Goal: Transaction & Acquisition: Purchase product/service

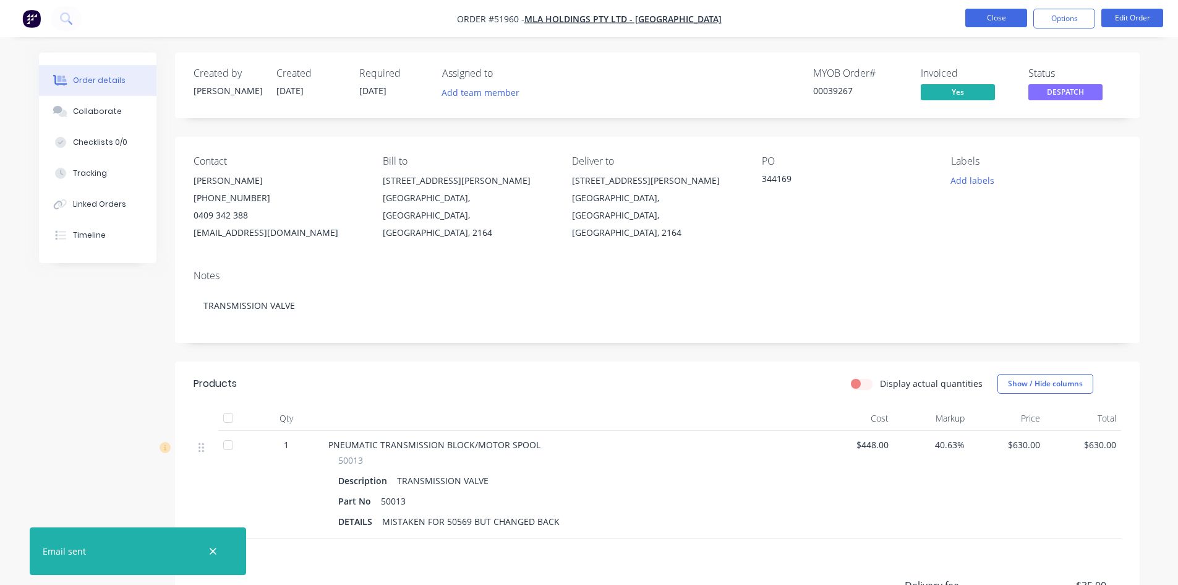
click at [977, 20] on button "Close" at bounding box center [997, 18] width 62 height 19
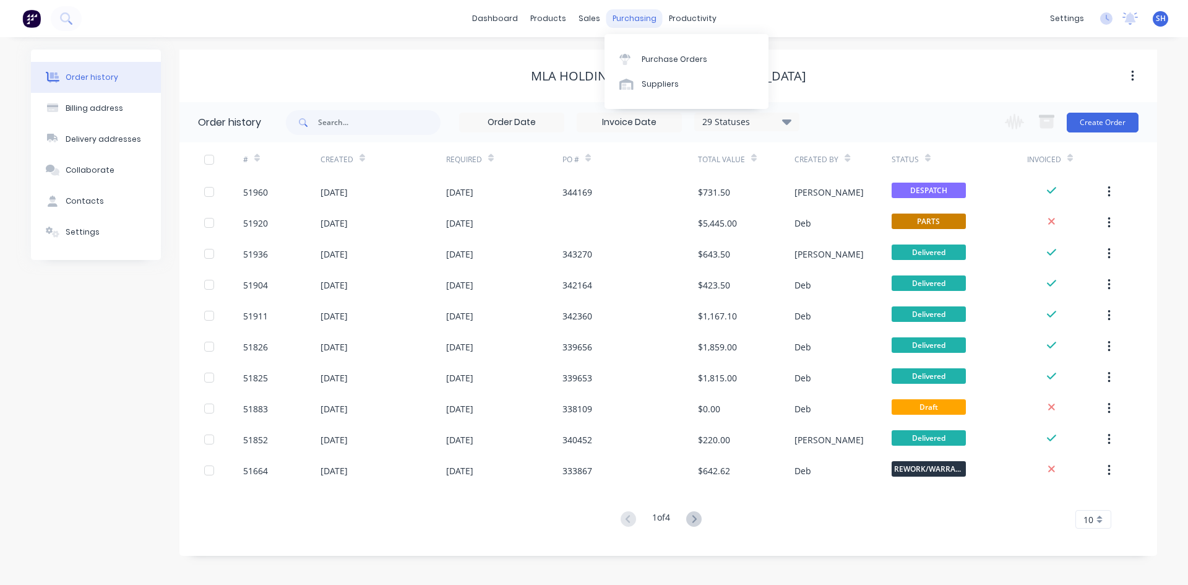
click at [615, 17] on div "purchasing" at bounding box center [634, 18] width 56 height 19
click at [648, 54] on div "Purchase Orders" at bounding box center [674, 59] width 66 height 11
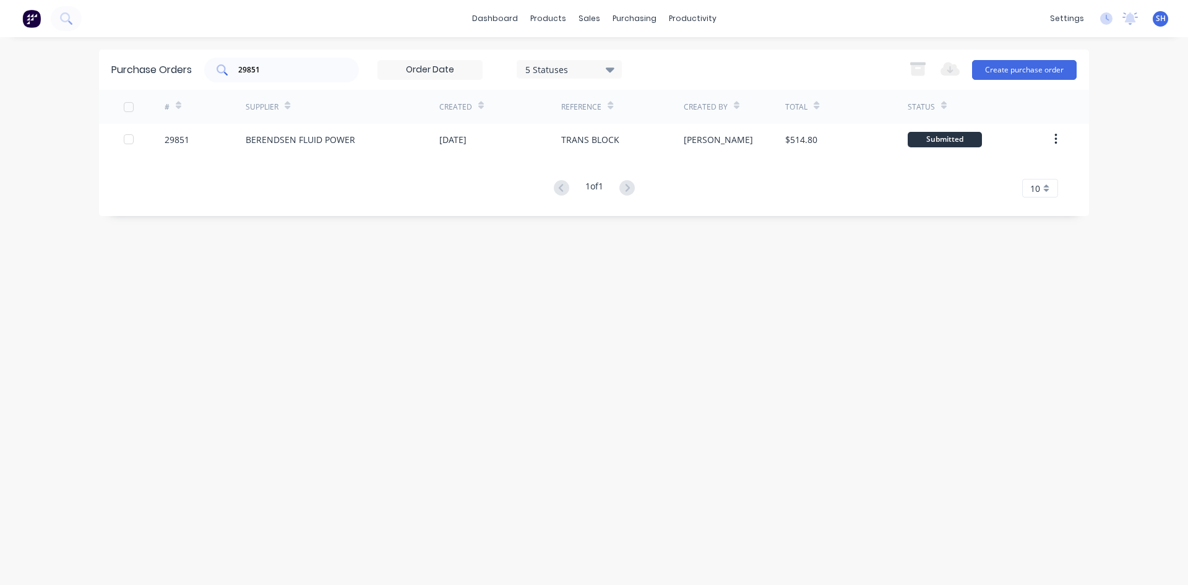
click at [269, 69] on input "29851" at bounding box center [288, 70] width 103 height 12
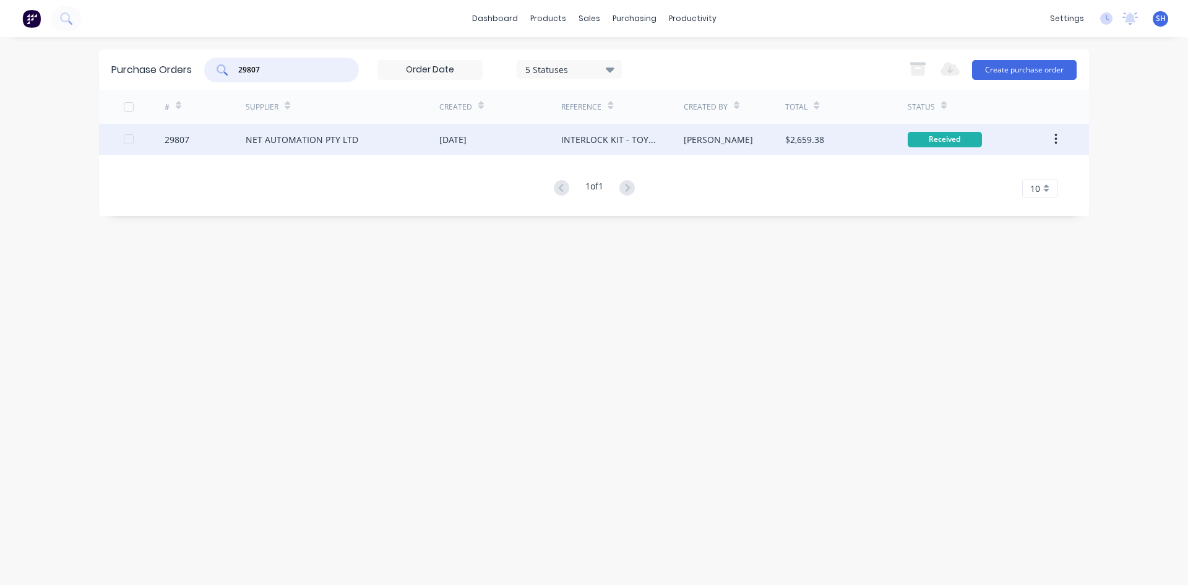
type input "29807"
click at [319, 134] on div "NET AUTOMATION PTY LTD" at bounding box center [302, 139] width 113 height 13
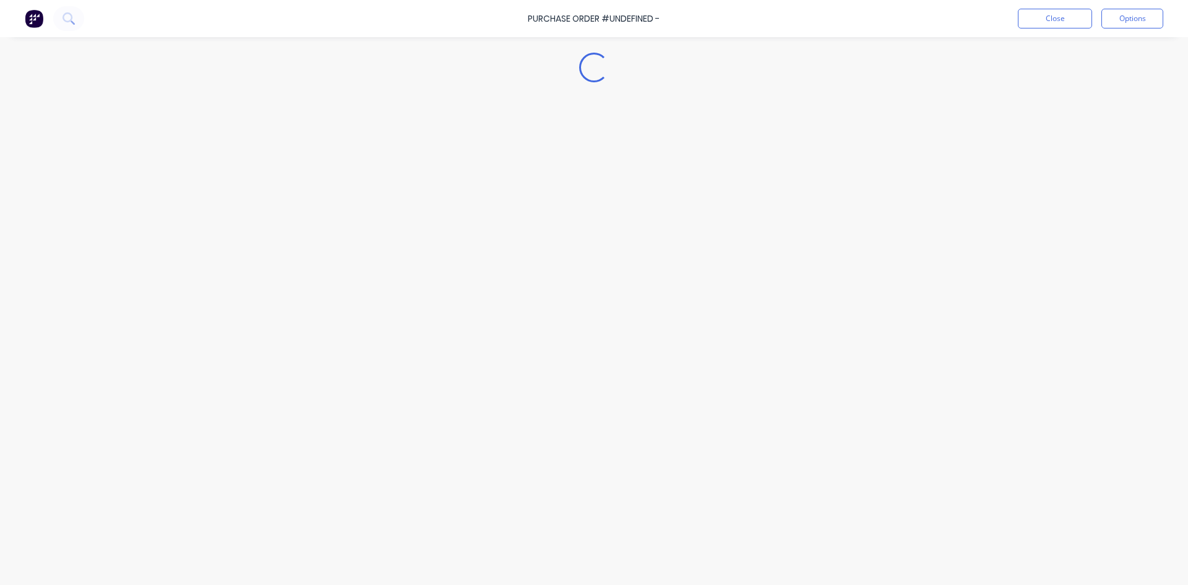
type textarea "x"
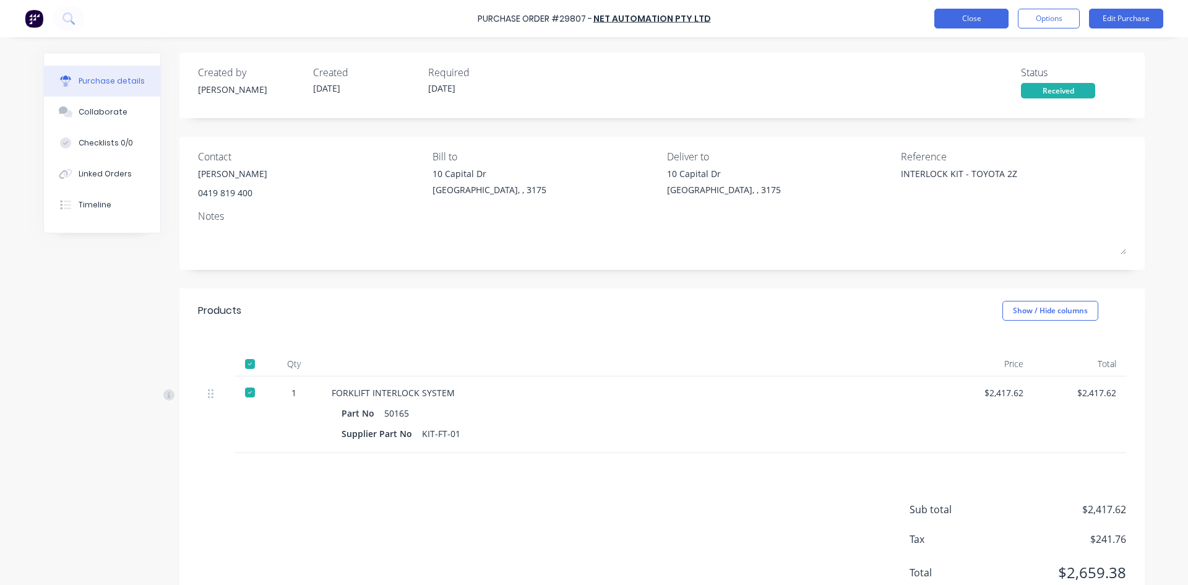
click at [954, 20] on button "Close" at bounding box center [971, 19] width 74 height 20
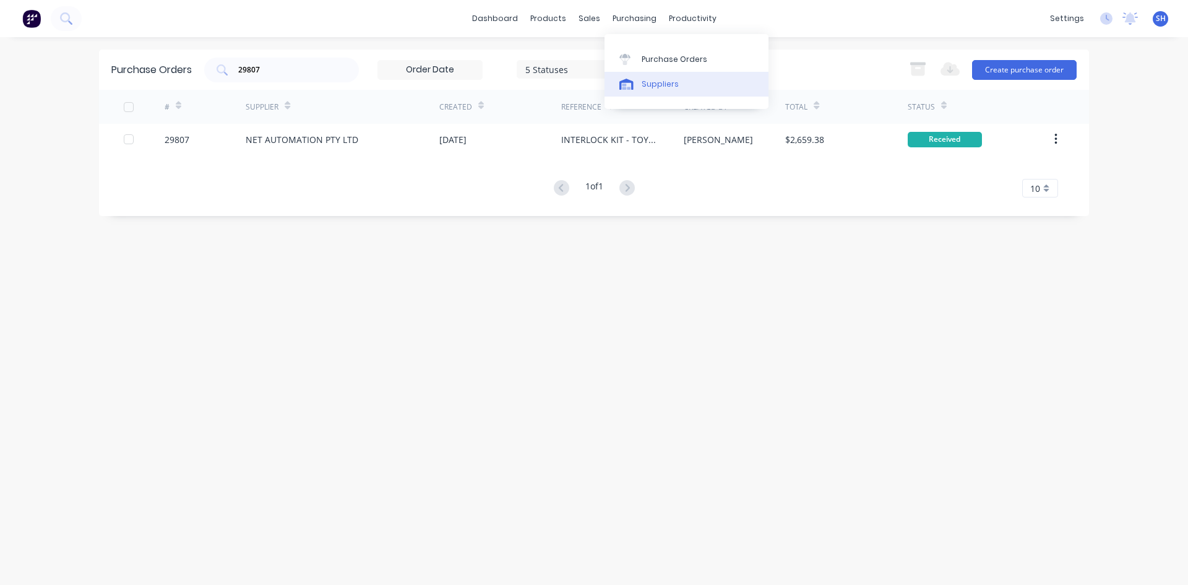
click at [662, 81] on div "Suppliers" at bounding box center [659, 84] width 37 height 11
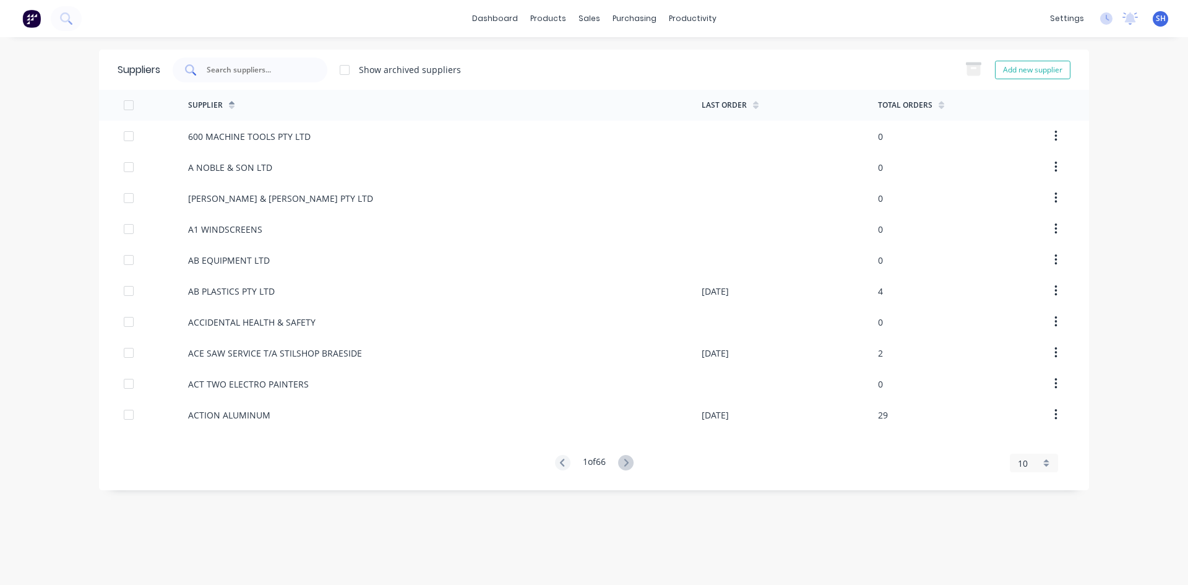
click at [235, 65] on input "text" at bounding box center [256, 70] width 103 height 12
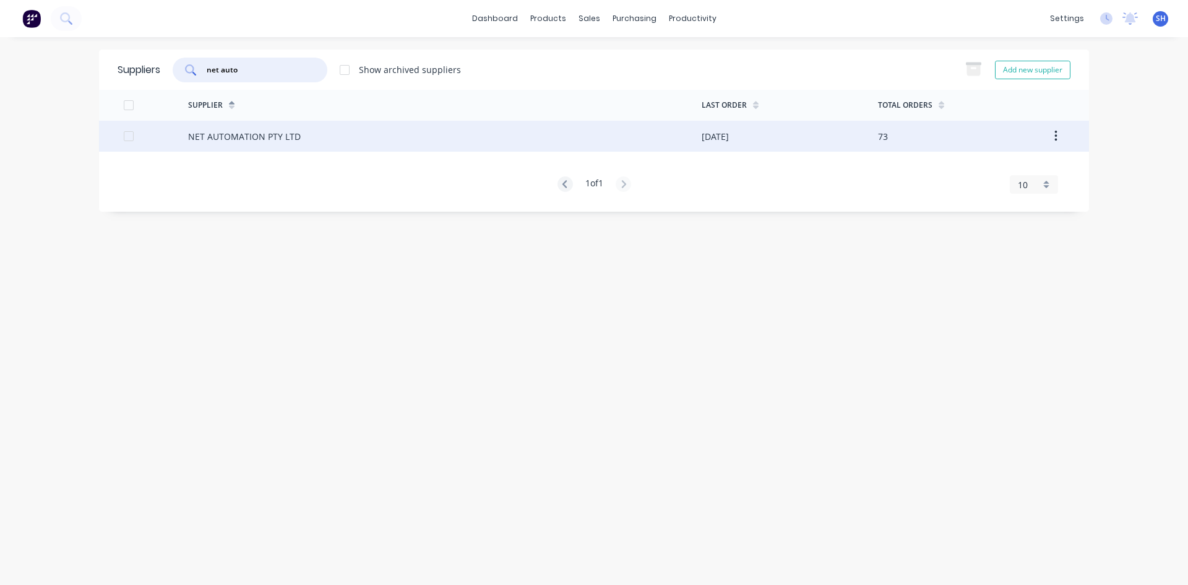
type input "net auto"
click at [263, 131] on div "NET AUTOMATION PTY LTD" at bounding box center [244, 136] width 113 height 13
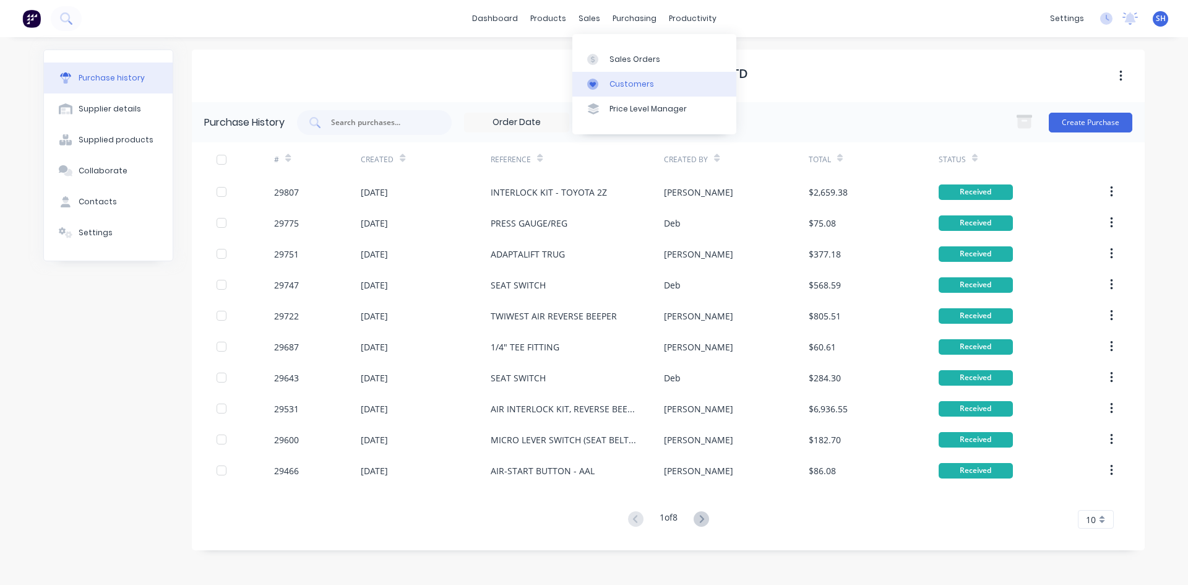
click at [628, 82] on div "Customers" at bounding box center [631, 84] width 45 height 11
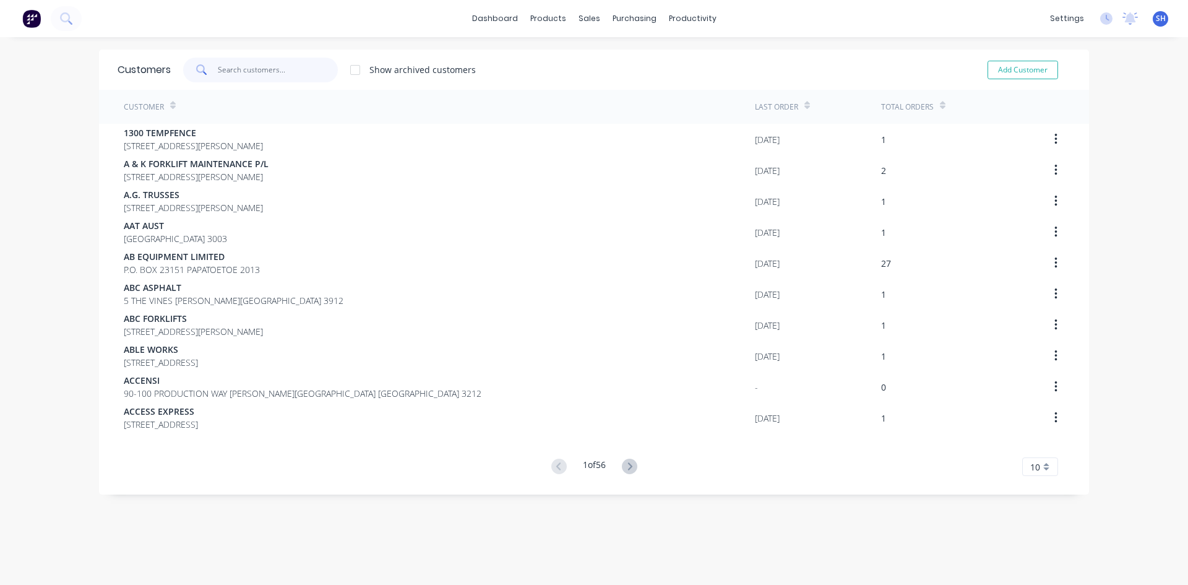
click at [254, 72] on input "text" at bounding box center [278, 70] width 121 height 25
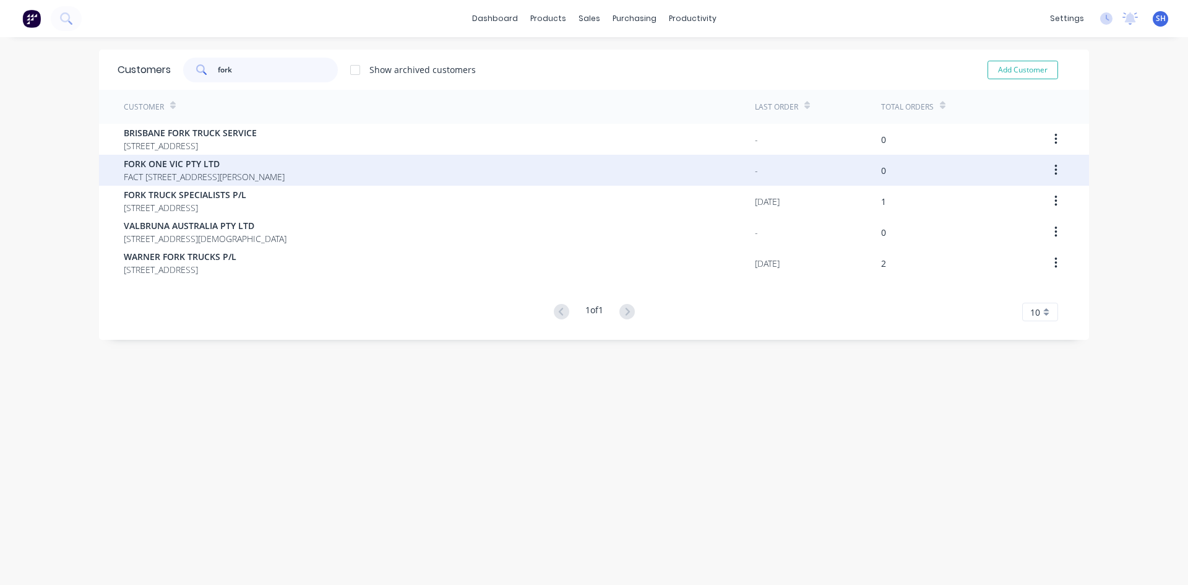
type input "fork"
click at [215, 167] on span "FORK ONE VIC PTY LTD" at bounding box center [204, 163] width 161 height 13
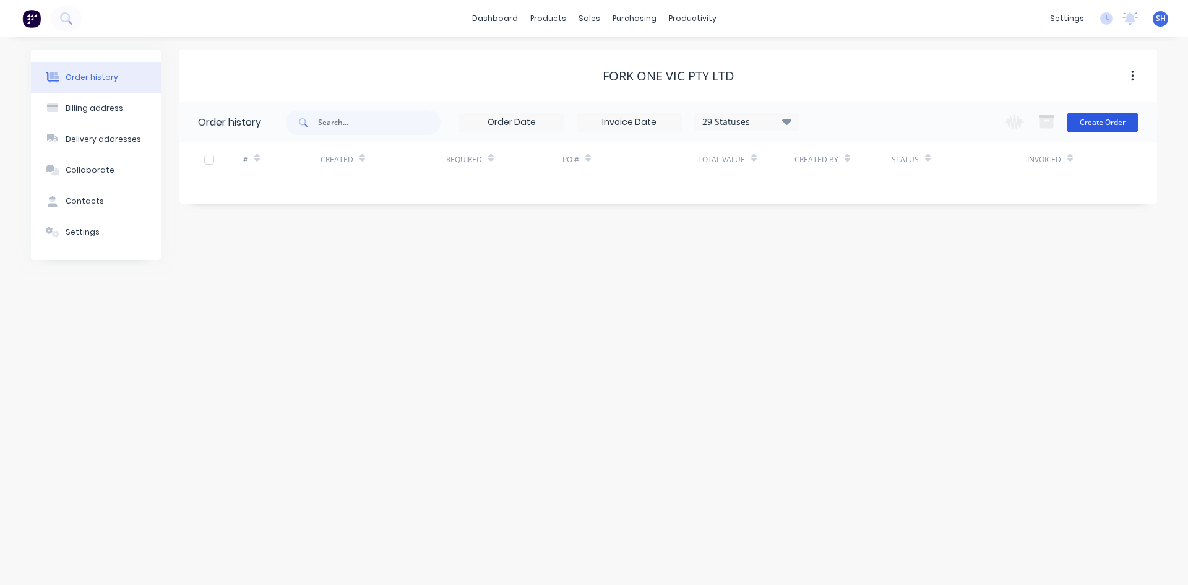
click at [1098, 122] on button "Create Order" at bounding box center [1102, 123] width 72 height 20
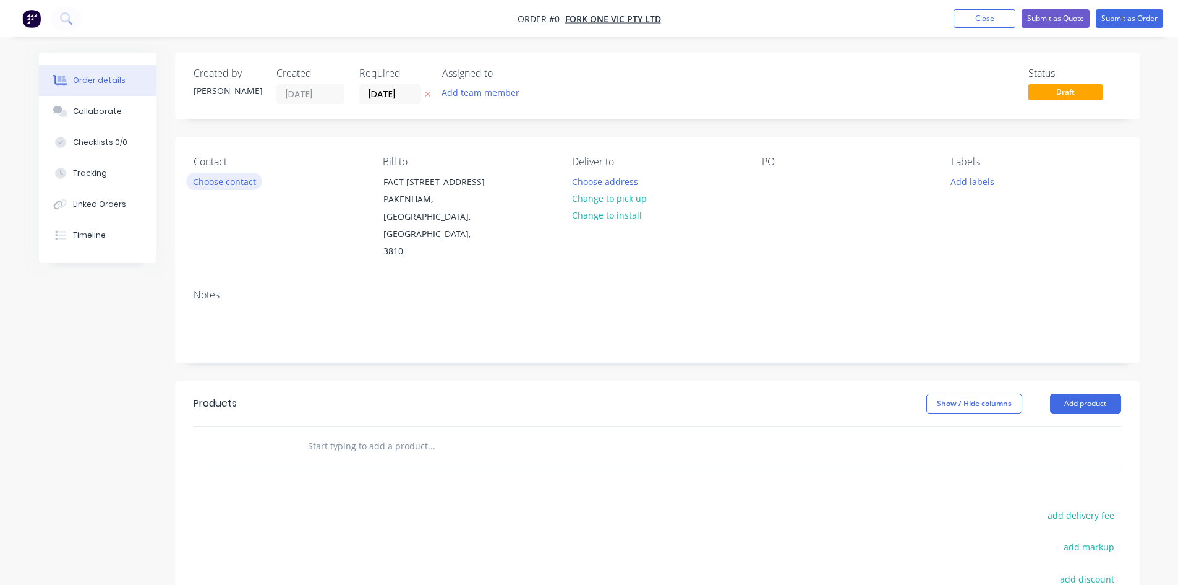
click at [234, 178] on button "Choose contact" at bounding box center [224, 181] width 76 height 17
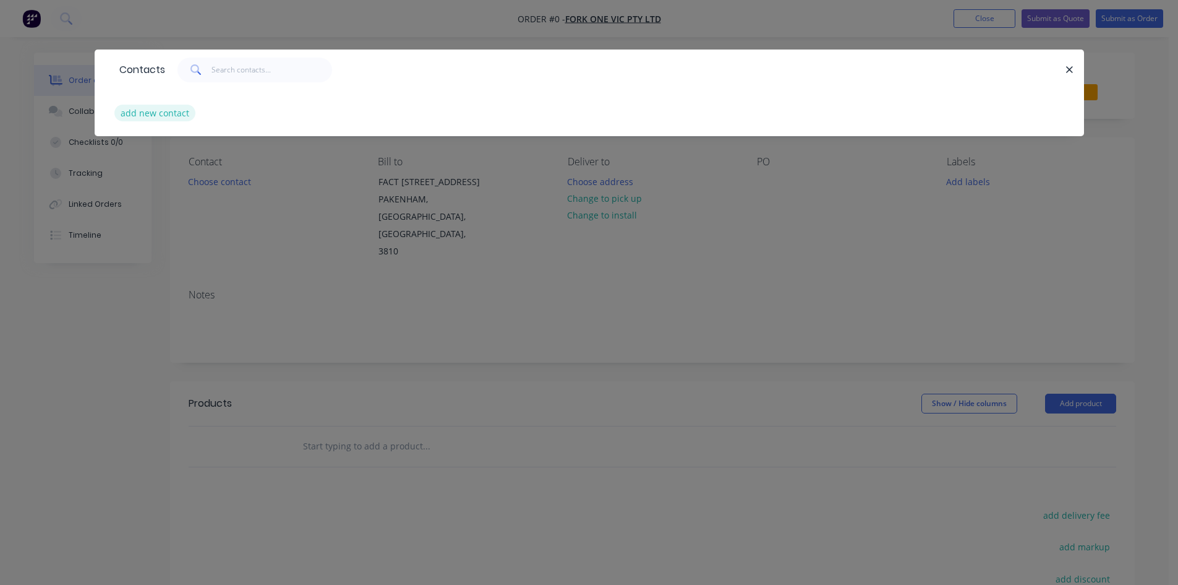
click at [176, 114] on button "add new contact" at bounding box center [155, 113] width 82 height 17
select select "AU"
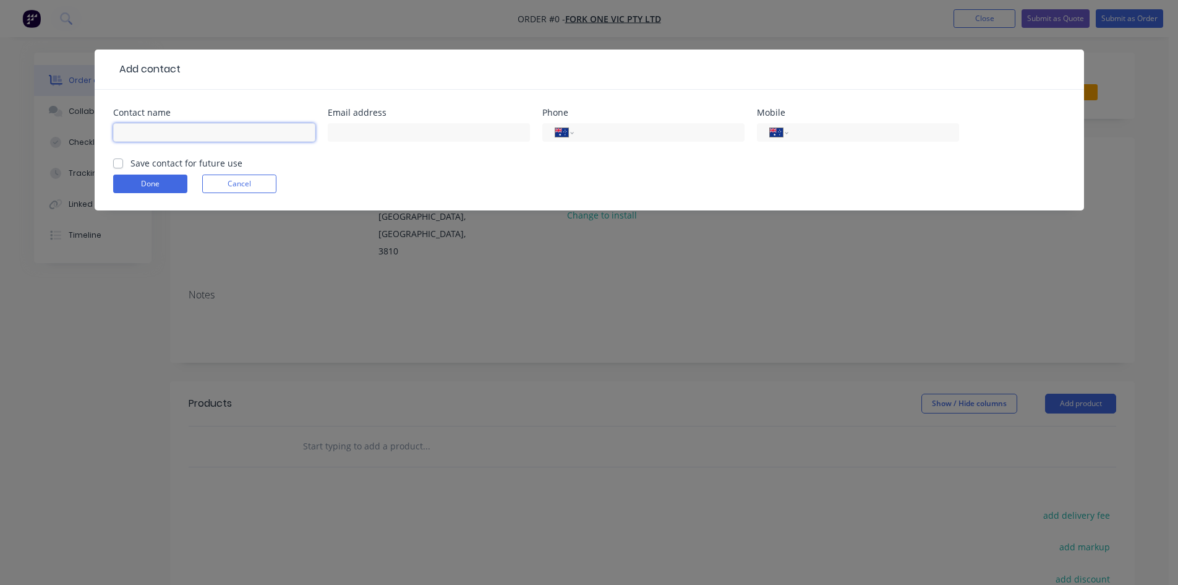
click at [194, 130] on input "text" at bounding box center [214, 132] width 202 height 19
type input "g"
type input "[PERSON_NAME]"
click at [131, 163] on label "Save contact for future use" at bounding box center [187, 162] width 112 height 13
click at [117, 163] on input "Save contact for future use" at bounding box center [118, 162] width 10 height 12
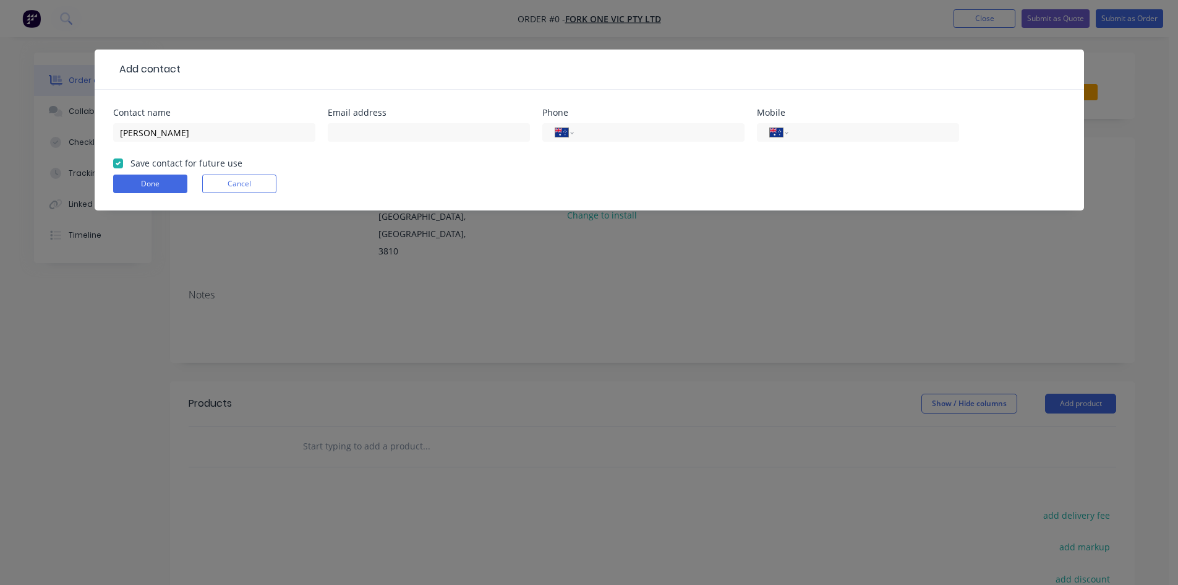
checkbox input "true"
click at [389, 130] on input "text" at bounding box center [429, 132] width 202 height 19
type input "[EMAIL_ADDRESS][DOMAIN_NAME]"
click at [799, 132] on input "tel" at bounding box center [871, 133] width 148 height 14
type input "0437 951 882"
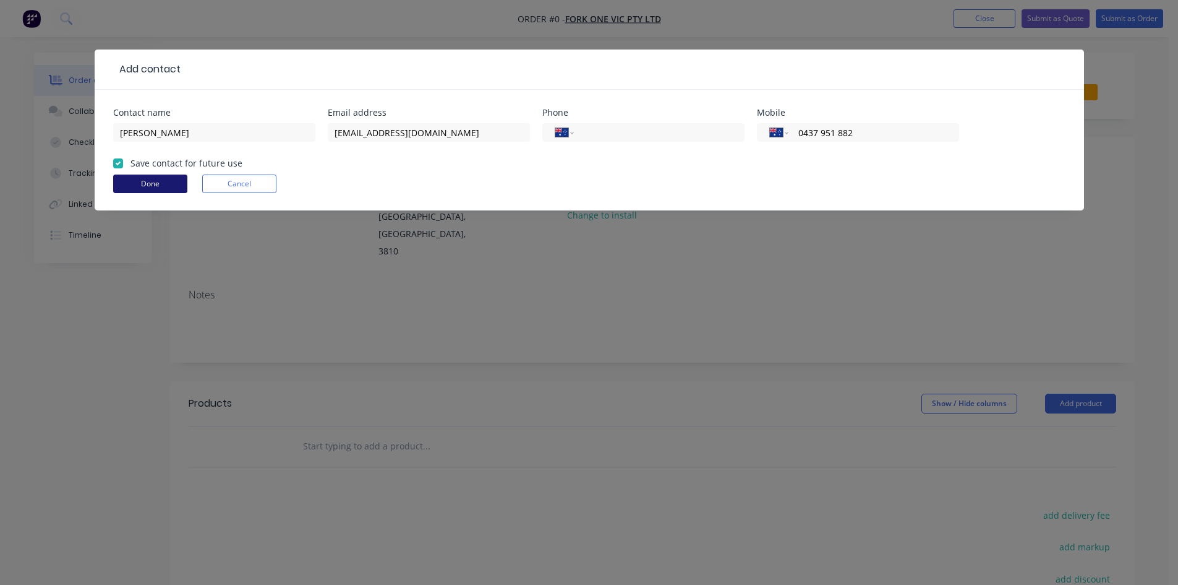
click at [150, 182] on button "Done" at bounding box center [150, 183] width 74 height 19
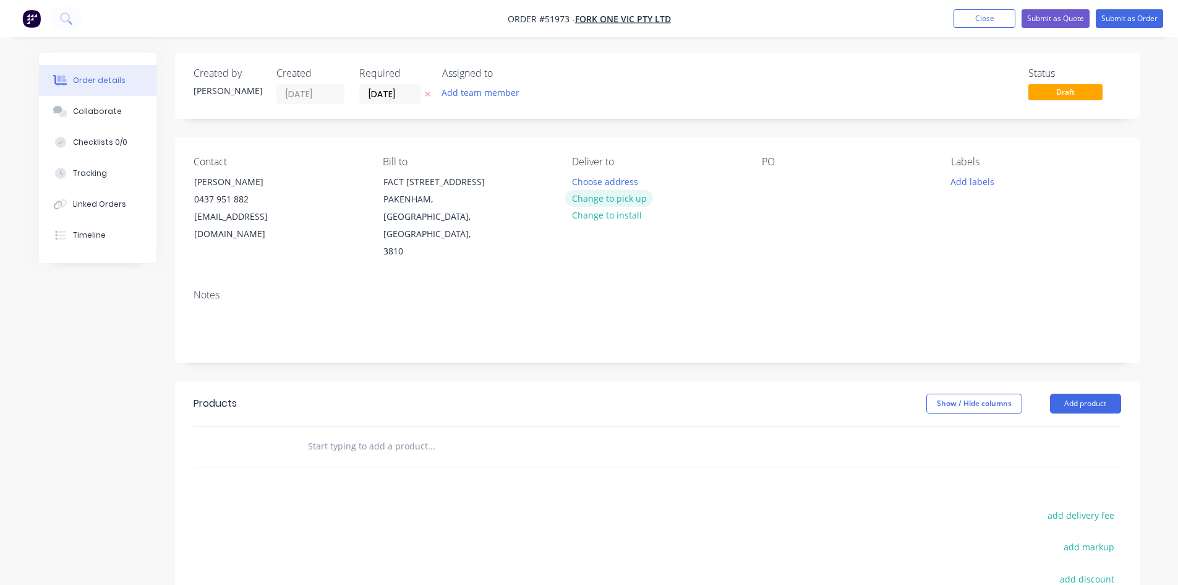
click at [588, 199] on button "Change to pick up" at bounding box center [609, 198] width 88 height 17
click at [775, 182] on div at bounding box center [772, 182] width 20 height 18
click at [319, 434] on input "text" at bounding box center [430, 446] width 247 height 25
click at [1066, 393] on button "Add product" at bounding box center [1085, 403] width 71 height 20
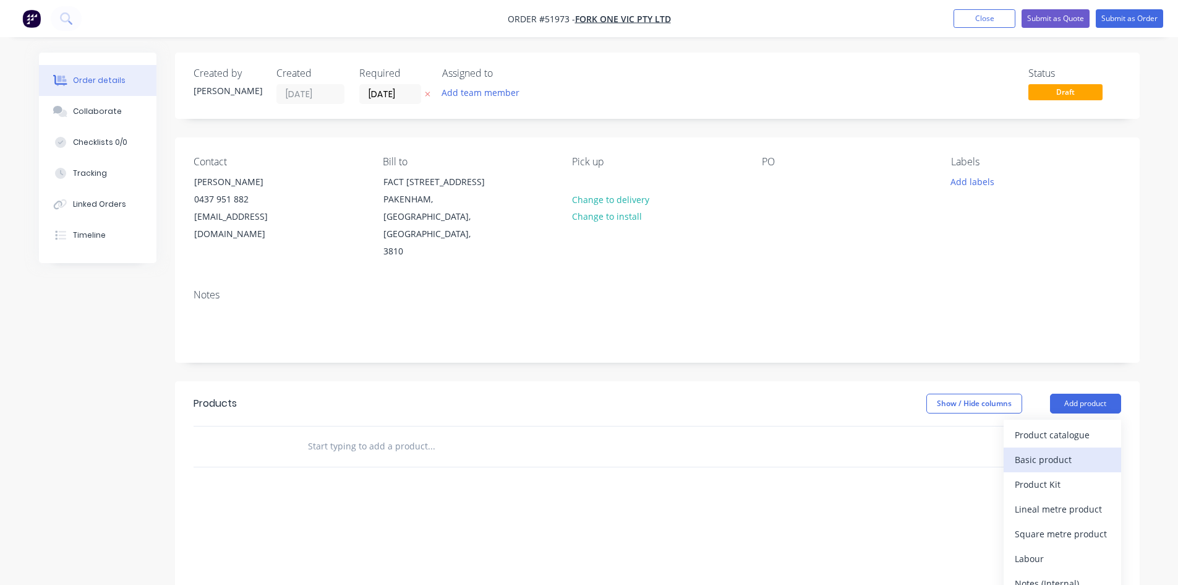
click at [1044, 450] on div "Basic product" at bounding box center [1062, 459] width 95 height 18
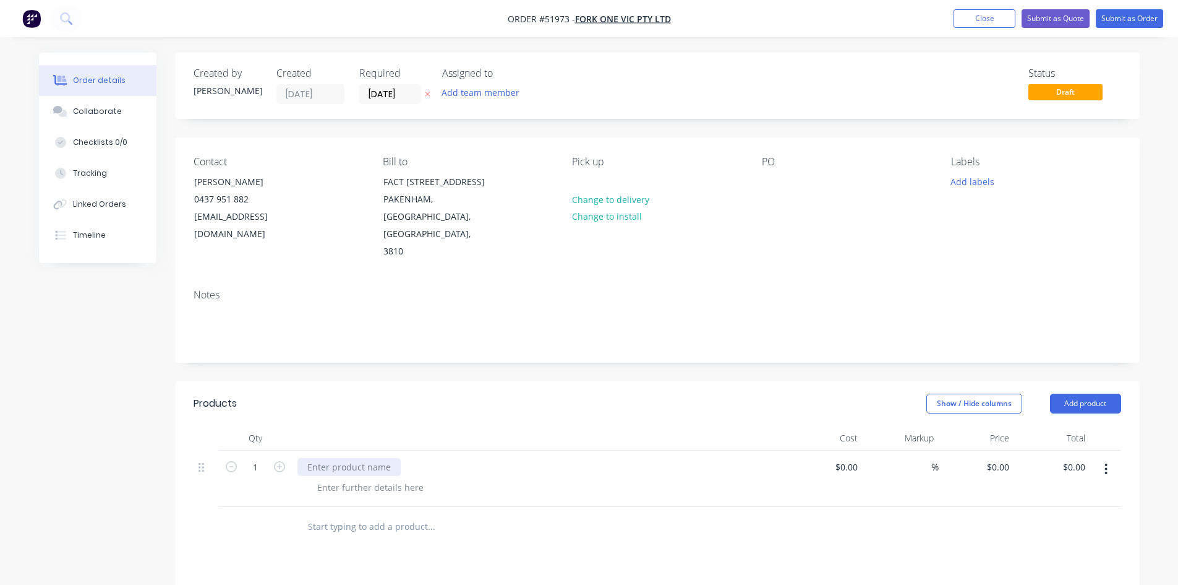
click at [315, 458] on div at bounding box center [349, 467] width 103 height 18
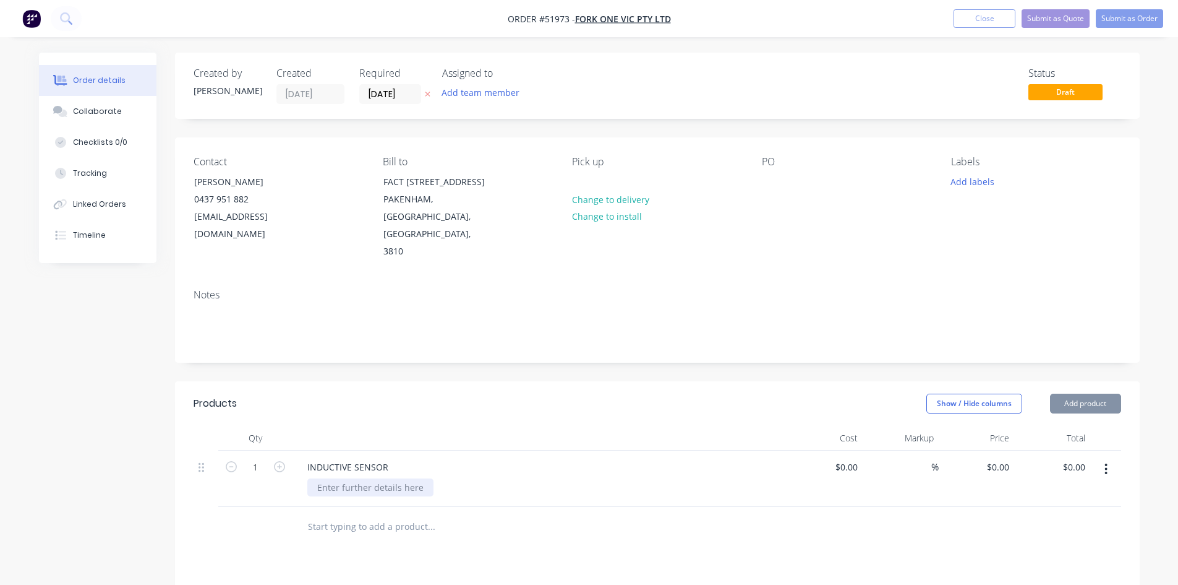
click at [322, 478] on div at bounding box center [370, 487] width 126 height 18
type input "$0.00"
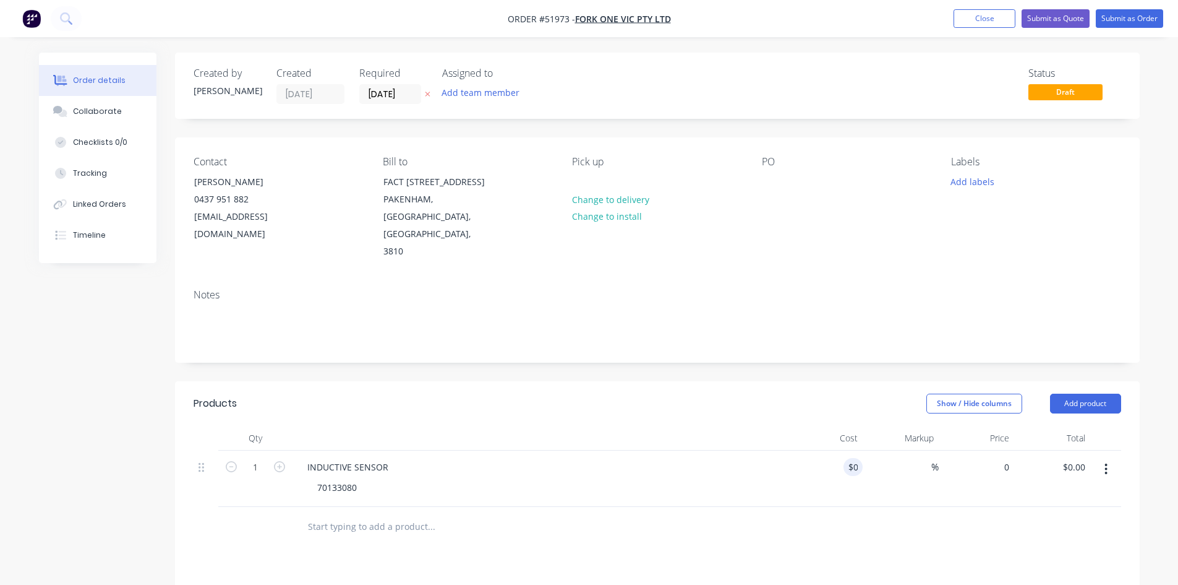
click at [990, 450] on div "0 $0.00" at bounding box center [977, 478] width 76 height 56
type input "$300.00"
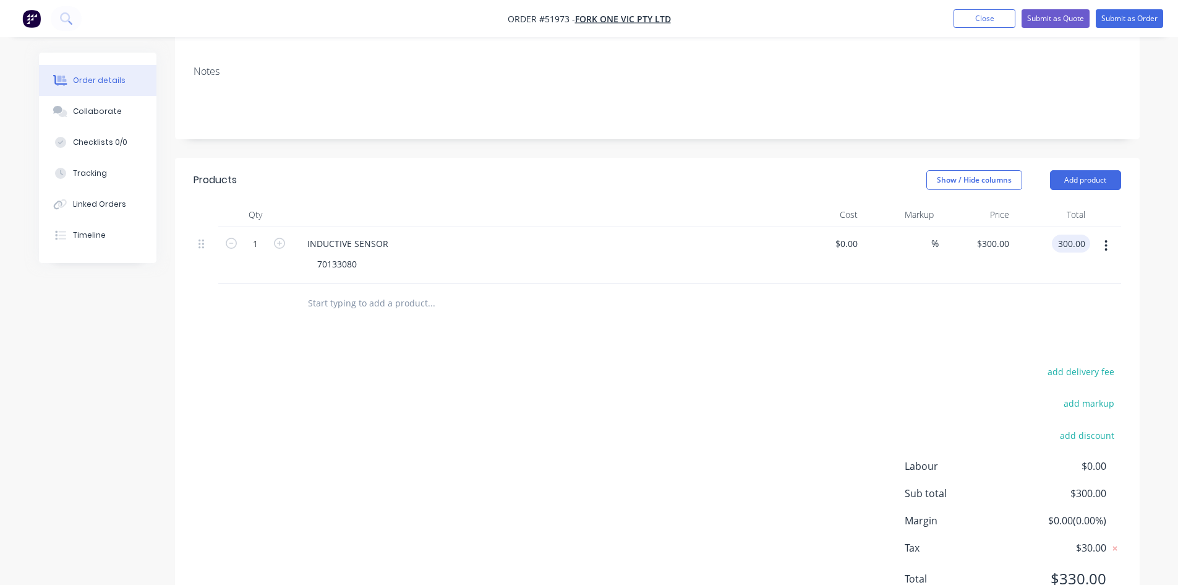
scroll to position [243, 0]
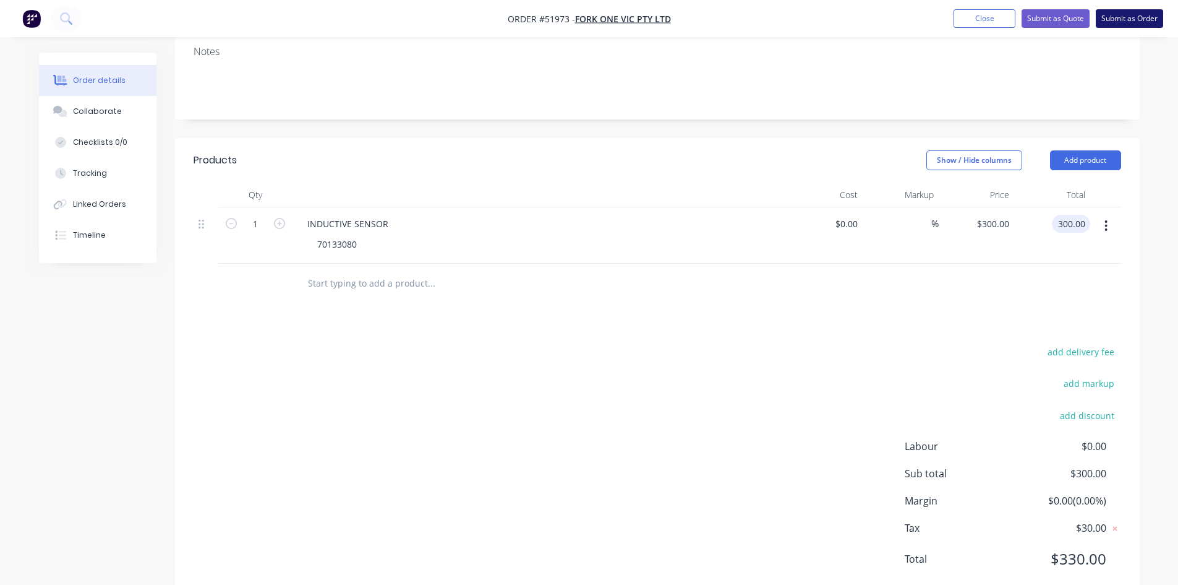
type input "$300.00"
click at [1109, 19] on button "Submit as Order" at bounding box center [1129, 18] width 67 height 19
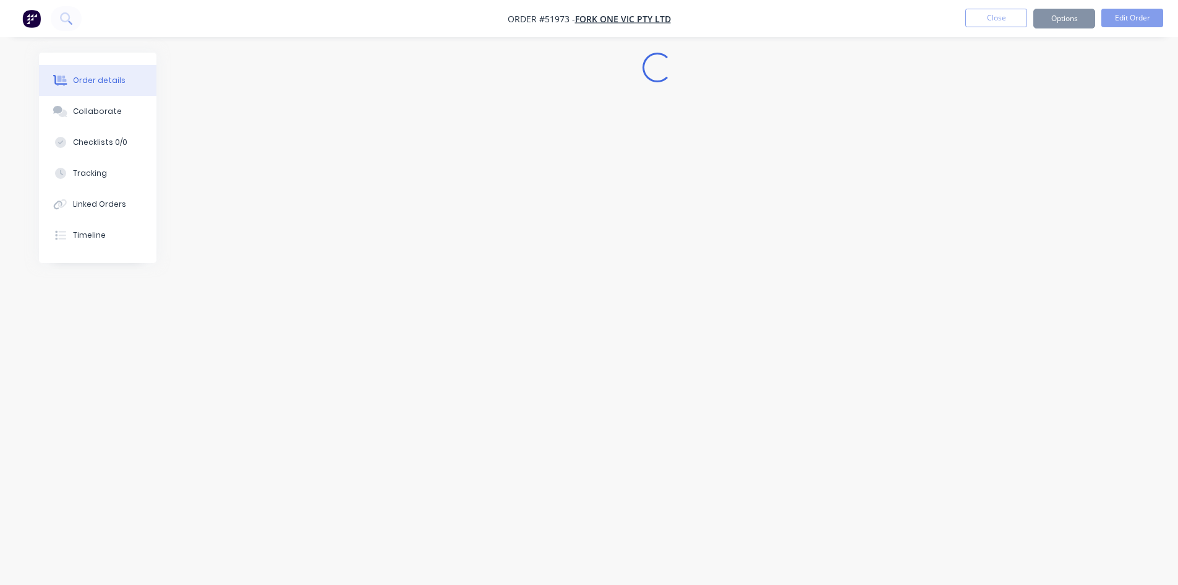
scroll to position [0, 0]
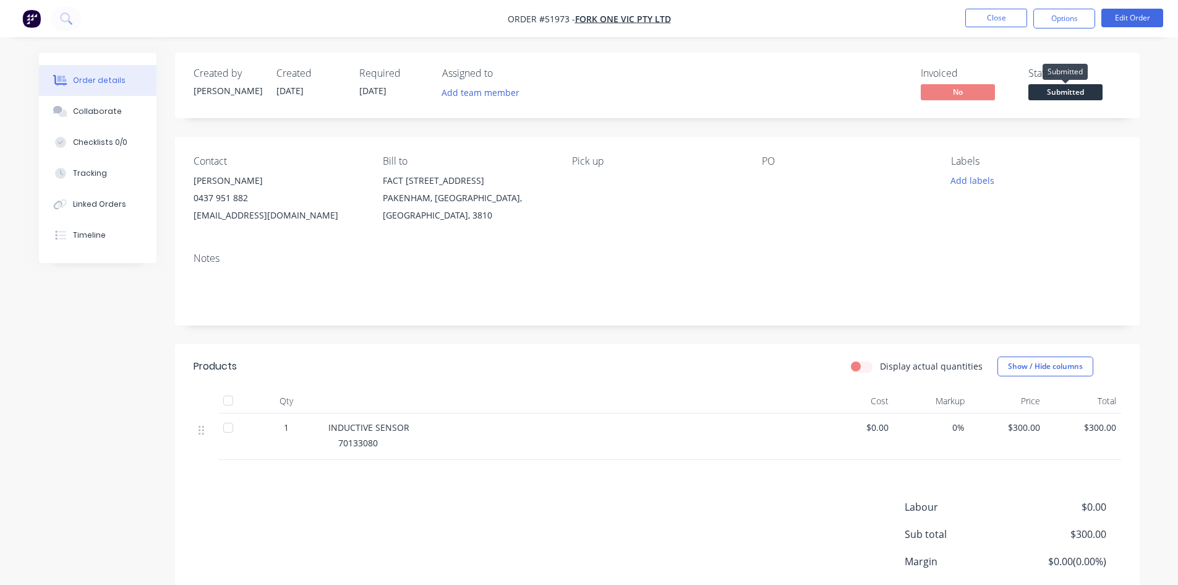
click at [1068, 88] on span "Submitted" at bounding box center [1066, 91] width 74 height 15
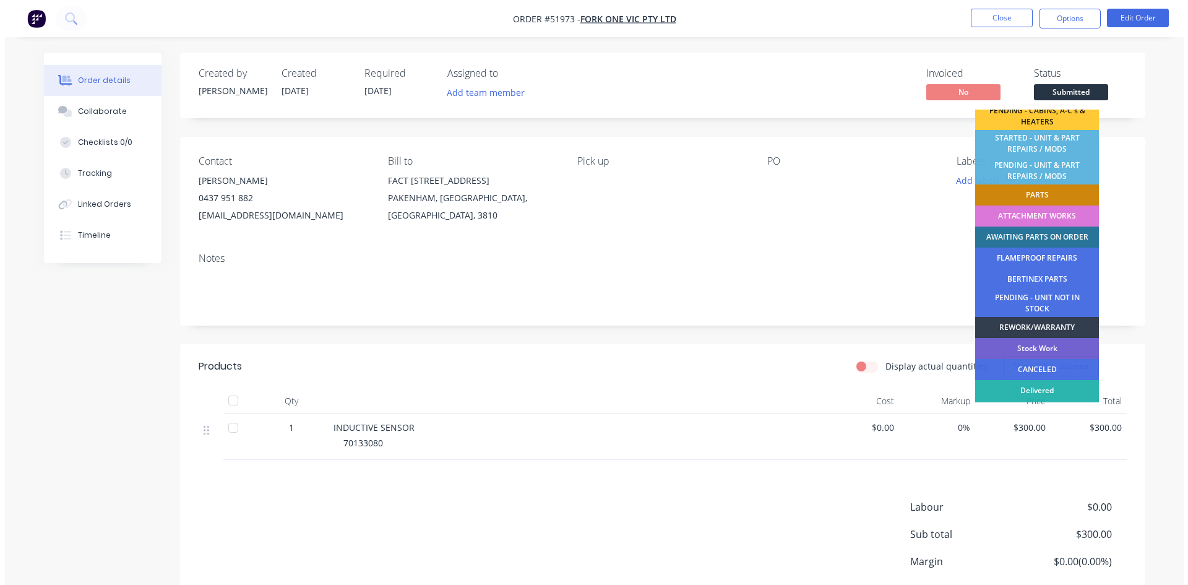
scroll to position [241, 0]
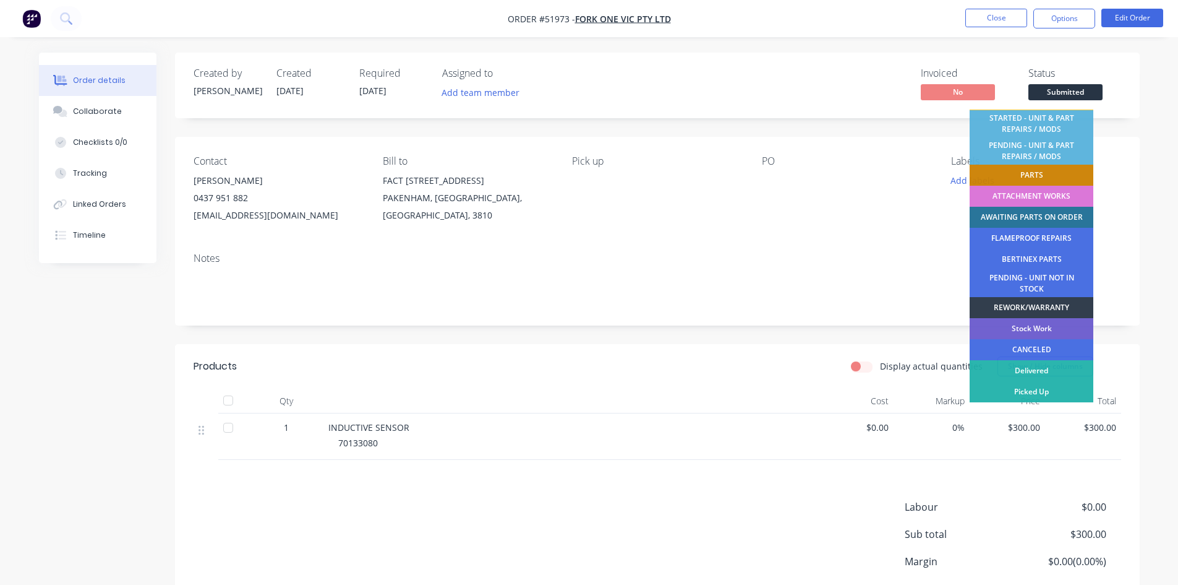
click at [1026, 212] on div "AWAITING PARTS ON ORDER" at bounding box center [1032, 217] width 124 height 21
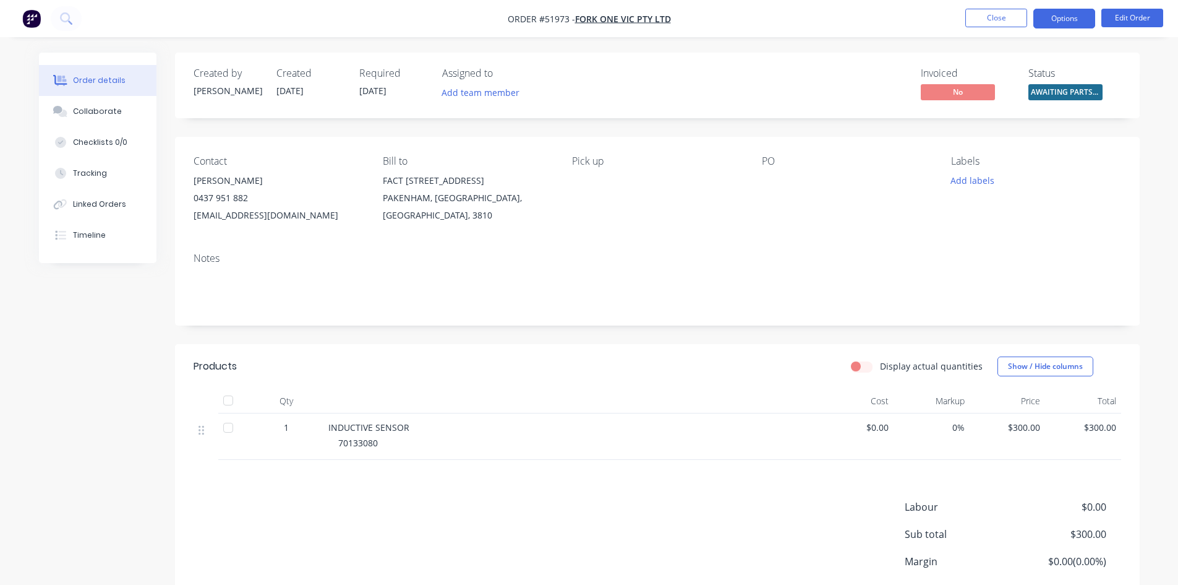
click at [1053, 20] on button "Options" at bounding box center [1065, 19] width 62 height 20
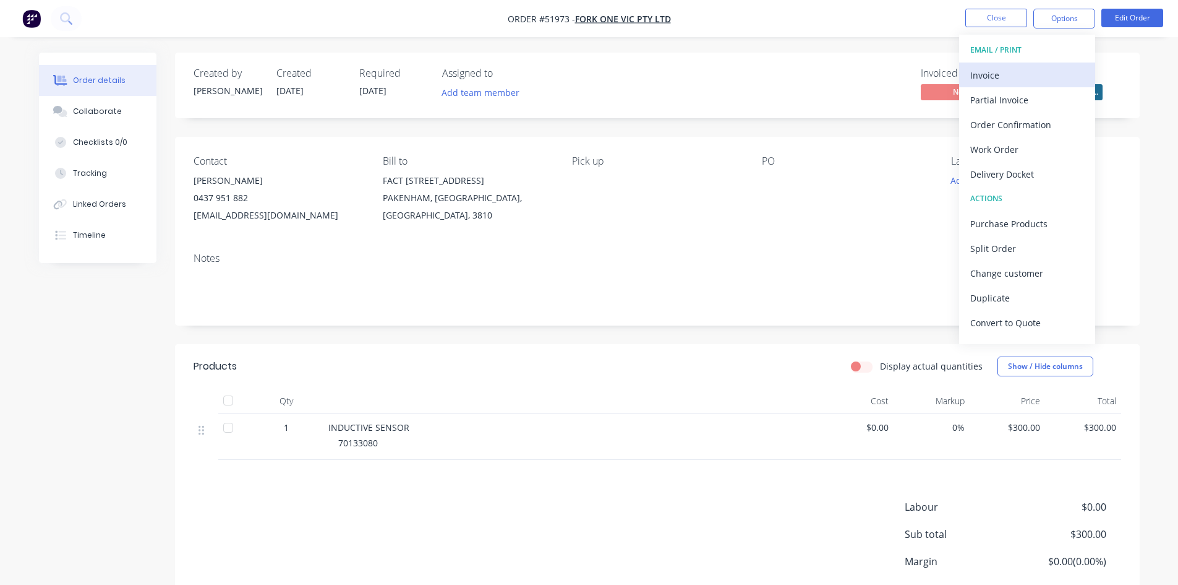
click at [987, 72] on div "Invoice" at bounding box center [1027, 75] width 114 height 18
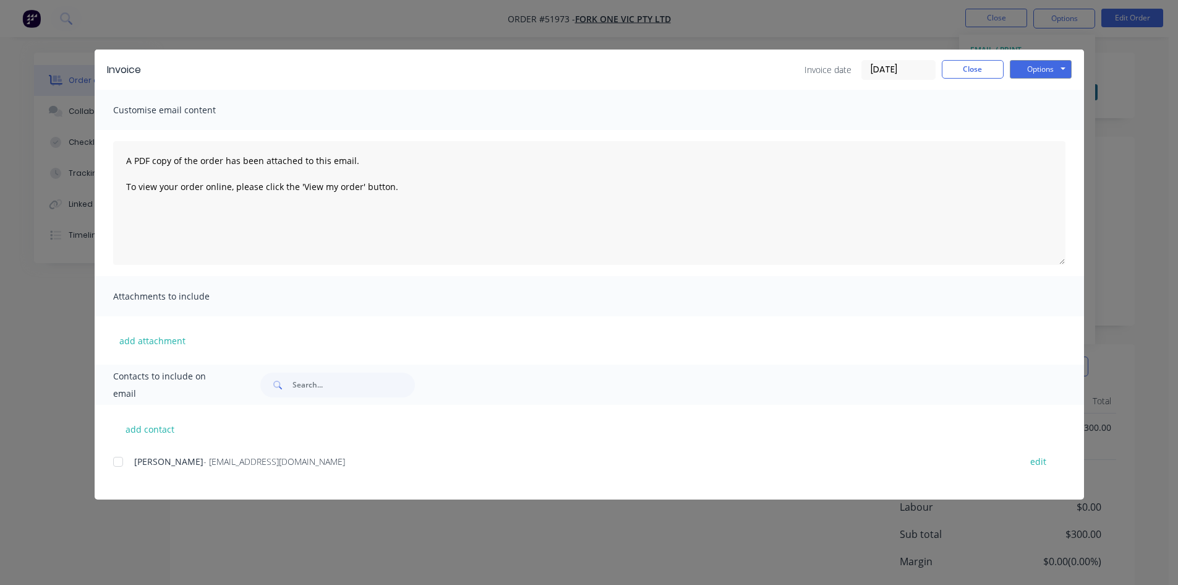
click at [121, 461] on div at bounding box center [118, 461] width 25 height 25
click at [1031, 71] on button "Options" at bounding box center [1041, 69] width 62 height 19
click at [1026, 132] on button "Email" at bounding box center [1049, 132] width 79 height 20
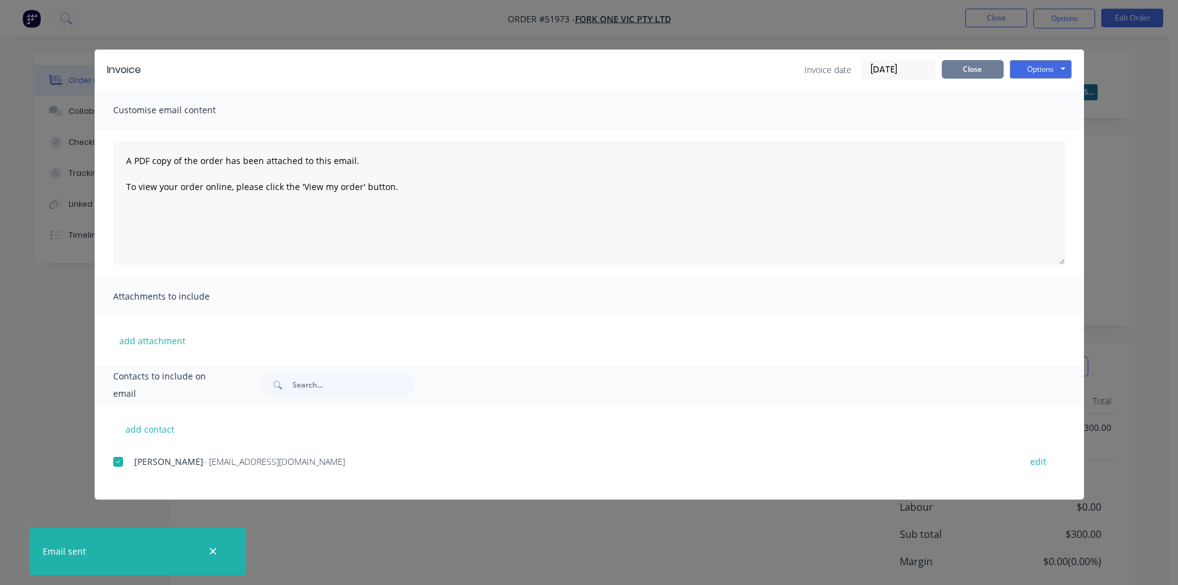
click at [965, 71] on button "Close" at bounding box center [973, 69] width 62 height 19
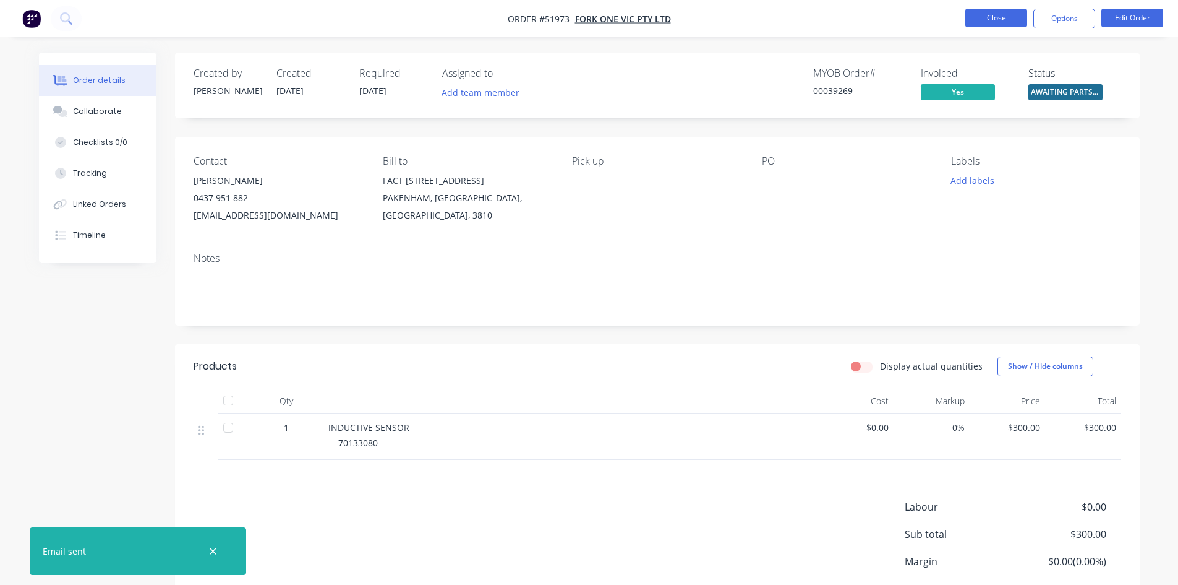
click at [982, 14] on button "Close" at bounding box center [997, 18] width 62 height 19
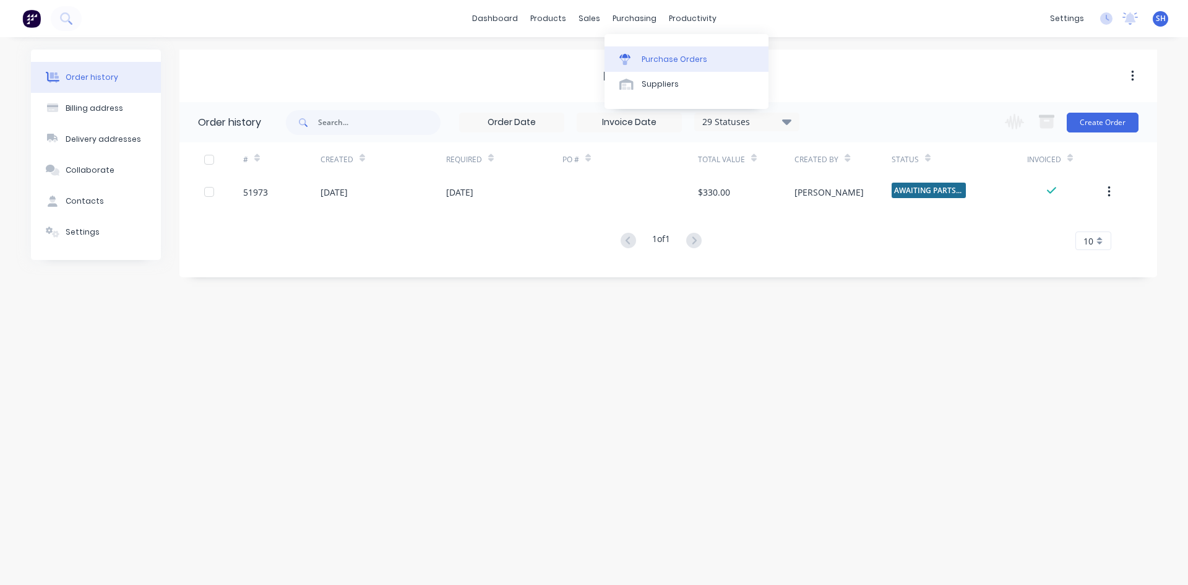
click at [646, 58] on div "Purchase Orders" at bounding box center [674, 59] width 66 height 11
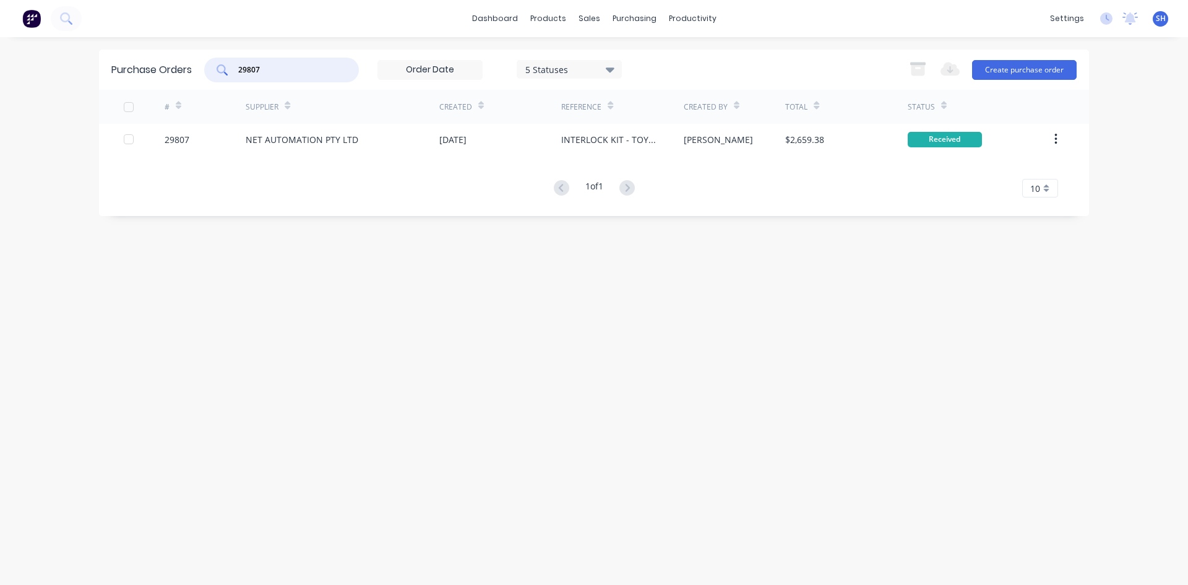
drag, startPoint x: 265, startPoint y: 66, endPoint x: 160, endPoint y: 62, distance: 104.6
click at [166, 63] on div "Purchase Orders 29807 5 Statuses 5 Statuses Export to Excel (XLSX) Create purch…" at bounding box center [594, 69] width 990 height 40
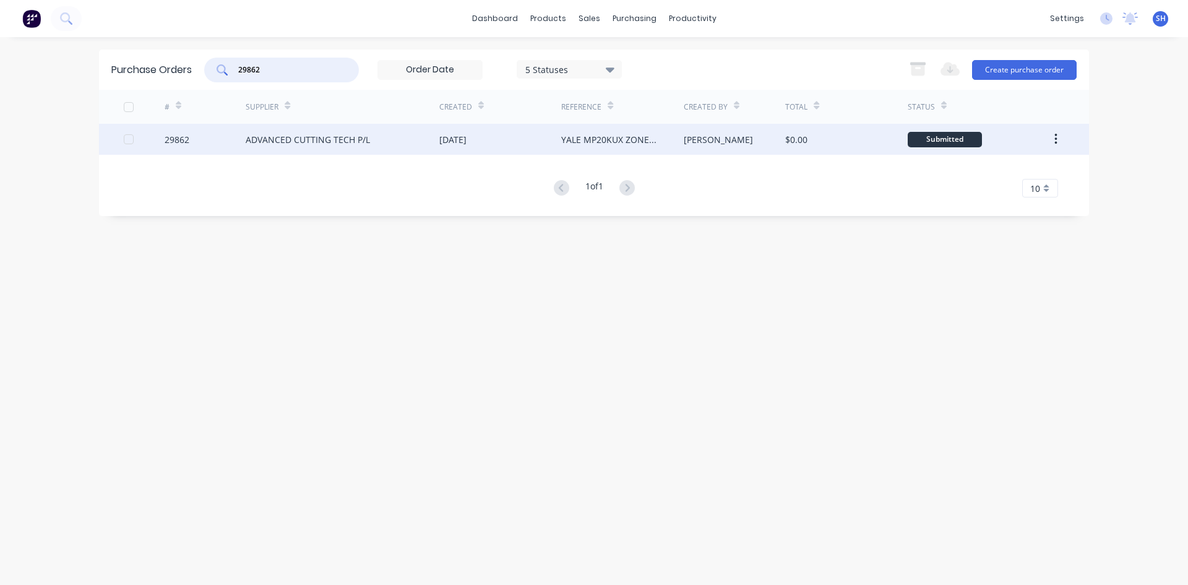
type input "29862"
click at [293, 138] on div "ADVANCED CUTTING TECH P/L" at bounding box center [308, 139] width 124 height 13
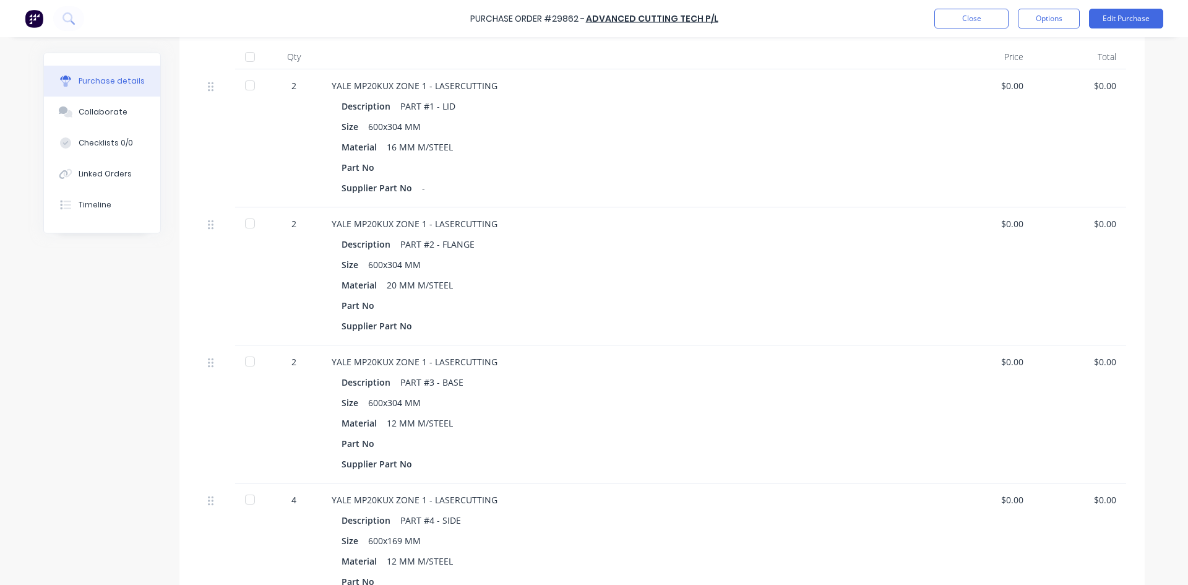
scroll to position [124, 0]
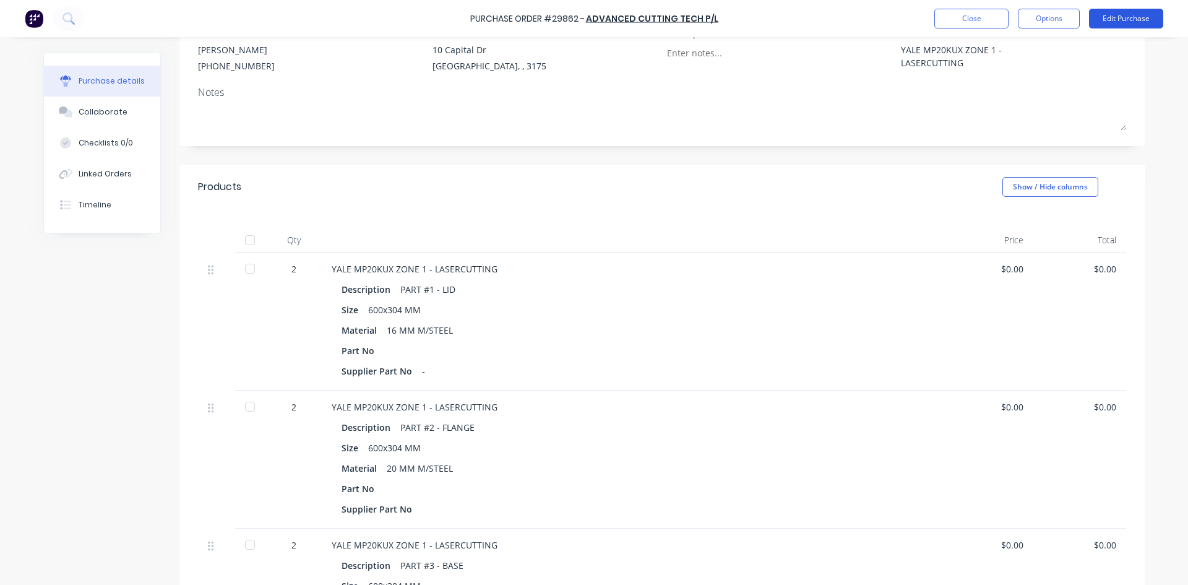
click at [1109, 17] on button "Edit Purchase" at bounding box center [1126, 19] width 74 height 20
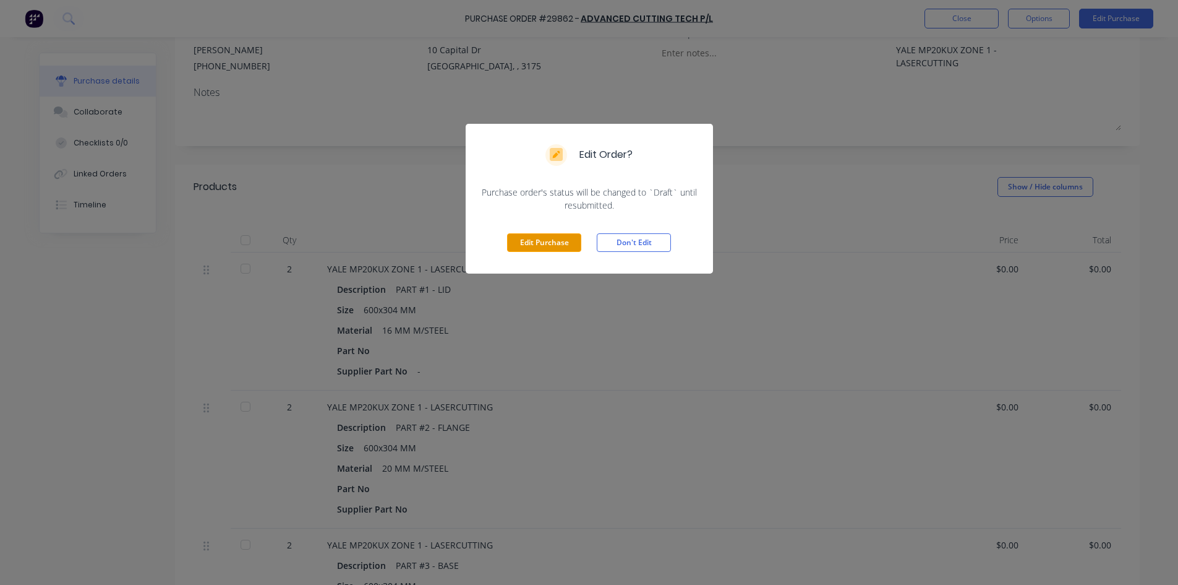
click at [555, 241] on button "Edit Purchase" at bounding box center [544, 242] width 74 height 19
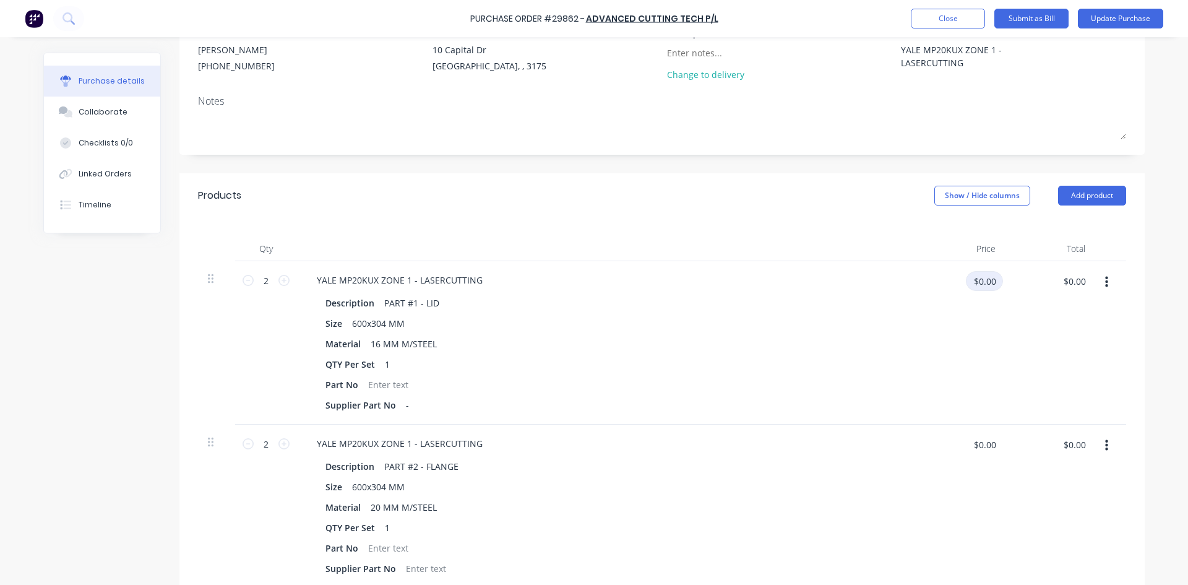
type textarea "x"
click at [979, 283] on input "$0.00" at bounding box center [984, 281] width 37 height 20
type input "97.53"
type textarea "x"
type input "$97.53"
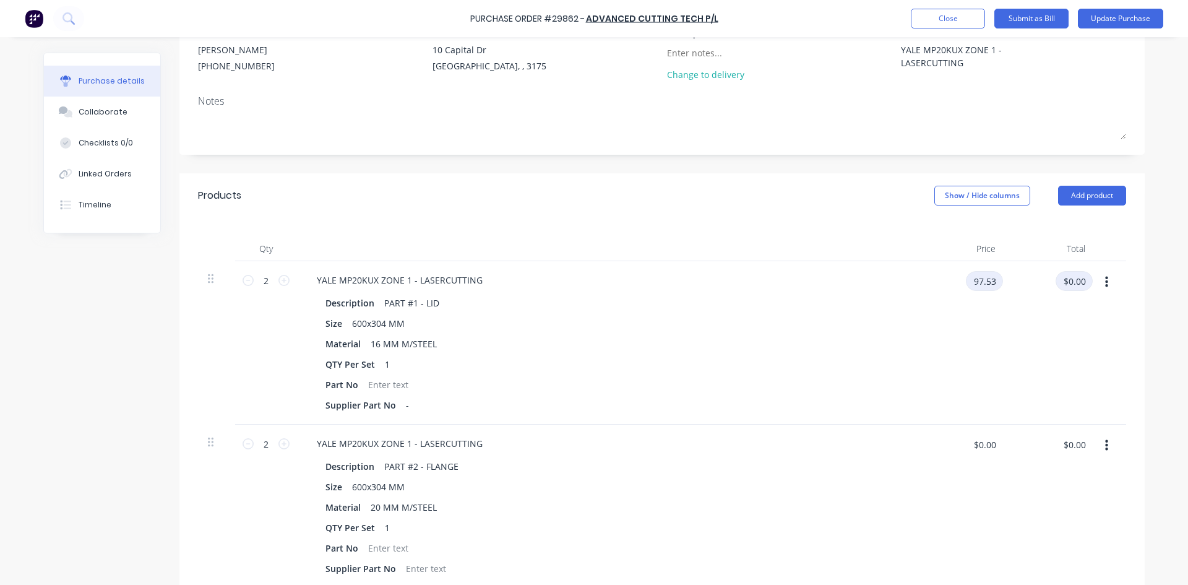
type input "$195.06"
type textarea "x"
click at [967, 447] on input "$0.00" at bounding box center [984, 444] width 37 height 20
type input "143.58"
type textarea "x"
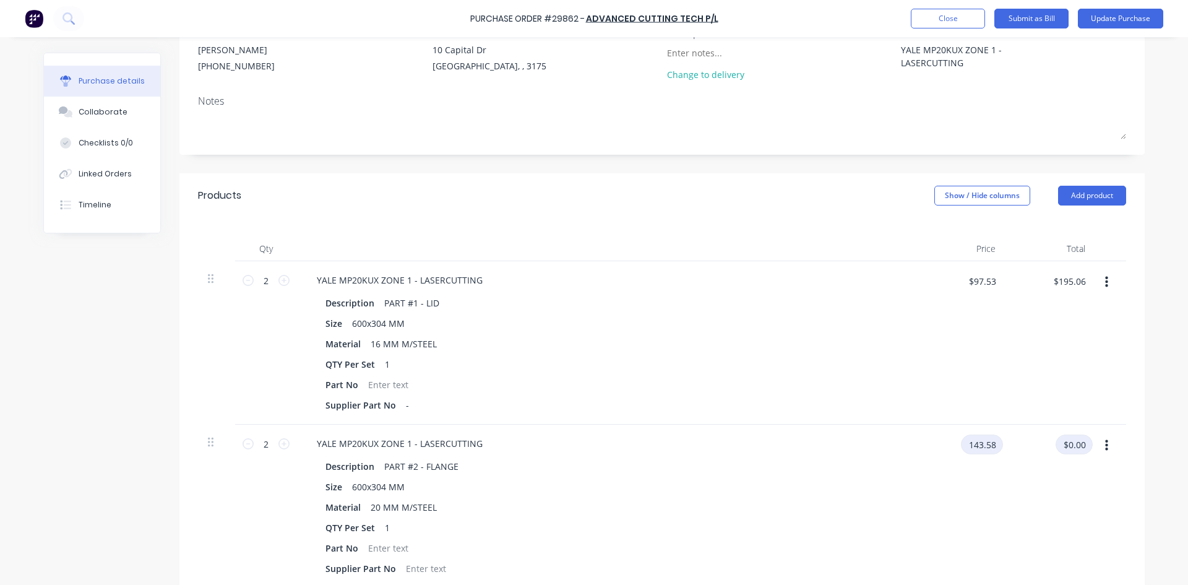
type input "$143.58"
type input "$287.16"
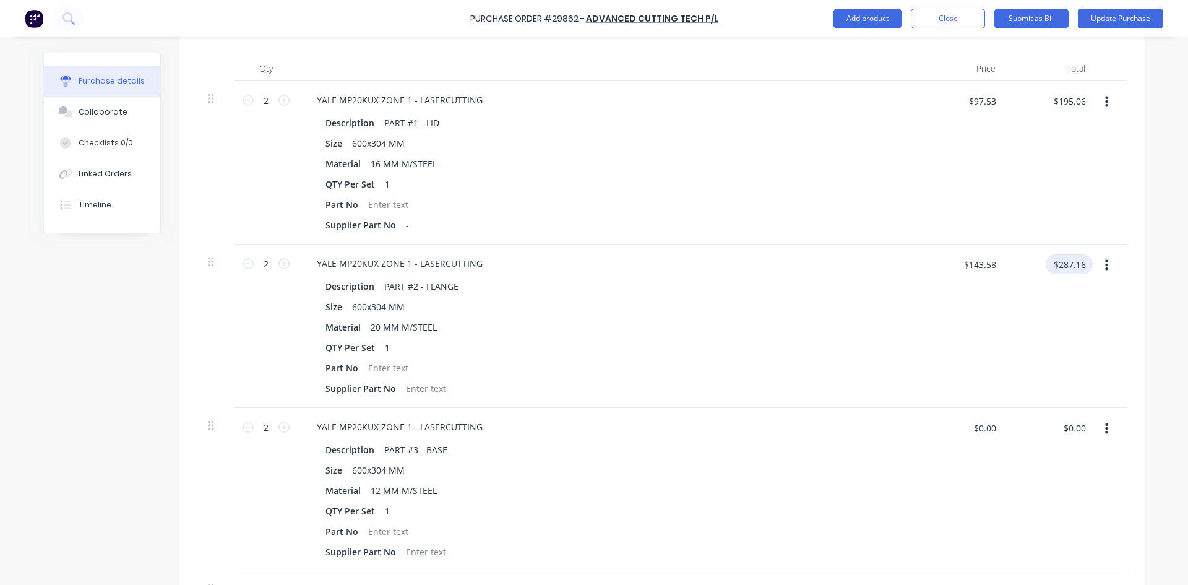
scroll to position [309, 0]
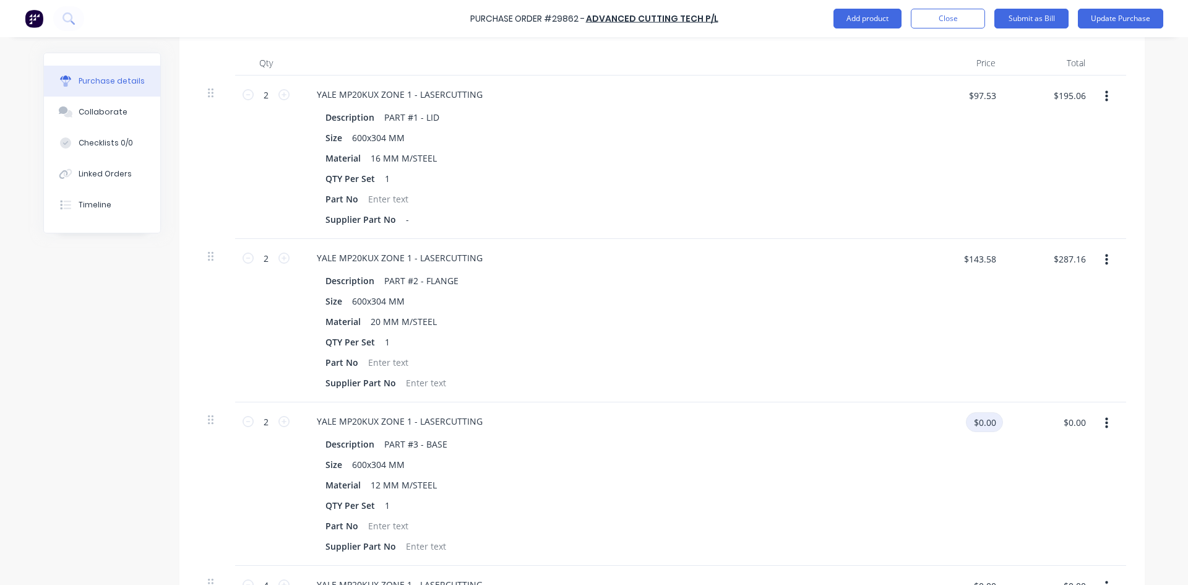
type textarea "x"
click at [966, 423] on input "$0.00" at bounding box center [984, 422] width 37 height 20
type input "79.35"
type textarea "x"
type input "$79.35"
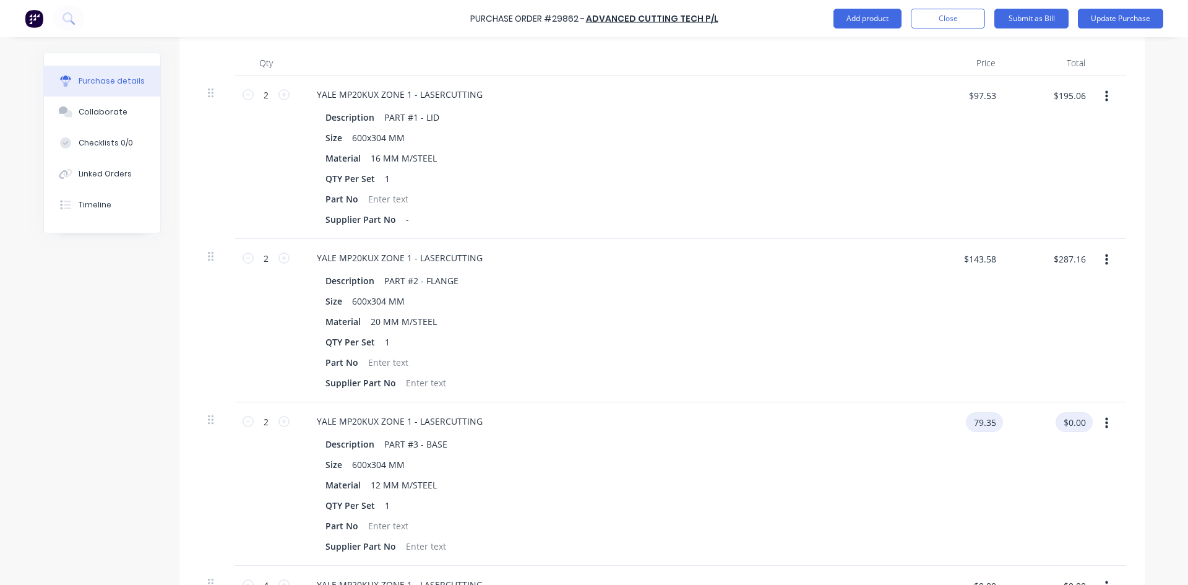
type input "$158.70"
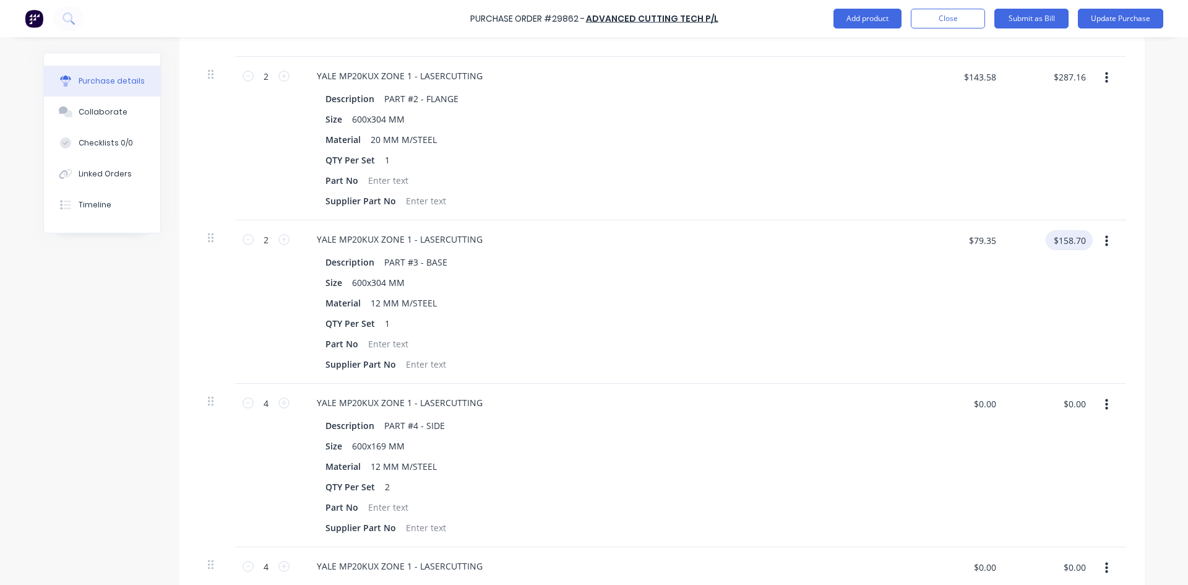
scroll to position [495, 0]
type textarea "x"
click at [969, 405] on input "$0.00" at bounding box center [984, 400] width 37 height 20
type input "50.41"
type textarea "x"
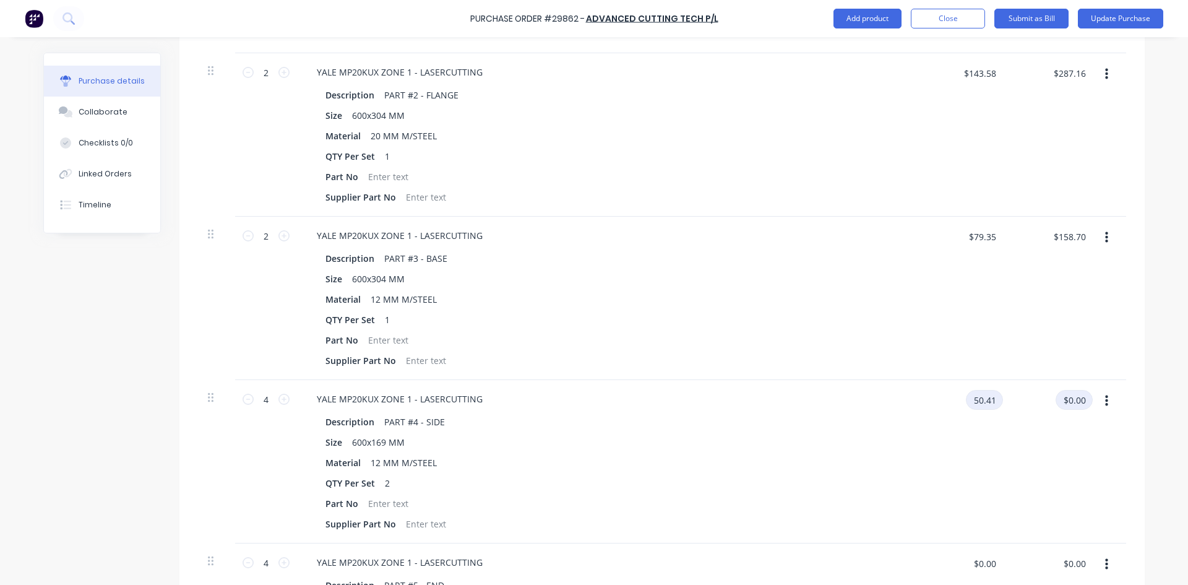
type input "$50.41"
type input "$201.64"
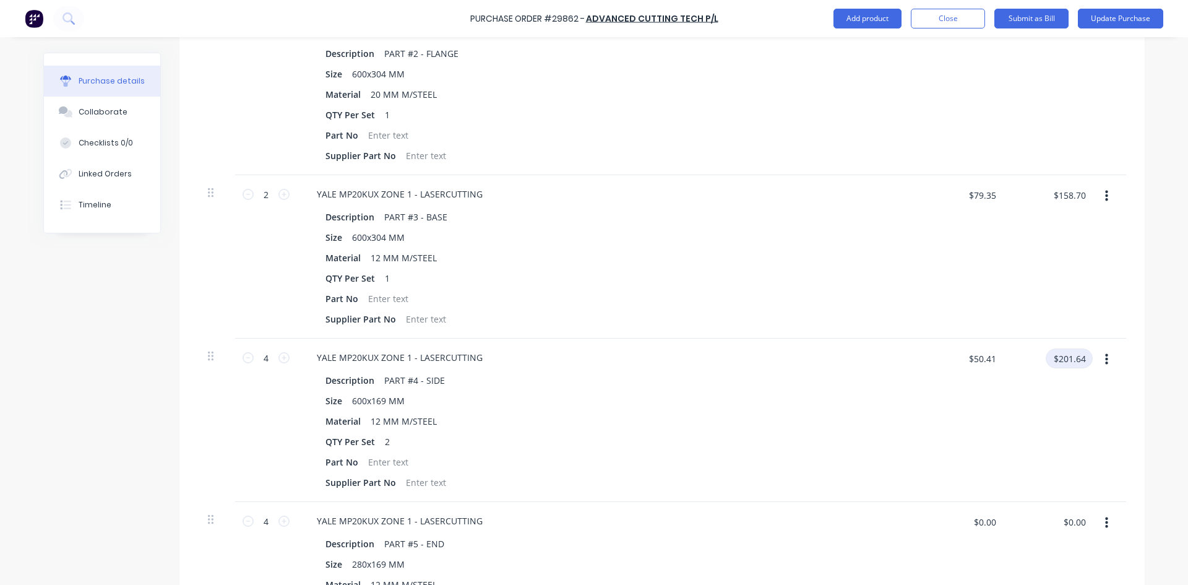
scroll to position [619, 0]
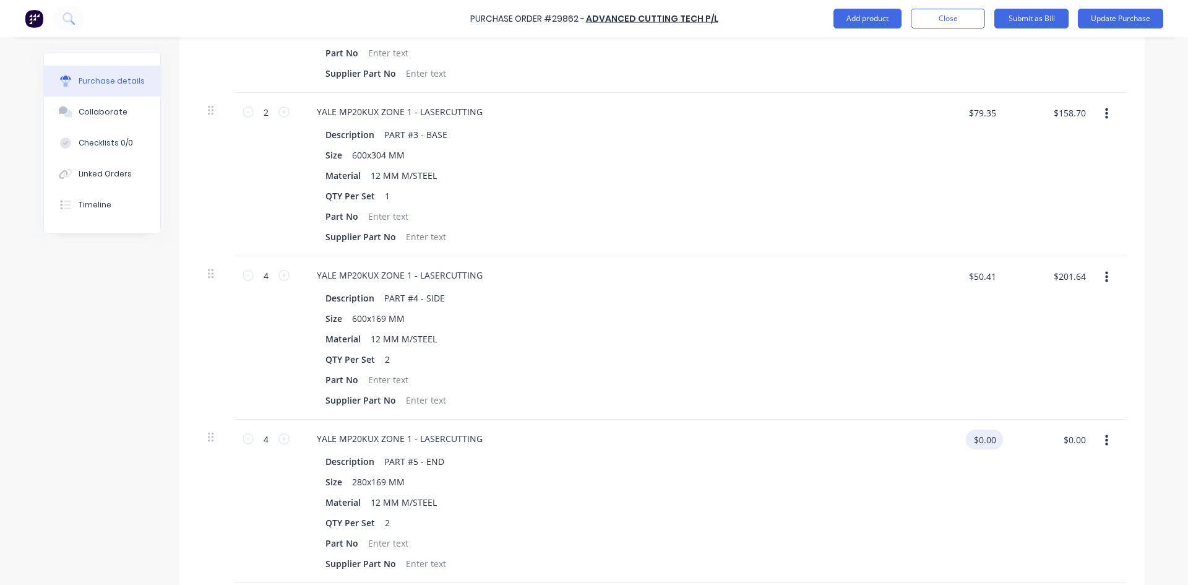
type textarea "x"
click at [966, 440] on input "$0.00" at bounding box center [984, 439] width 37 height 20
type input "30.75"
type textarea "x"
type input "$30.75"
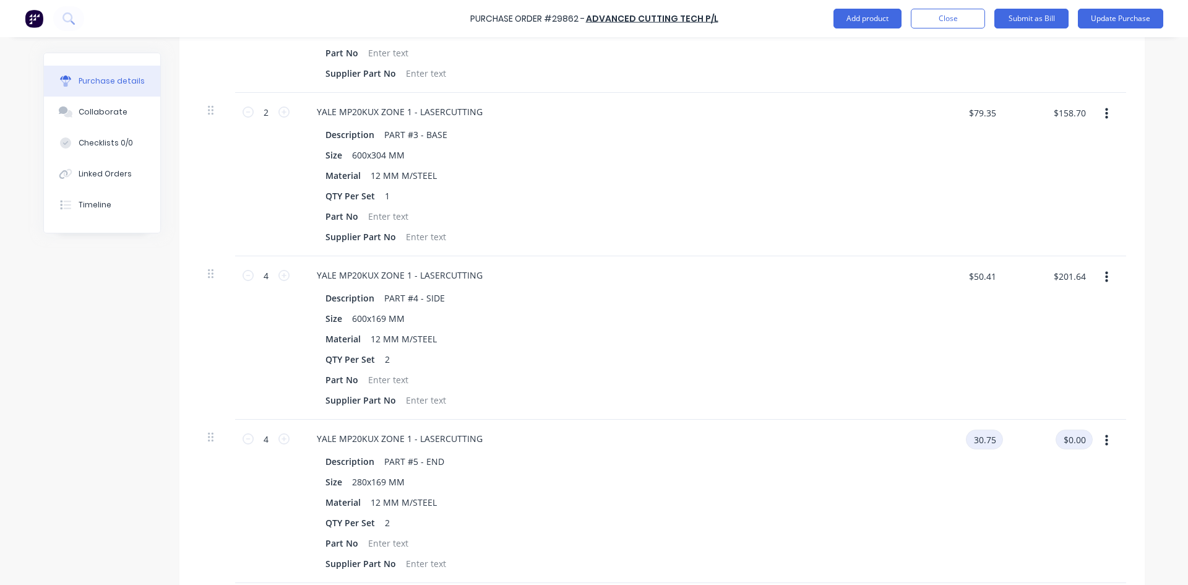
type input "$123.00"
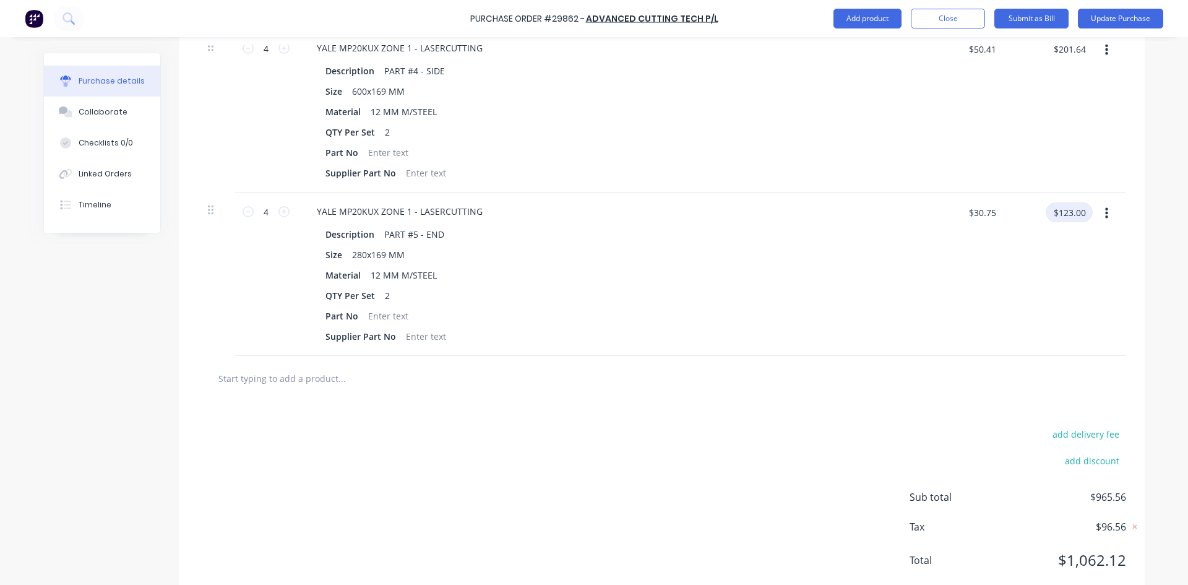
scroll to position [878, 0]
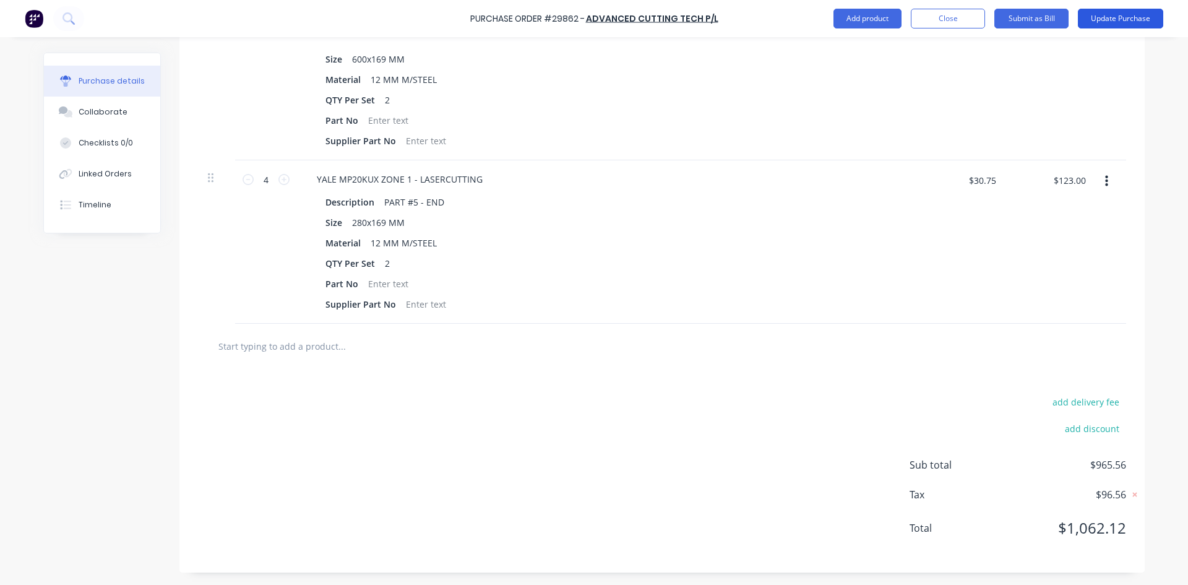
click at [1133, 14] on button "Update Purchase" at bounding box center [1120, 19] width 85 height 20
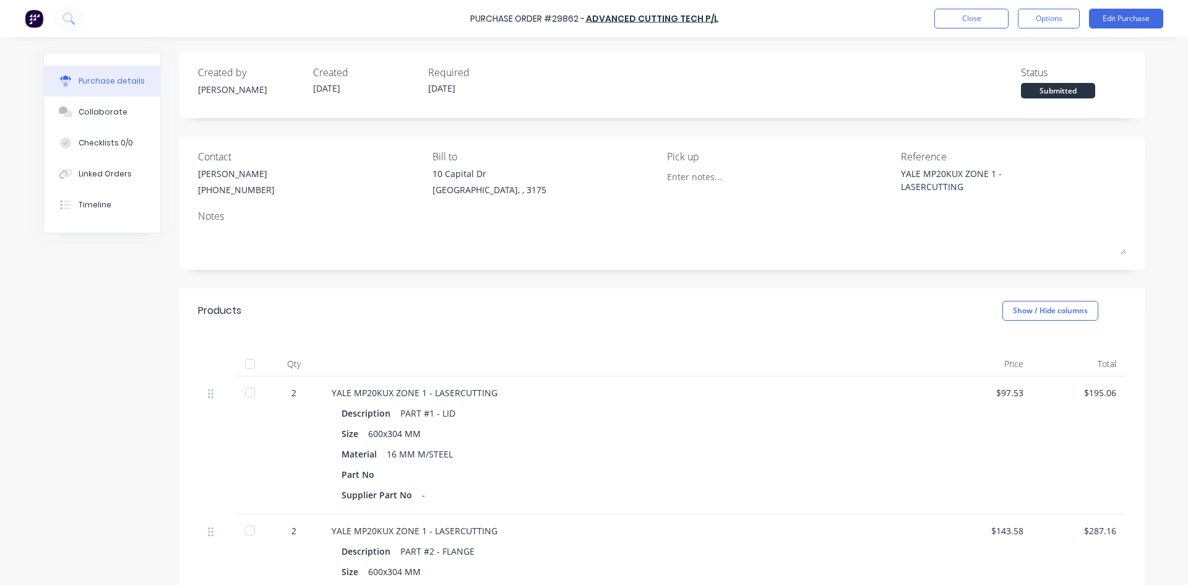
click at [243, 393] on div at bounding box center [250, 392] width 25 height 25
click at [245, 525] on div at bounding box center [250, 530] width 25 height 25
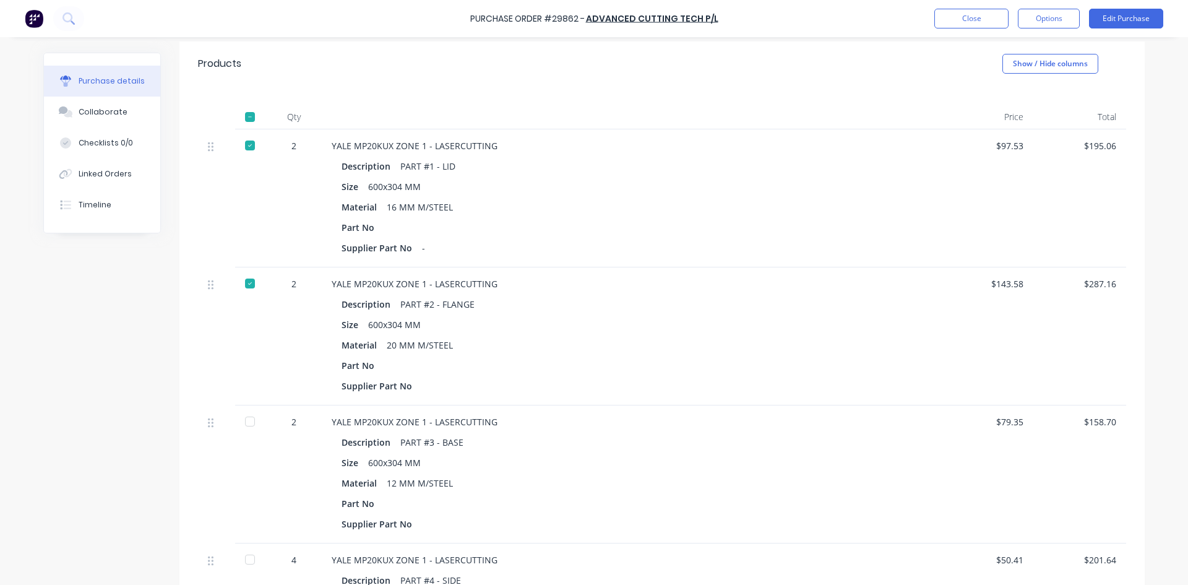
scroll to position [247, 0]
click at [246, 419] on div at bounding box center [250, 420] width 25 height 25
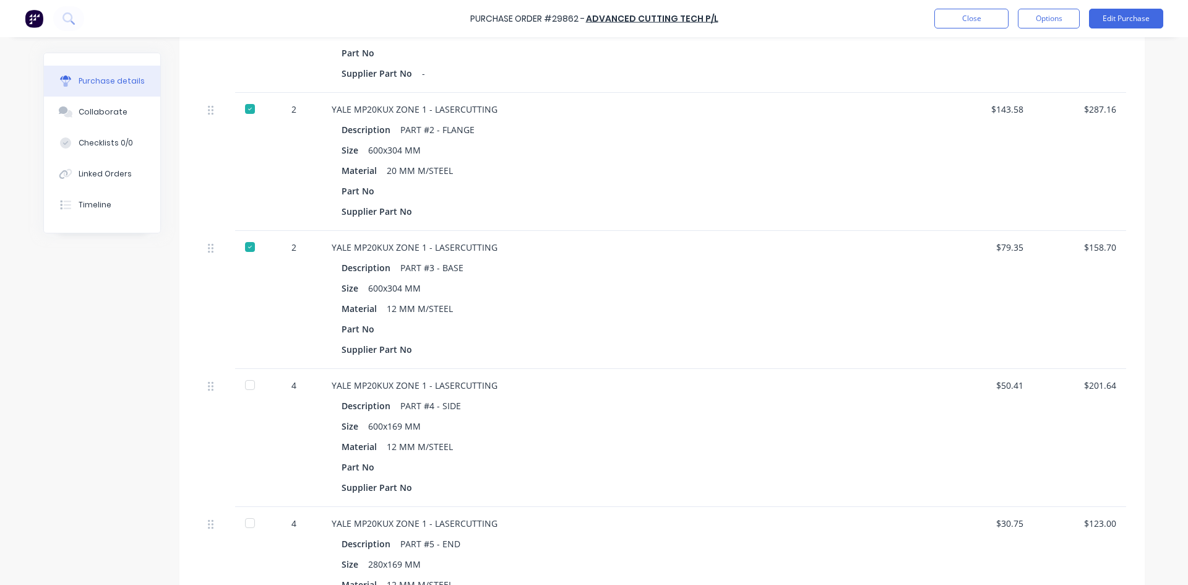
scroll to position [433, 0]
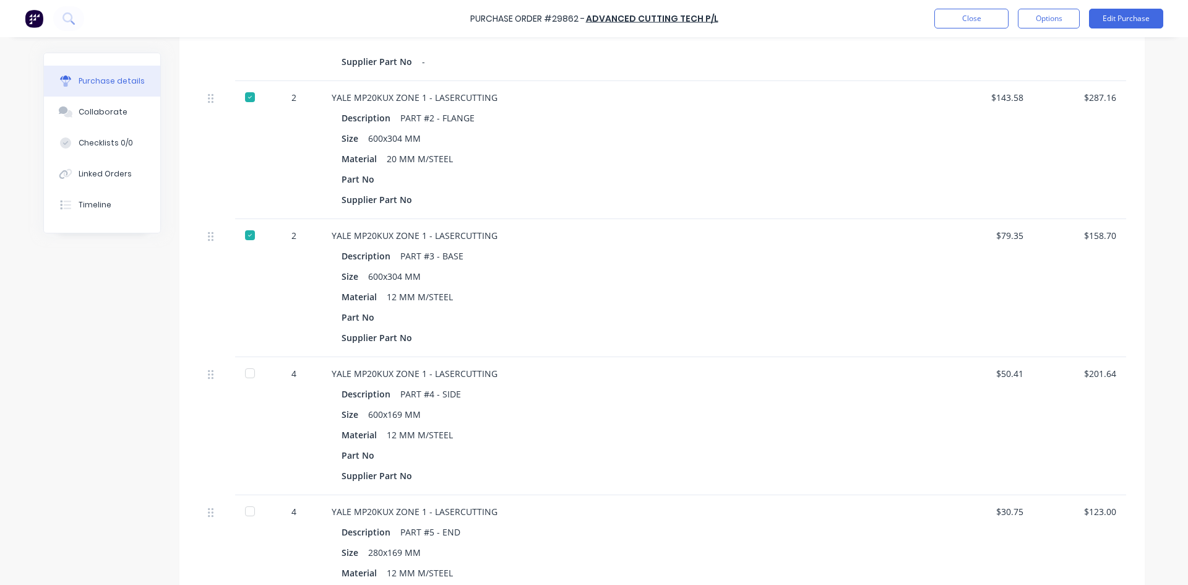
click at [246, 372] on div at bounding box center [250, 373] width 25 height 25
click at [244, 512] on div at bounding box center [250, 511] width 25 height 25
type textarea "x"
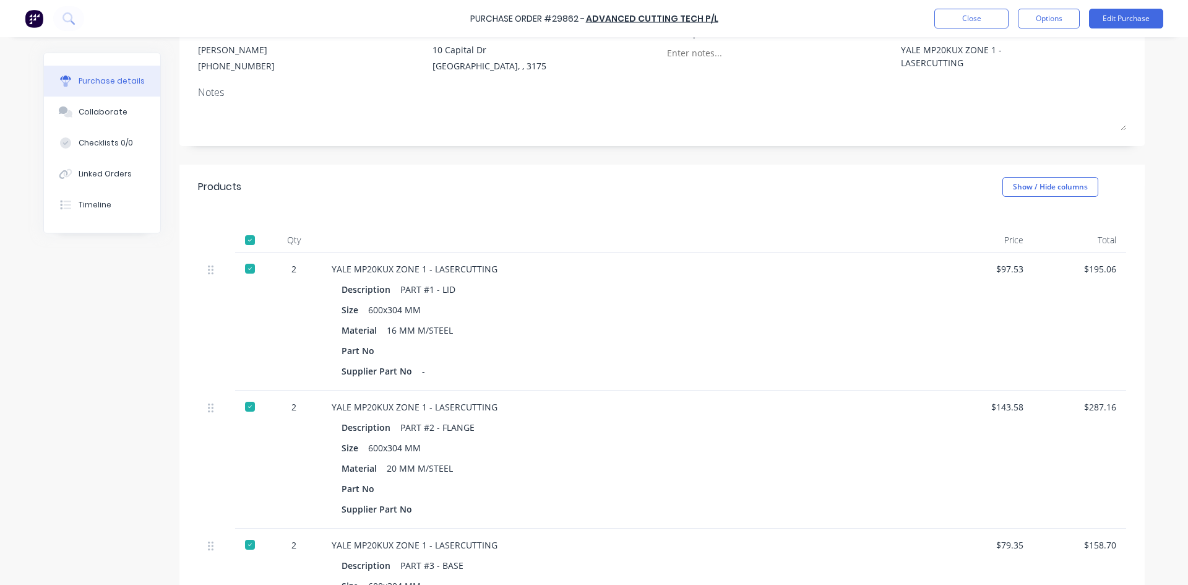
scroll to position [0, 0]
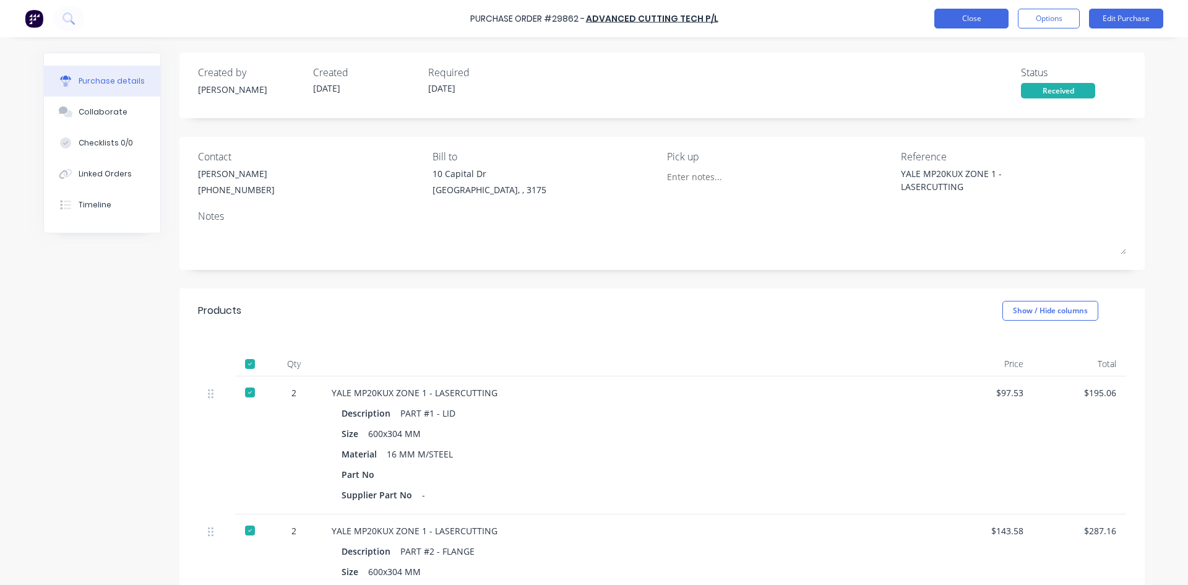
click at [954, 14] on button "Close" at bounding box center [971, 19] width 74 height 20
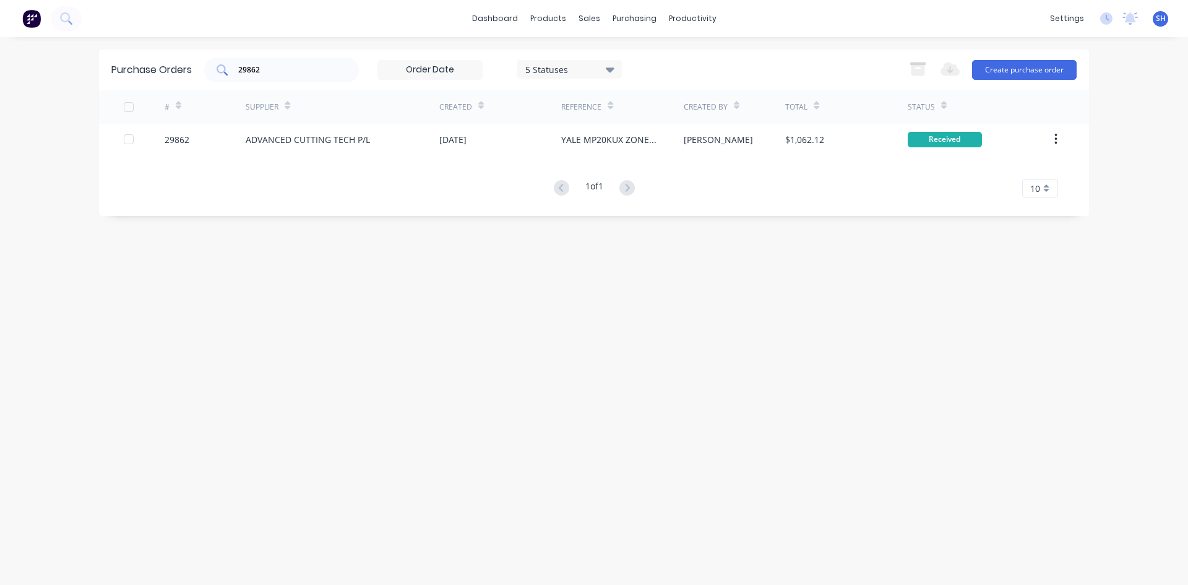
click at [274, 71] on input "29862" at bounding box center [288, 70] width 103 height 12
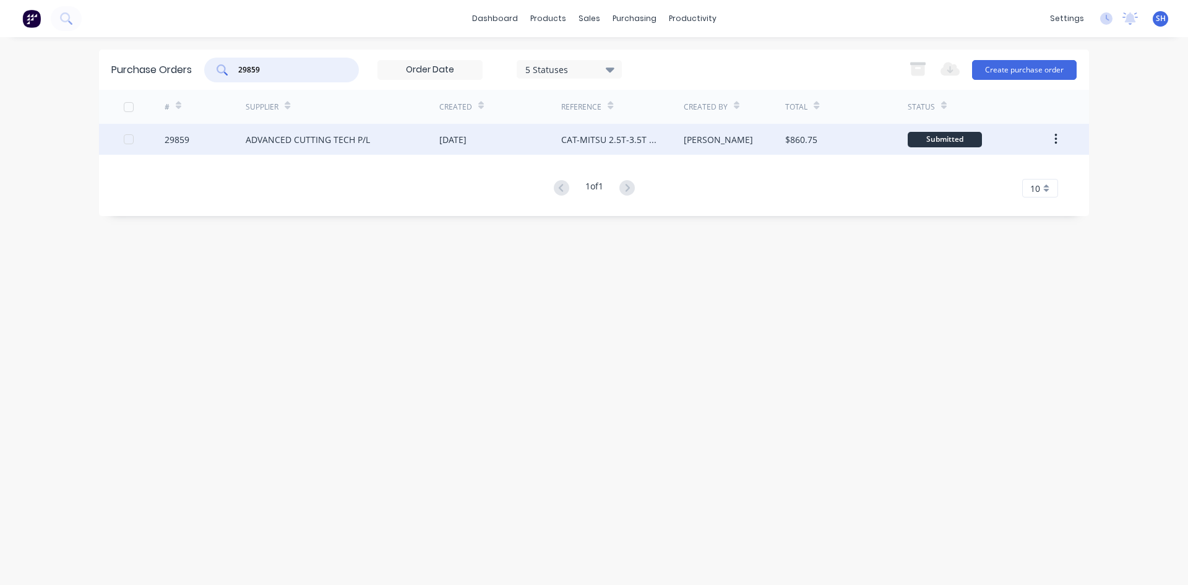
type input "29859"
click at [275, 138] on div "ADVANCED CUTTING TECH P/L" at bounding box center [308, 139] width 124 height 13
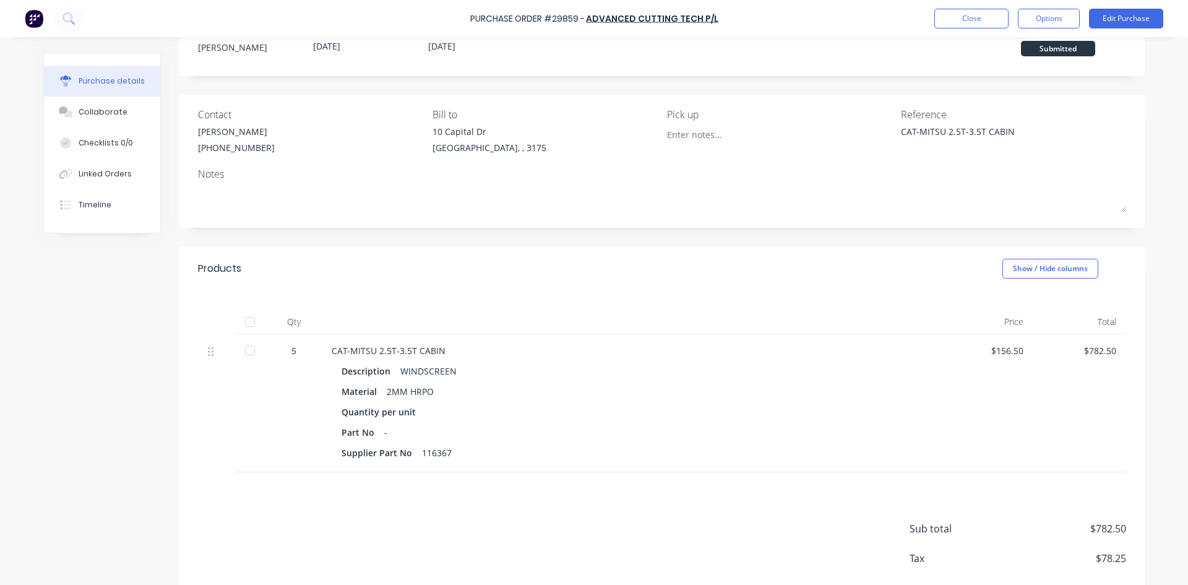
scroll to position [106, 0]
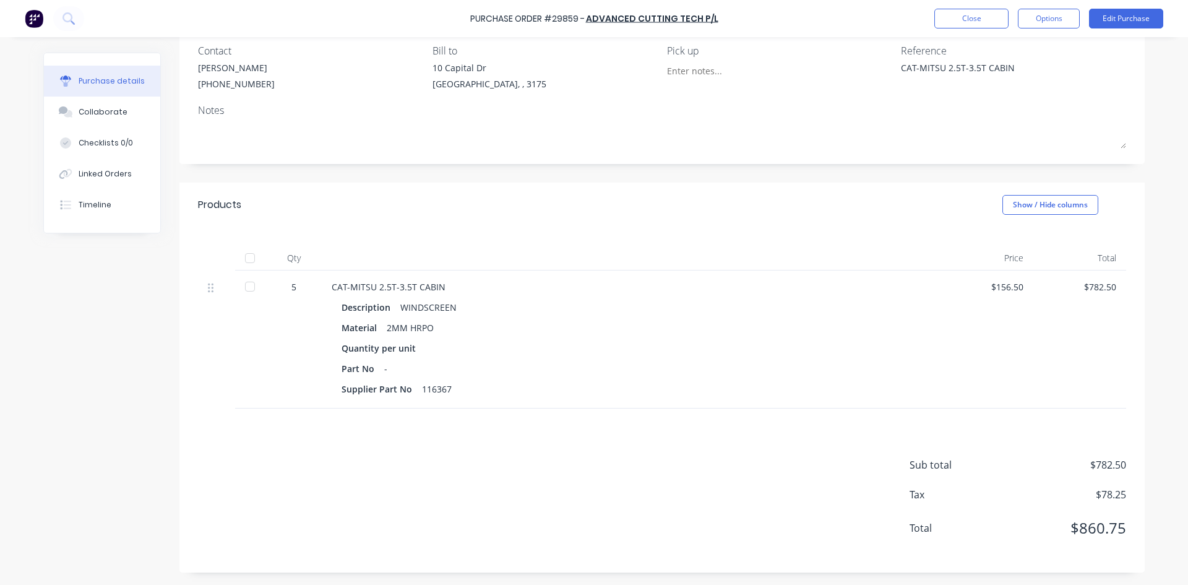
click at [245, 288] on div at bounding box center [250, 286] width 25 height 25
type textarea "x"
click at [959, 15] on button "Close" at bounding box center [971, 19] width 74 height 20
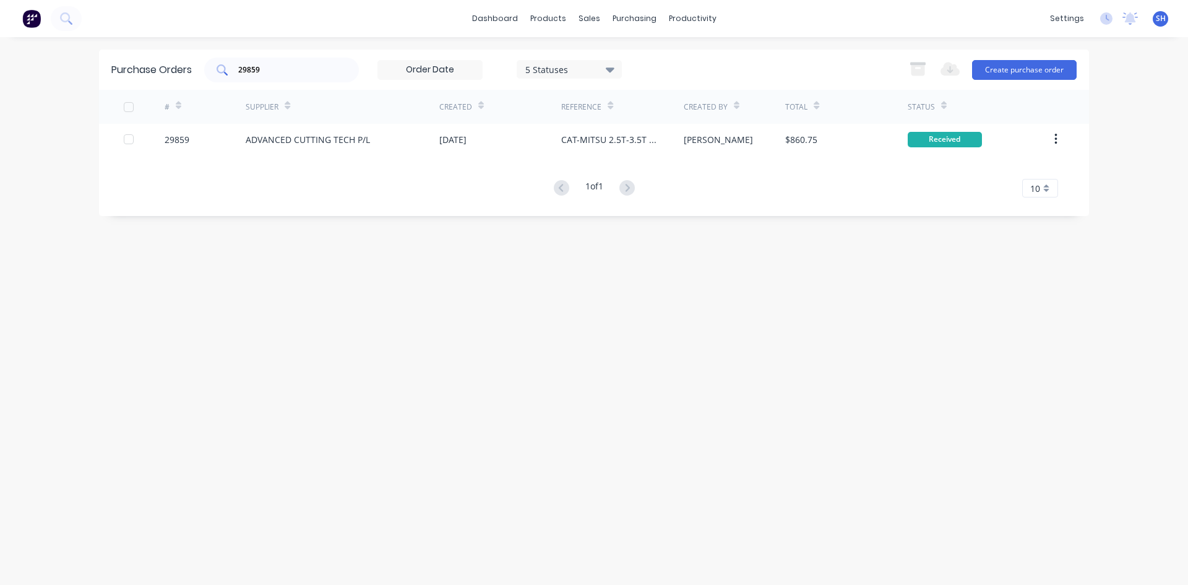
click at [270, 71] on input "29859" at bounding box center [288, 70] width 103 height 12
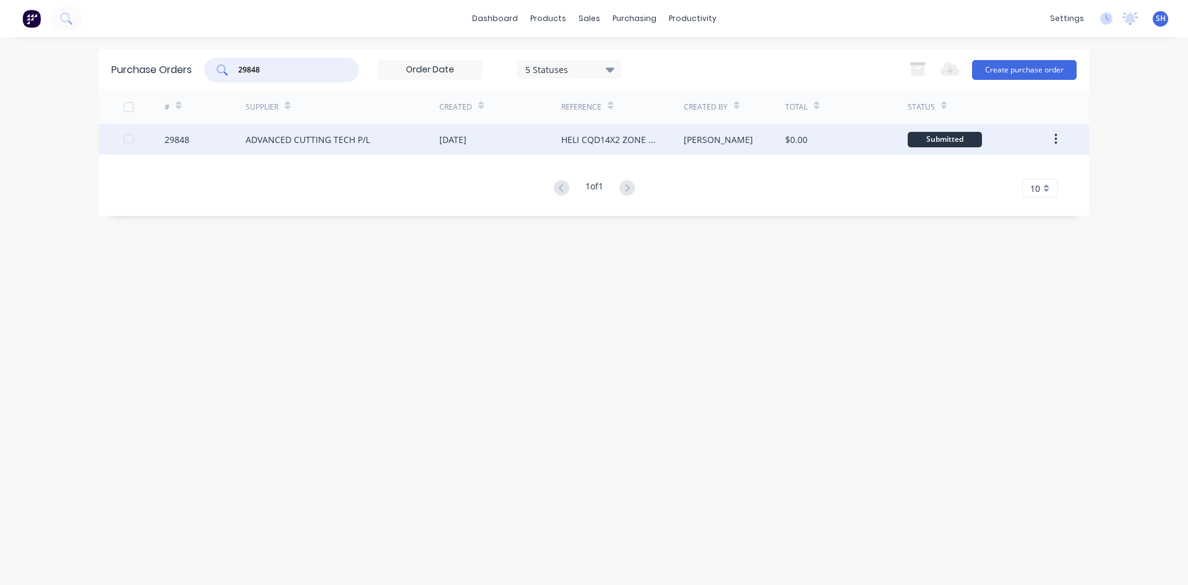
type input "29848"
click at [285, 135] on div "ADVANCED CUTTING TECH P/L" at bounding box center [308, 139] width 124 height 13
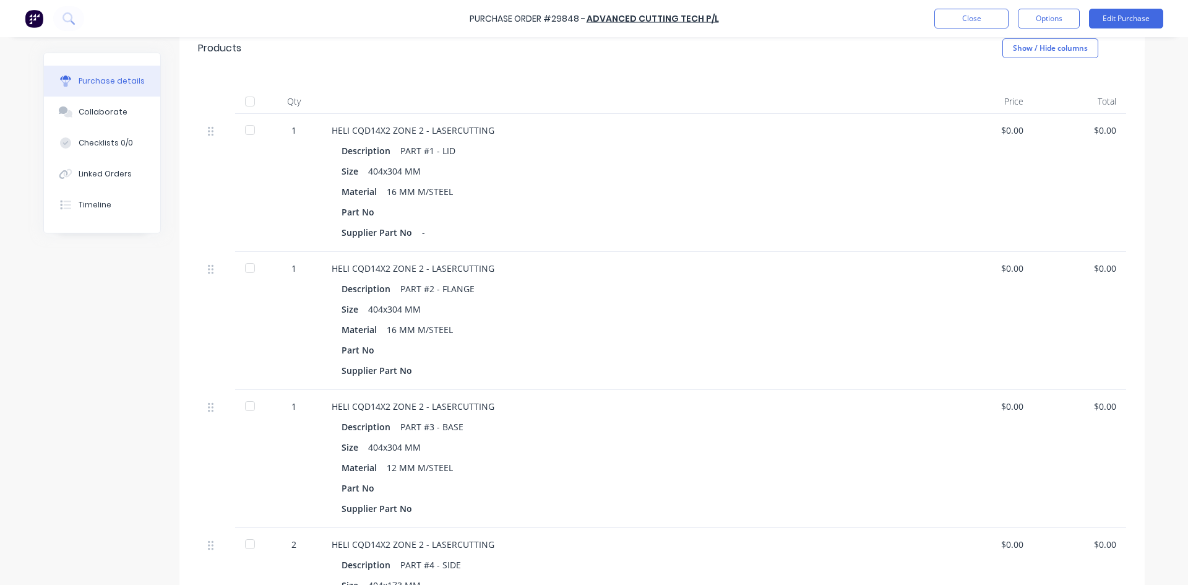
scroll to position [225, 0]
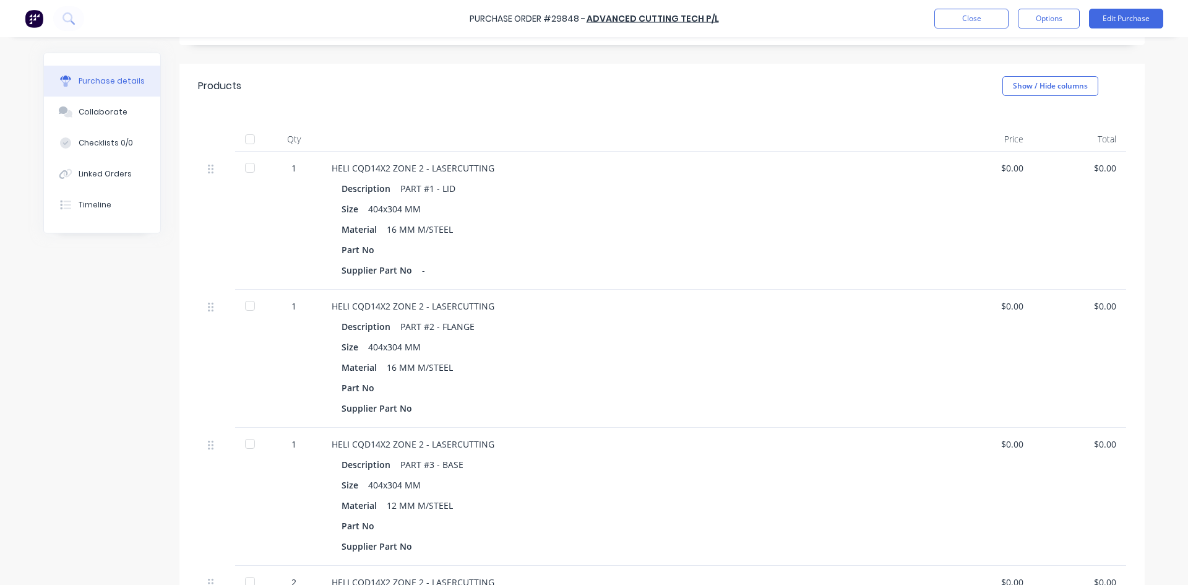
click at [245, 164] on div at bounding box center [250, 167] width 25 height 25
click at [245, 305] on div at bounding box center [250, 305] width 25 height 25
click at [244, 443] on div at bounding box center [250, 443] width 25 height 25
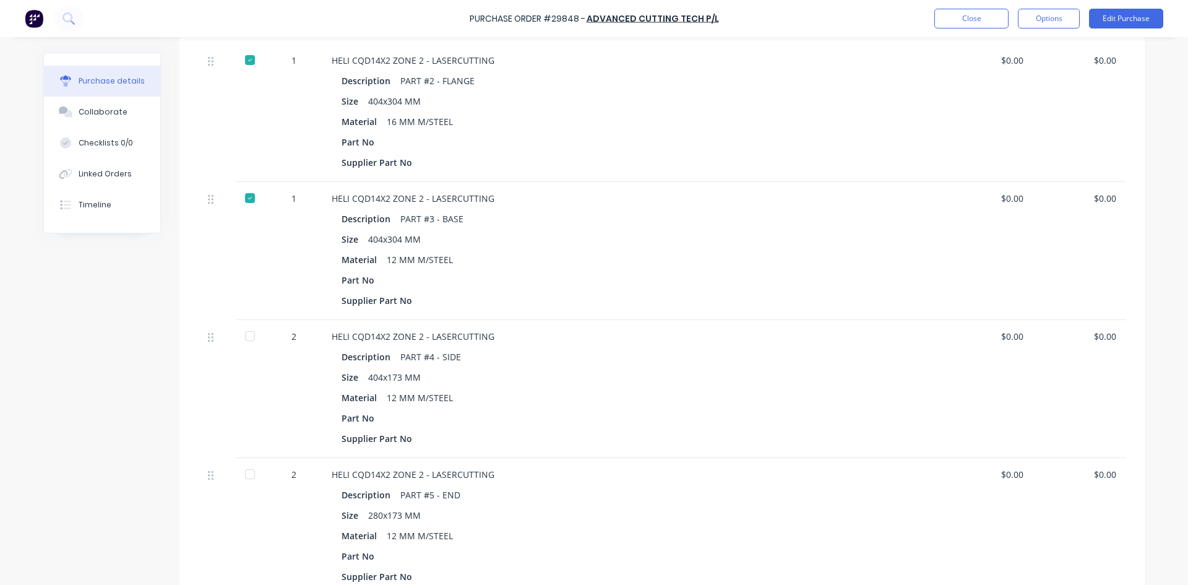
scroll to position [472, 0]
click at [247, 333] on div at bounding box center [250, 334] width 25 height 25
click at [246, 470] on div at bounding box center [250, 472] width 25 height 25
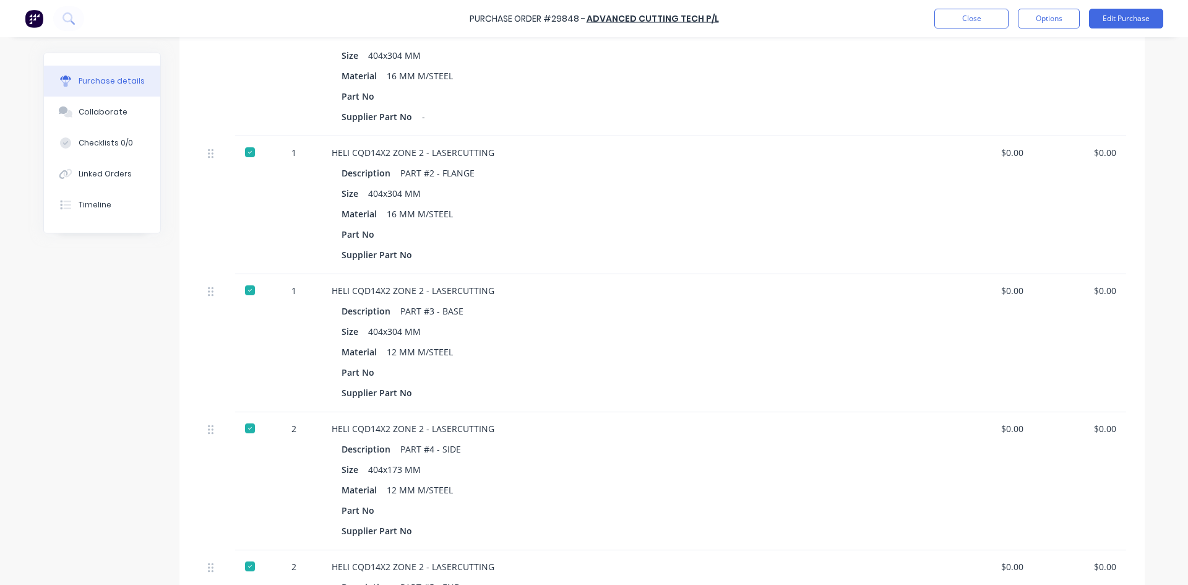
scroll to position [163, 0]
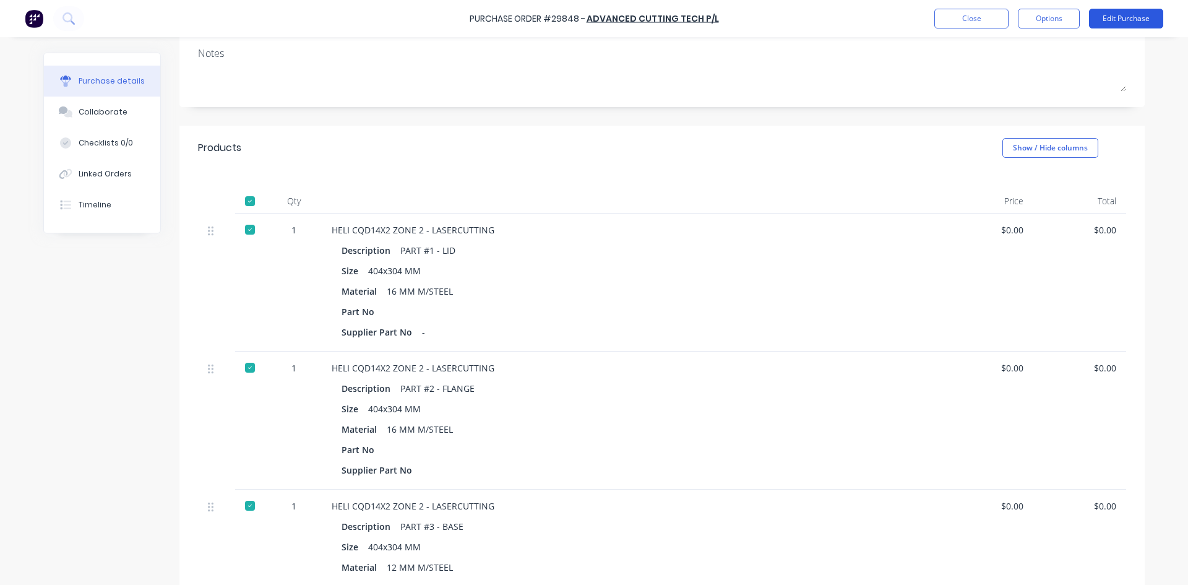
click at [1112, 18] on button "Edit Purchase" at bounding box center [1126, 19] width 74 height 20
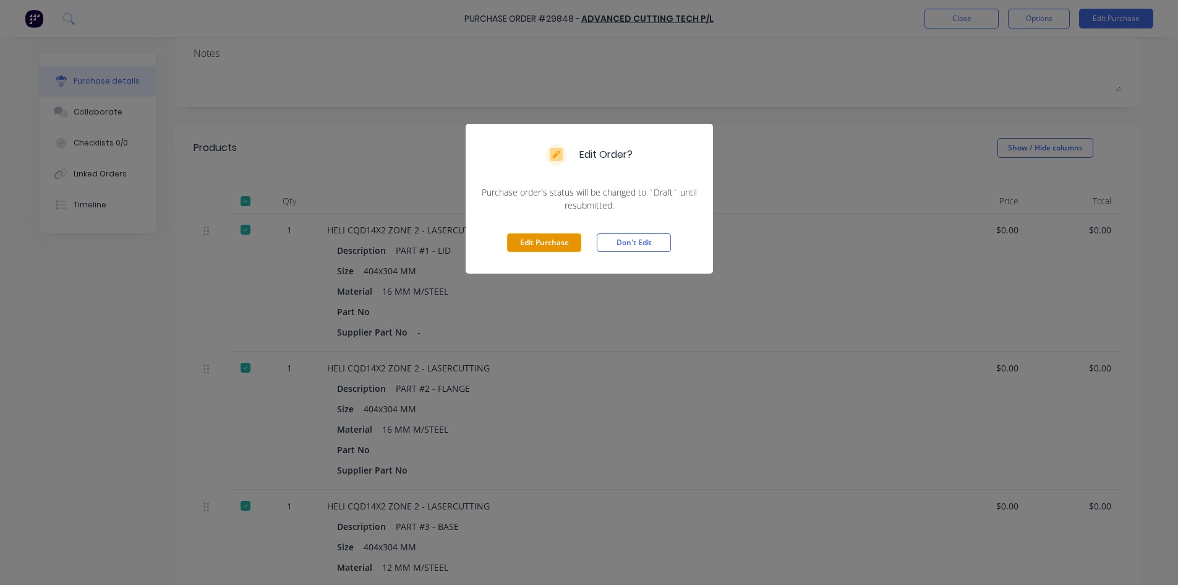
click at [526, 238] on button "Edit Purchase" at bounding box center [544, 242] width 74 height 19
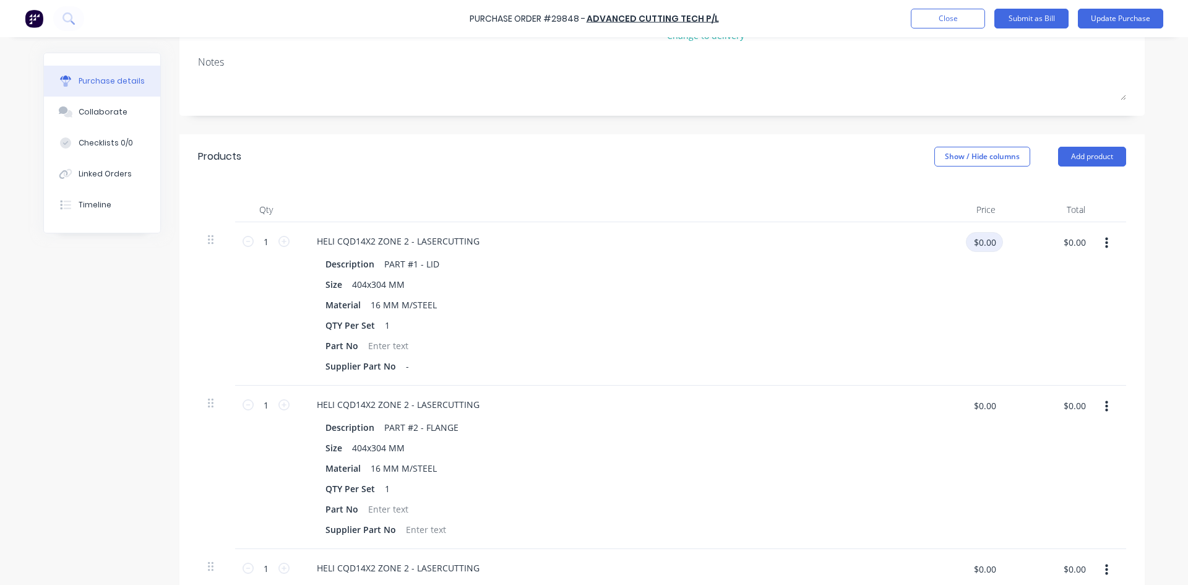
type textarea "x"
click at [975, 249] on input "$0.00" at bounding box center [984, 242] width 37 height 20
type input "94.88"
type textarea "x"
type input "$94.88"
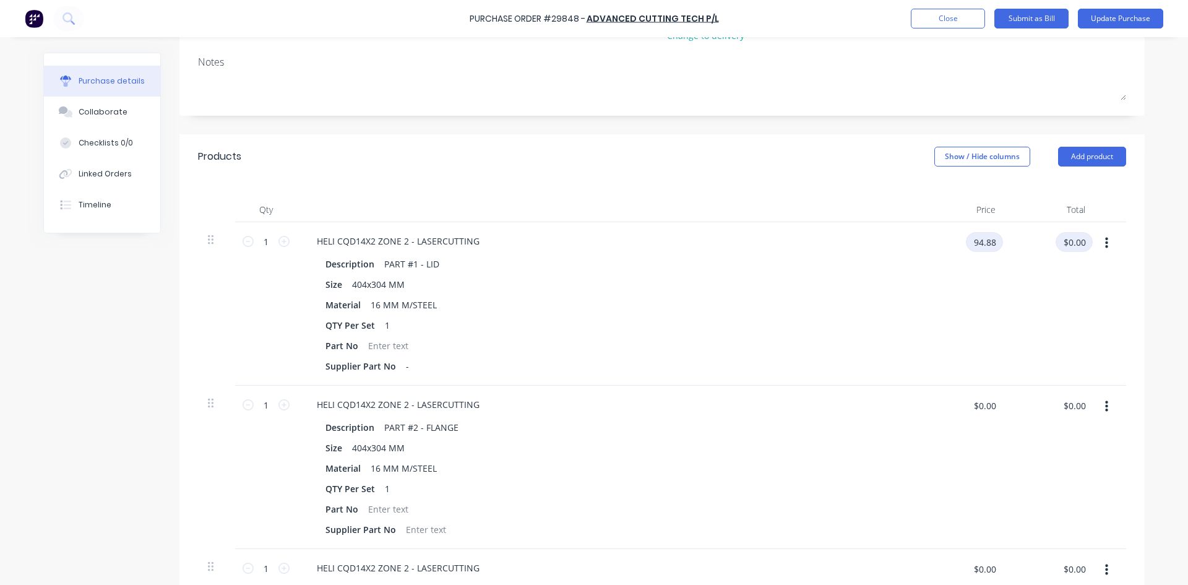
type input "$94.88"
type textarea "x"
click at [967, 409] on input "$0.00" at bounding box center [984, 405] width 37 height 20
type input "116.06"
type textarea "x"
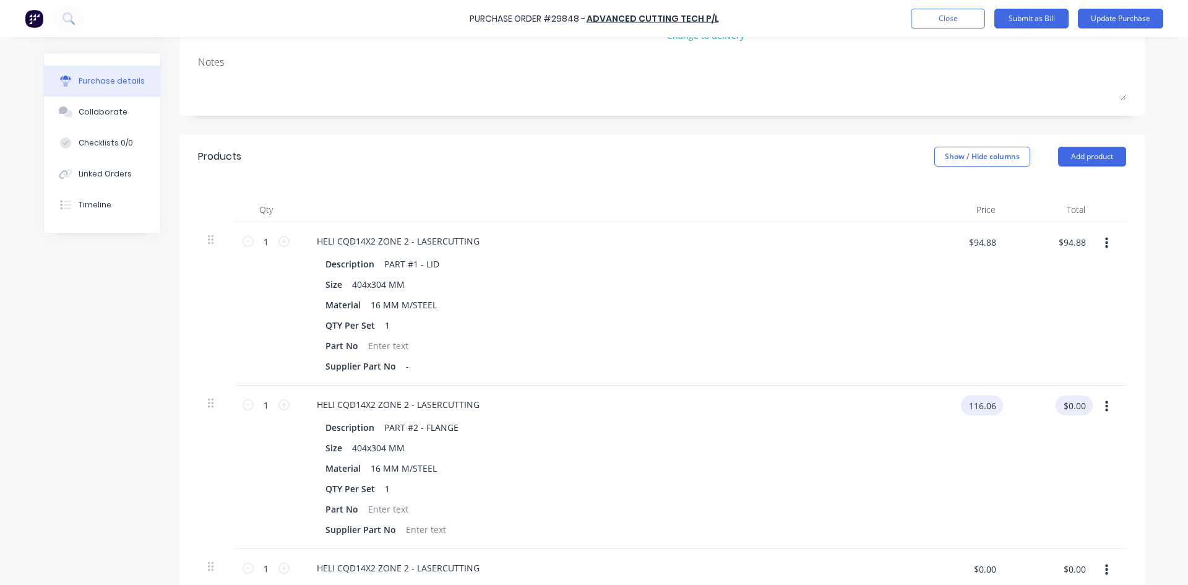
type input "$116.06"
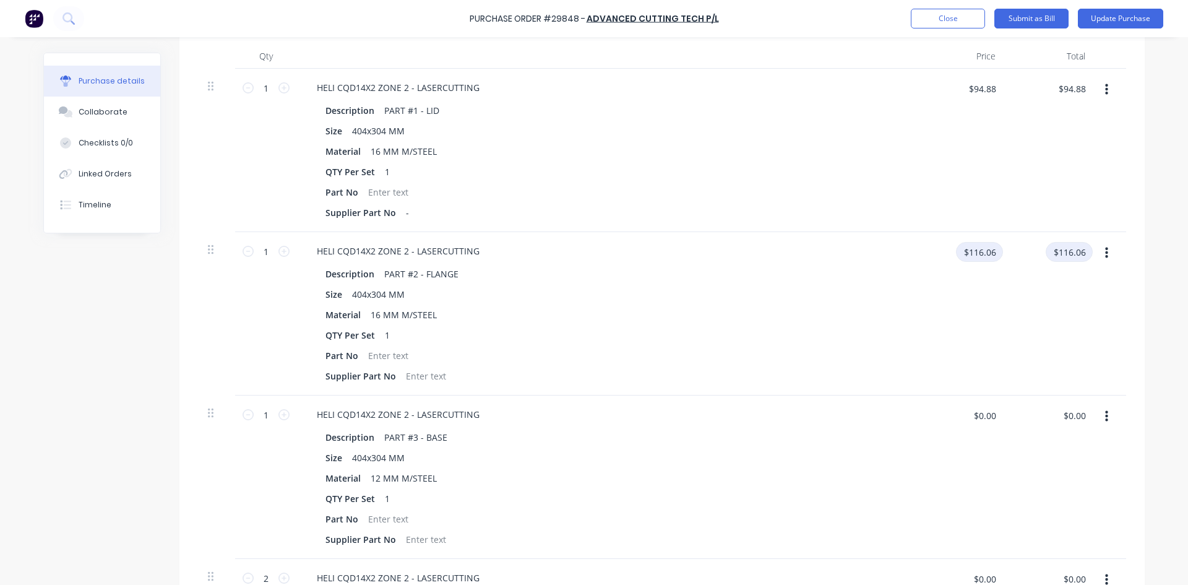
scroll to position [348, 0]
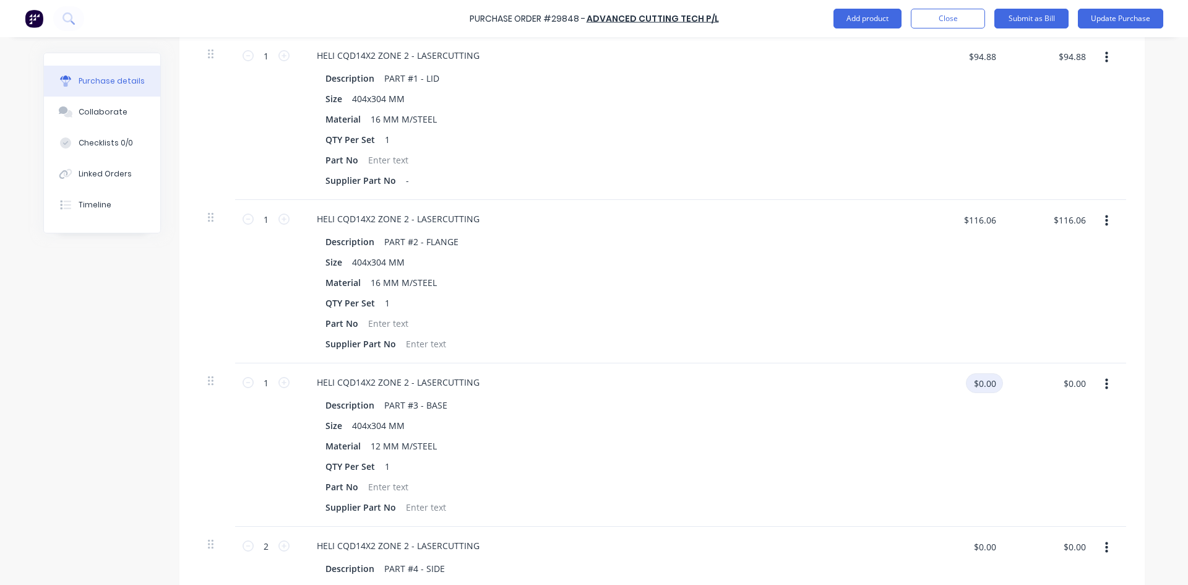
type textarea "x"
click at [973, 388] on input "$0.00" at bounding box center [984, 383] width 37 height 20
type input "77.91"
type textarea "x"
type input "$77.91"
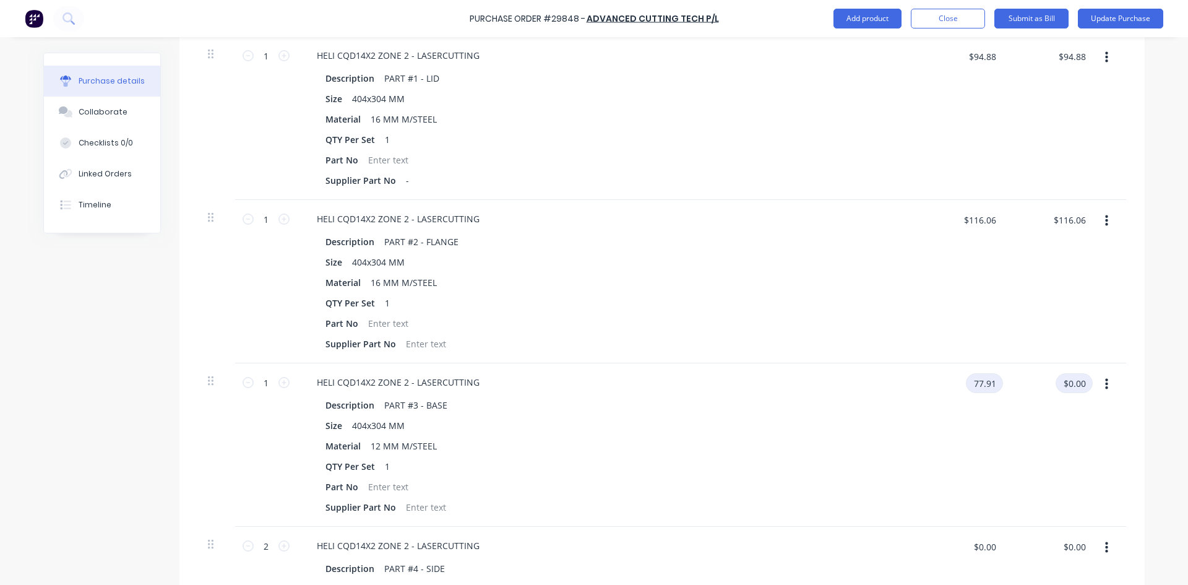
type input "$77.91"
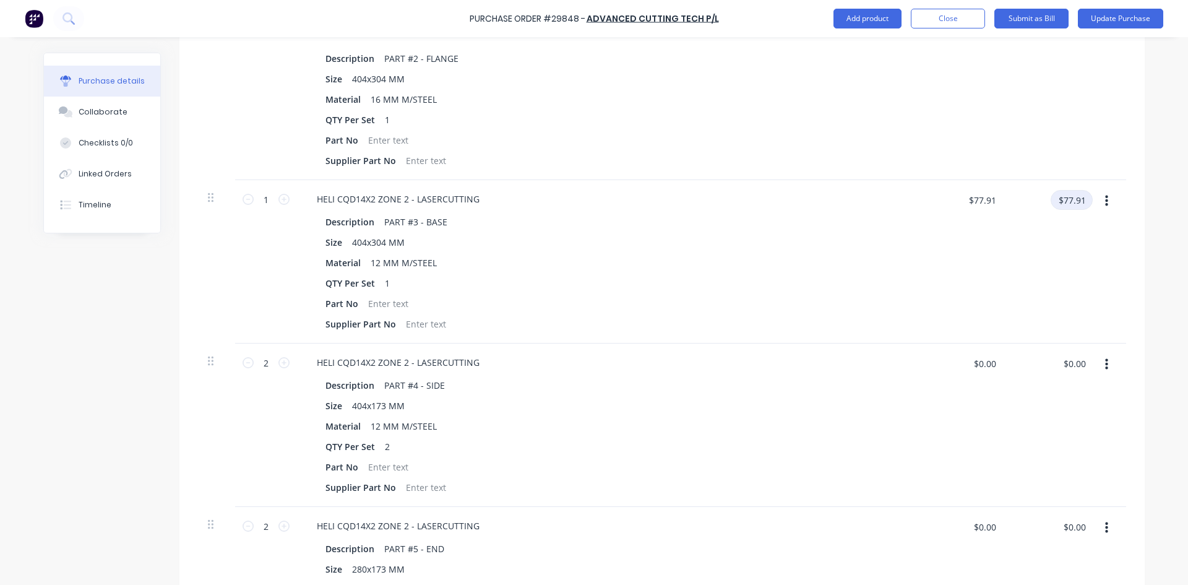
scroll to position [534, 0]
type textarea "x"
click at [972, 358] on input "$0.00" at bounding box center [984, 361] width 37 height 20
type input "48.81"
type textarea "x"
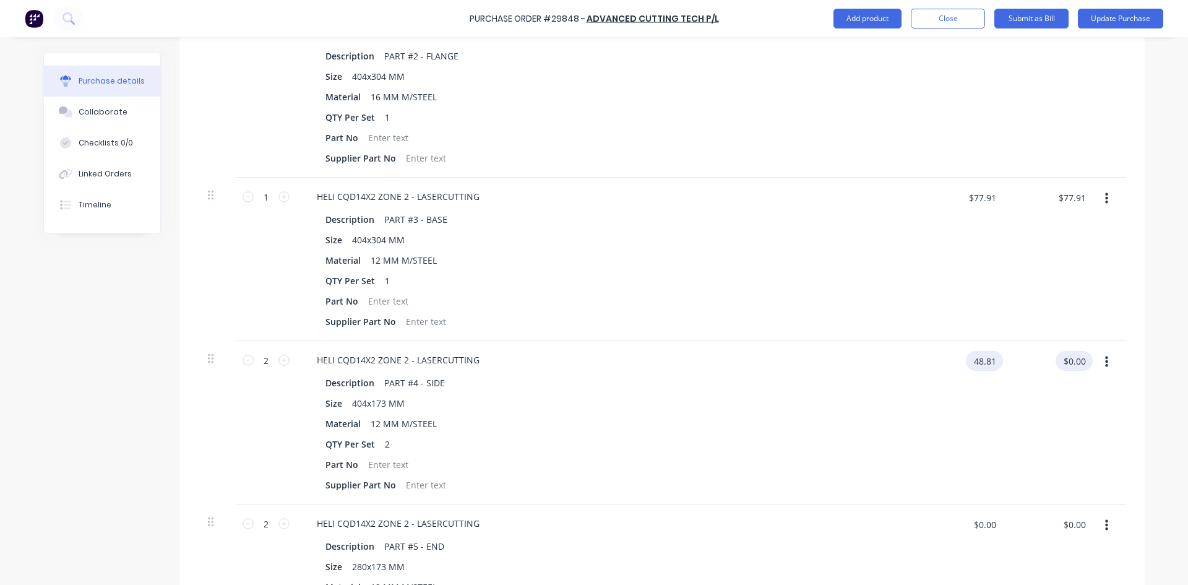
type input "$48.81"
type input "$97.62"
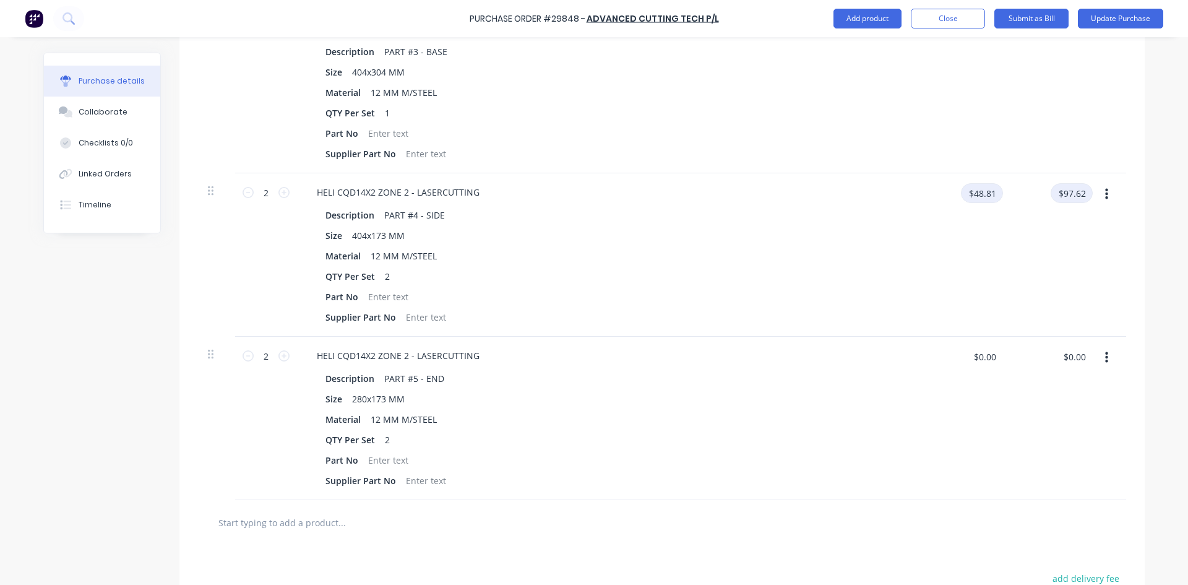
scroll to position [719, 0]
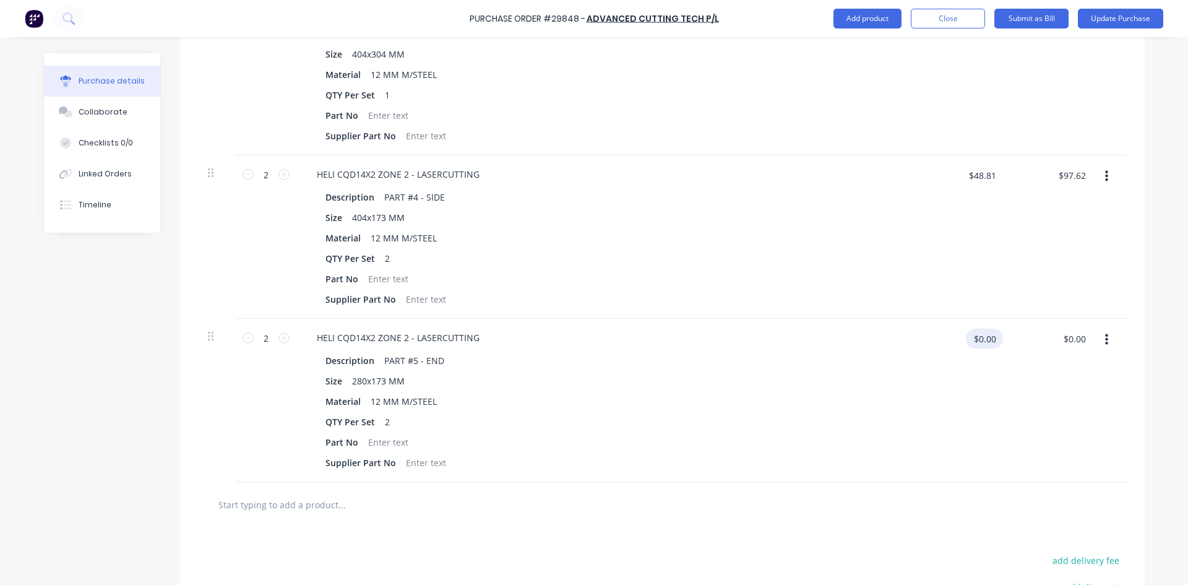
type textarea "x"
click at [970, 343] on input "$0.00" at bounding box center [984, 338] width 37 height 20
type input "39.96"
type textarea "x"
type input "$39.96"
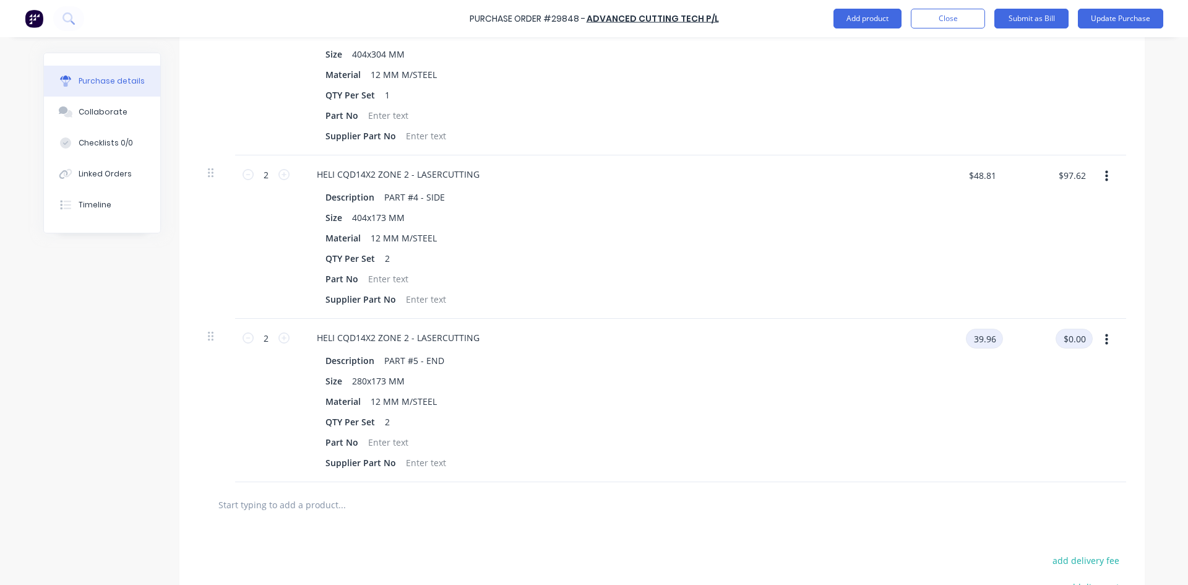
type input "$79.92"
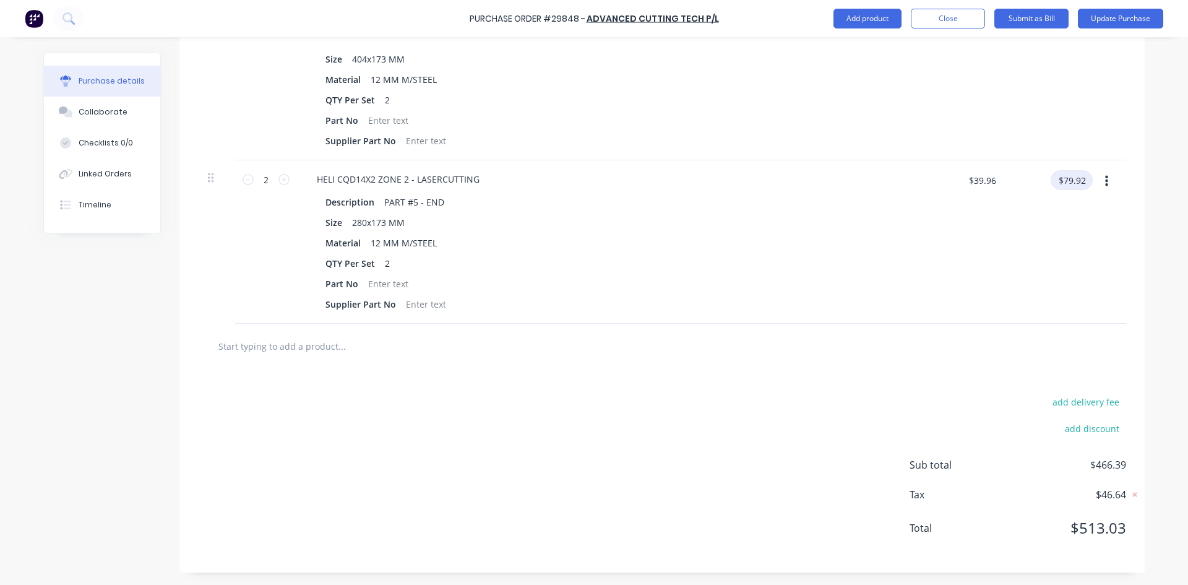
scroll to position [568, 0]
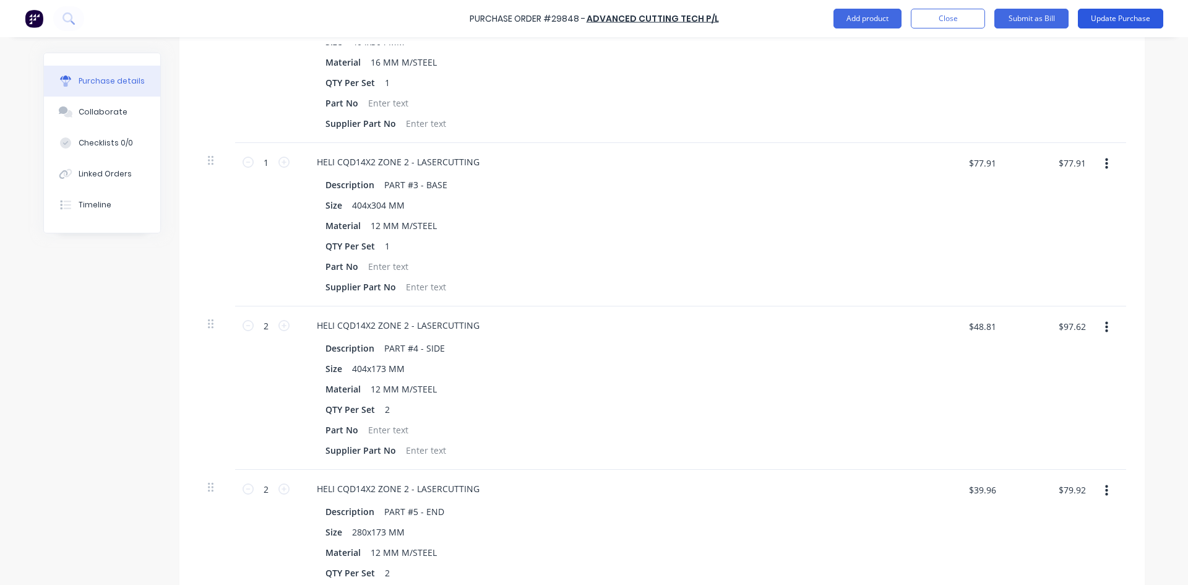
click at [1110, 20] on button "Update Purchase" at bounding box center [1120, 19] width 85 height 20
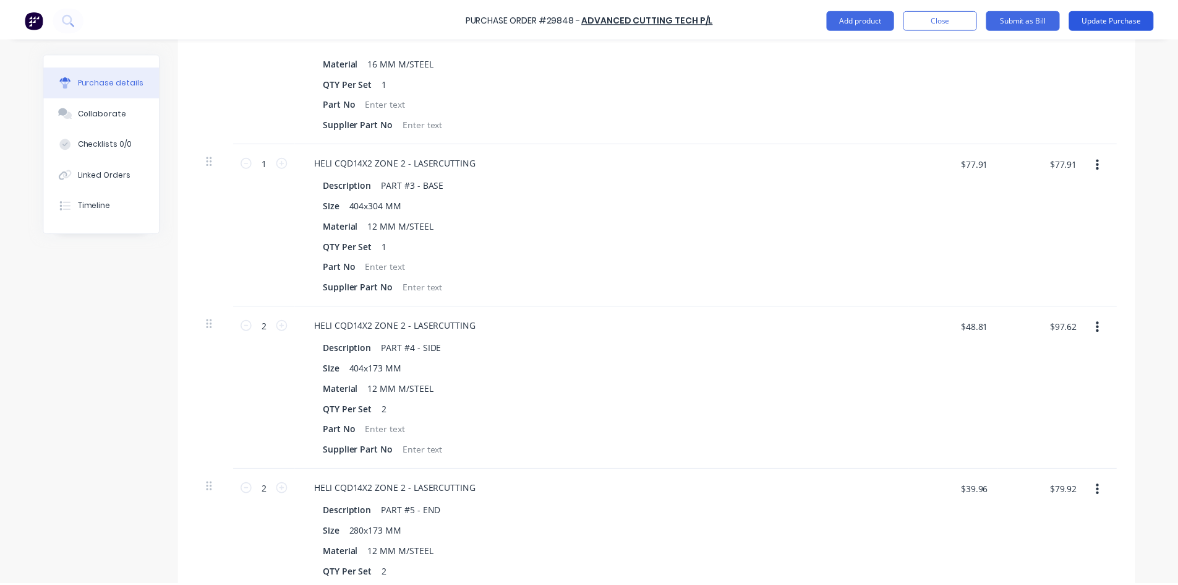
scroll to position [0, 0]
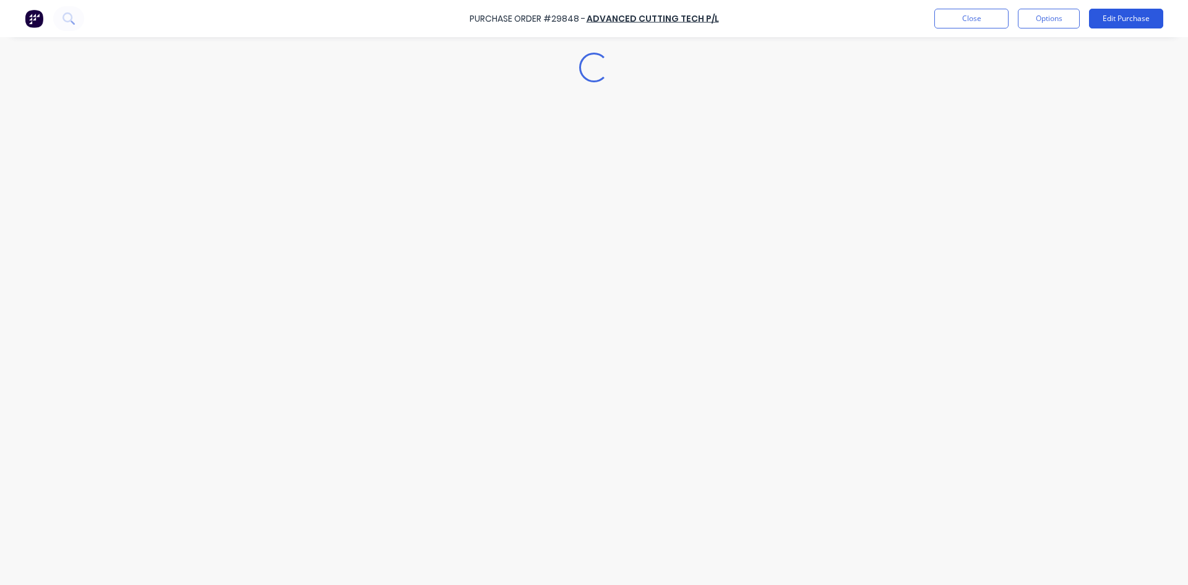
type textarea "x"
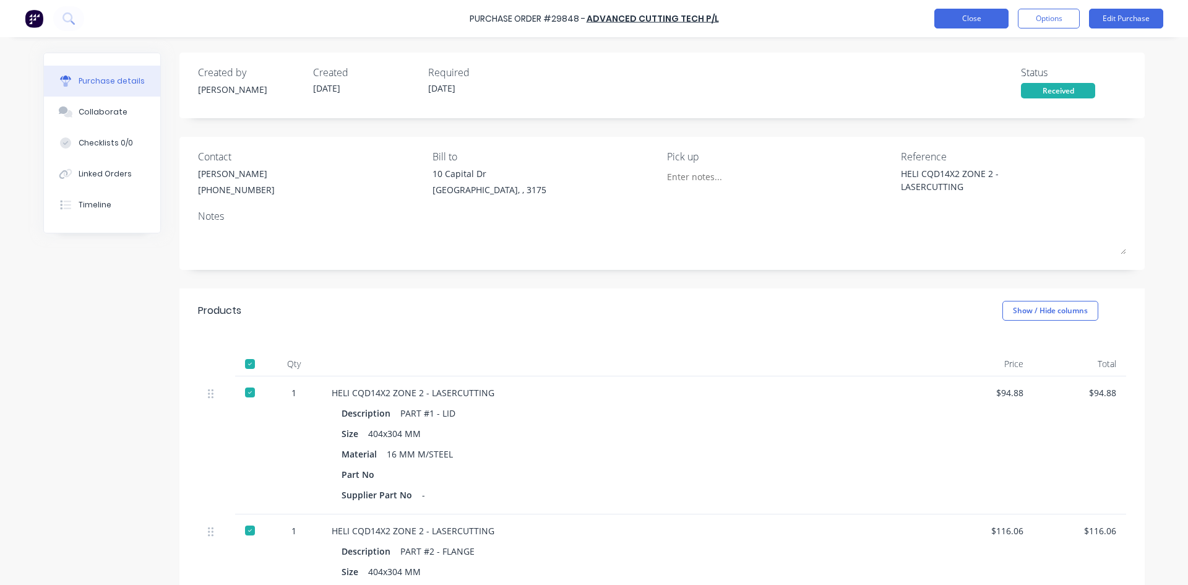
click at [962, 15] on button "Close" at bounding box center [971, 19] width 74 height 20
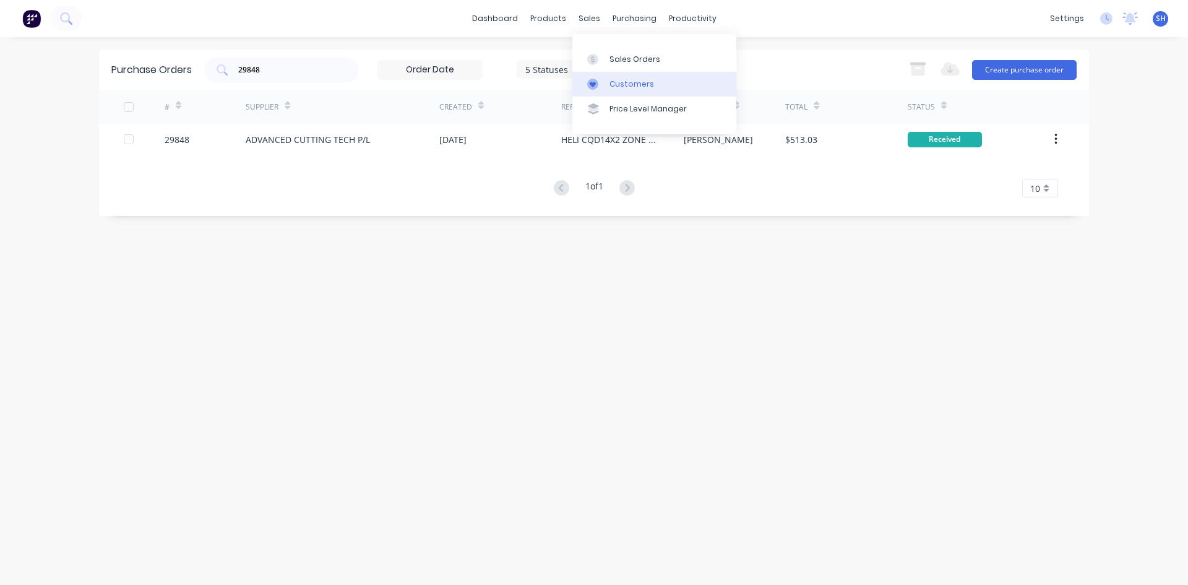
click at [613, 81] on div "Customers" at bounding box center [631, 84] width 45 height 11
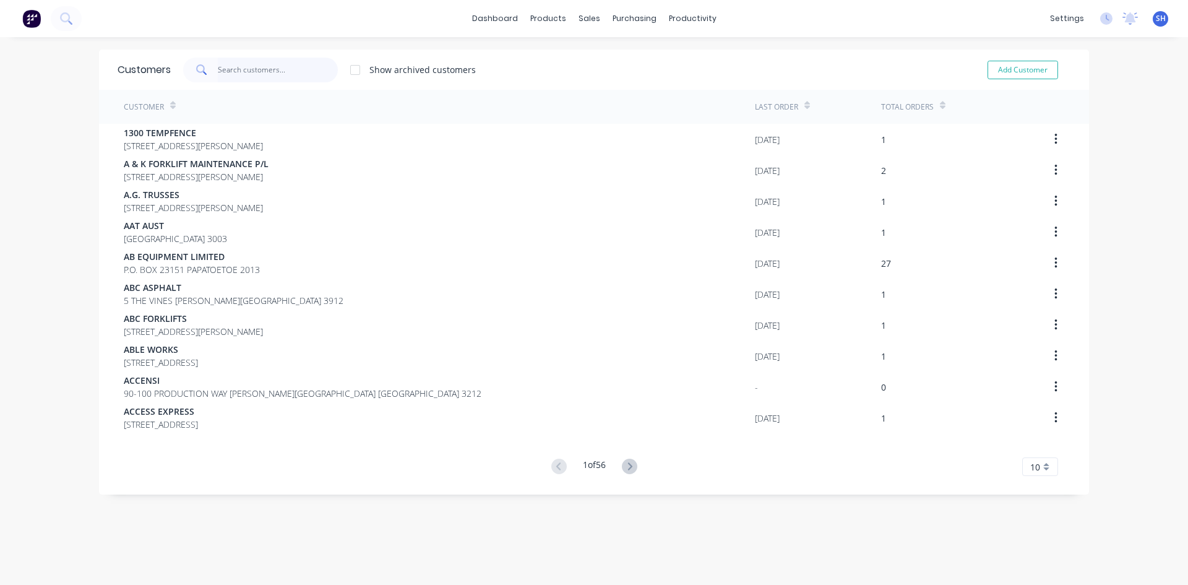
click at [275, 69] on input "text" at bounding box center [278, 70] width 121 height 25
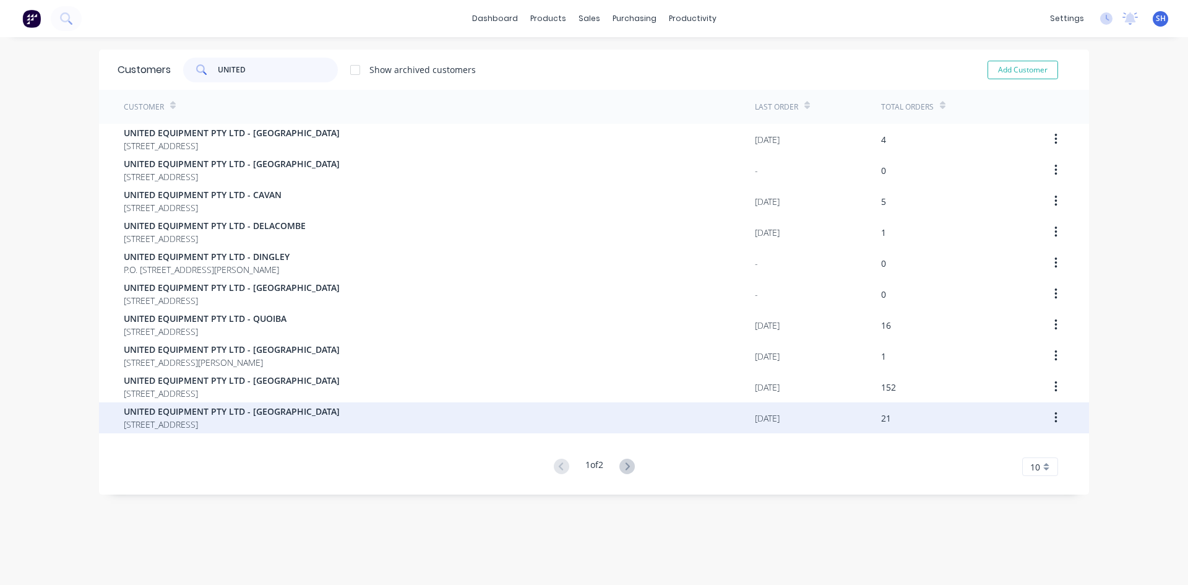
type input "UNITED"
click at [288, 413] on span "UNITED EQUIPMENT PTY LTD - [GEOGRAPHIC_DATA]" at bounding box center [232, 411] width 216 height 13
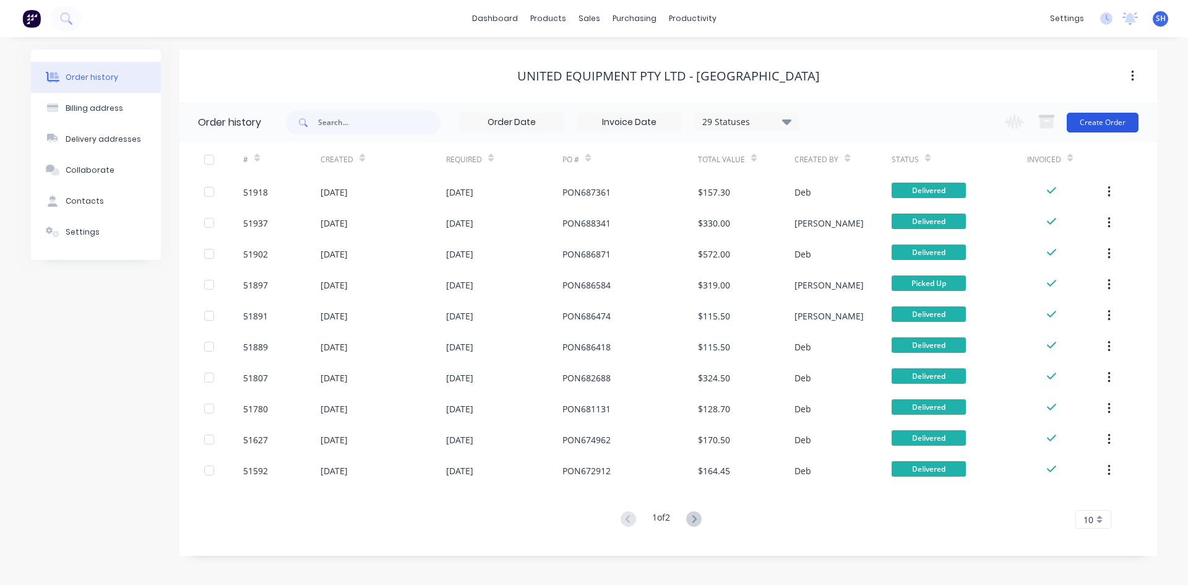
click at [1089, 119] on button "Create Order" at bounding box center [1102, 123] width 72 height 20
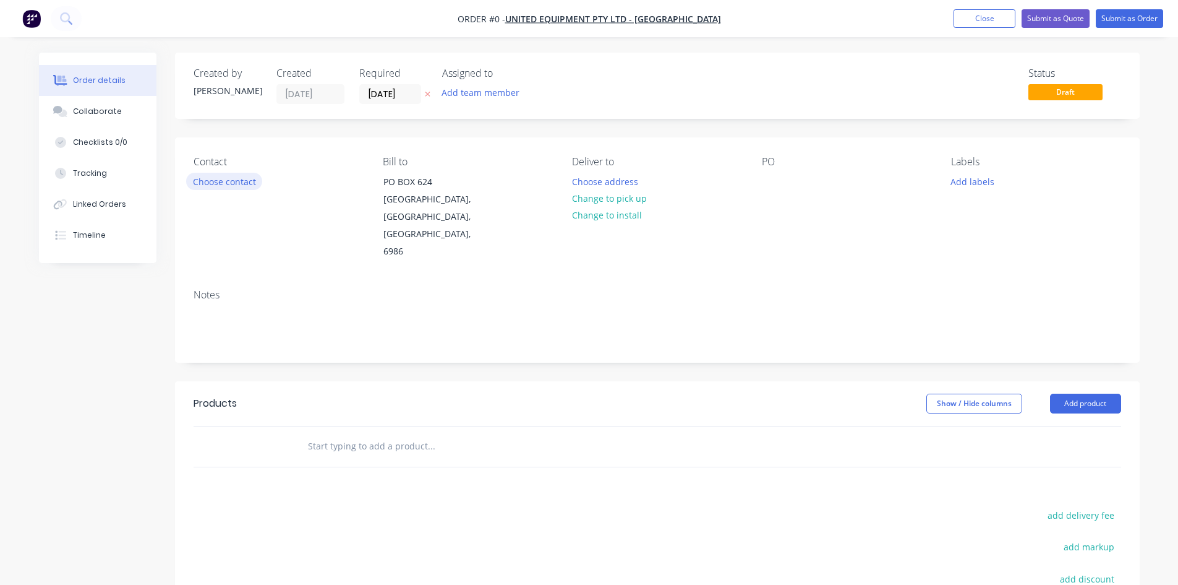
click at [229, 181] on button "Choose contact" at bounding box center [224, 181] width 76 height 17
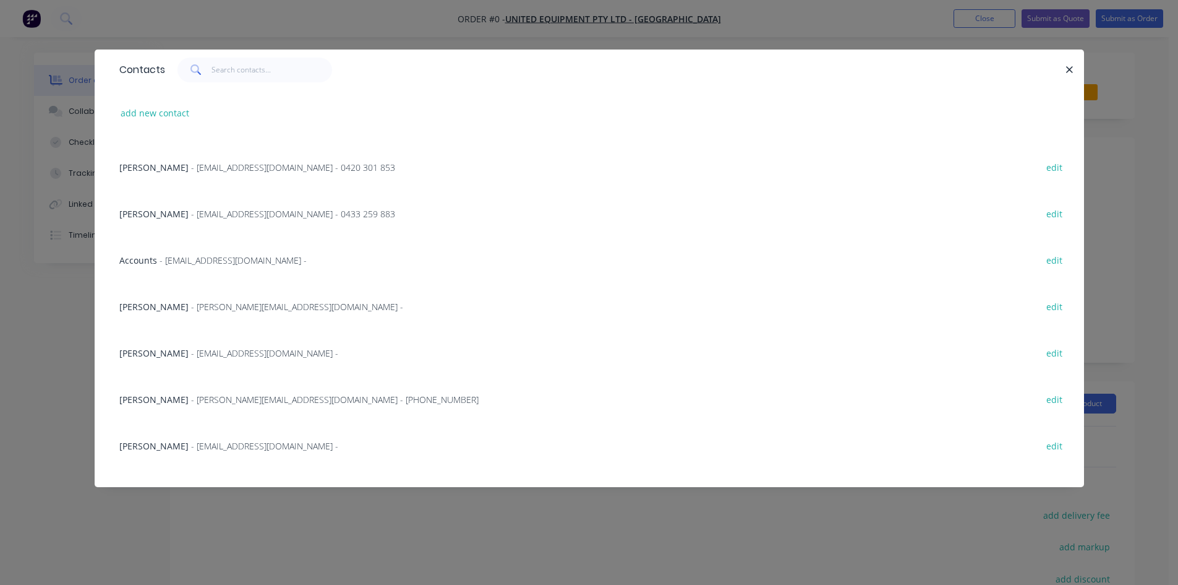
scroll to position [186, 0]
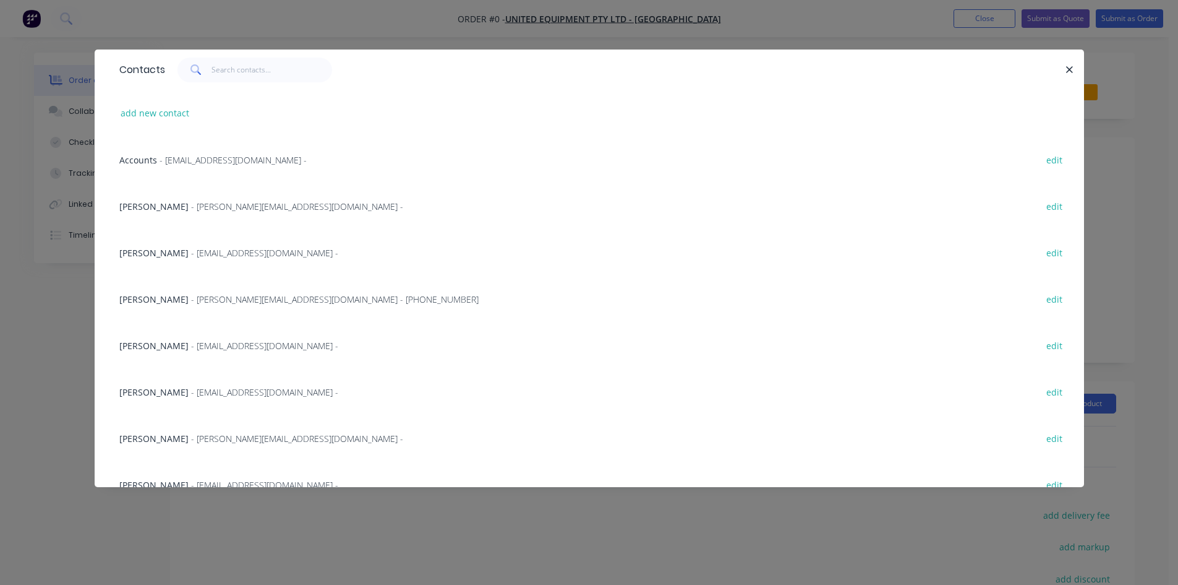
click at [201, 345] on span "- [EMAIL_ADDRESS][DOMAIN_NAME] -" at bounding box center [264, 346] width 147 height 12
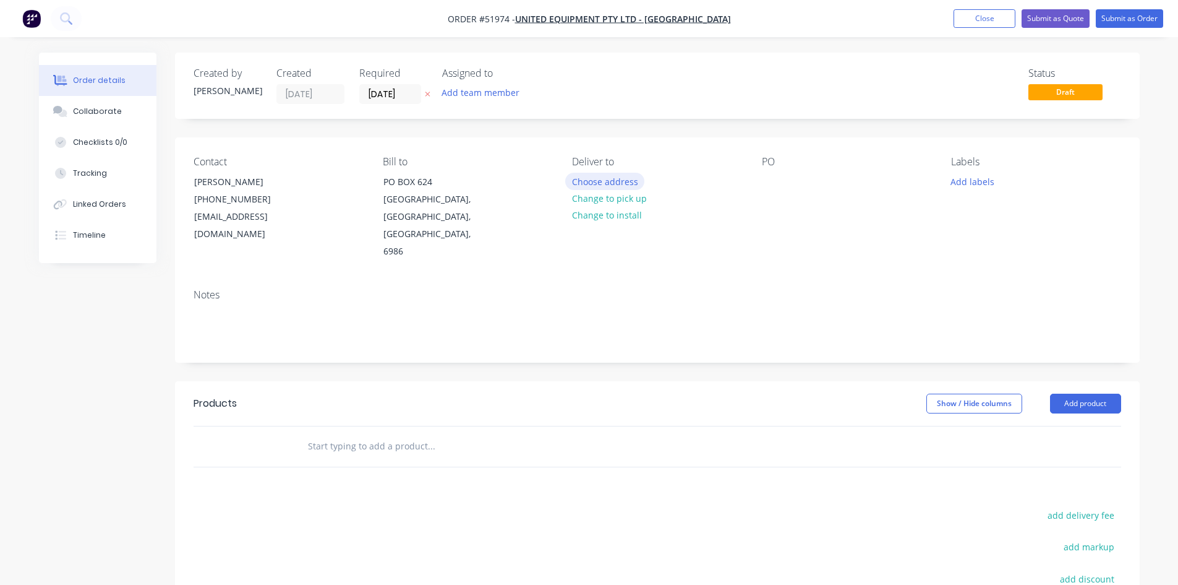
click at [595, 181] on button "Choose address" at bounding box center [604, 181] width 79 height 17
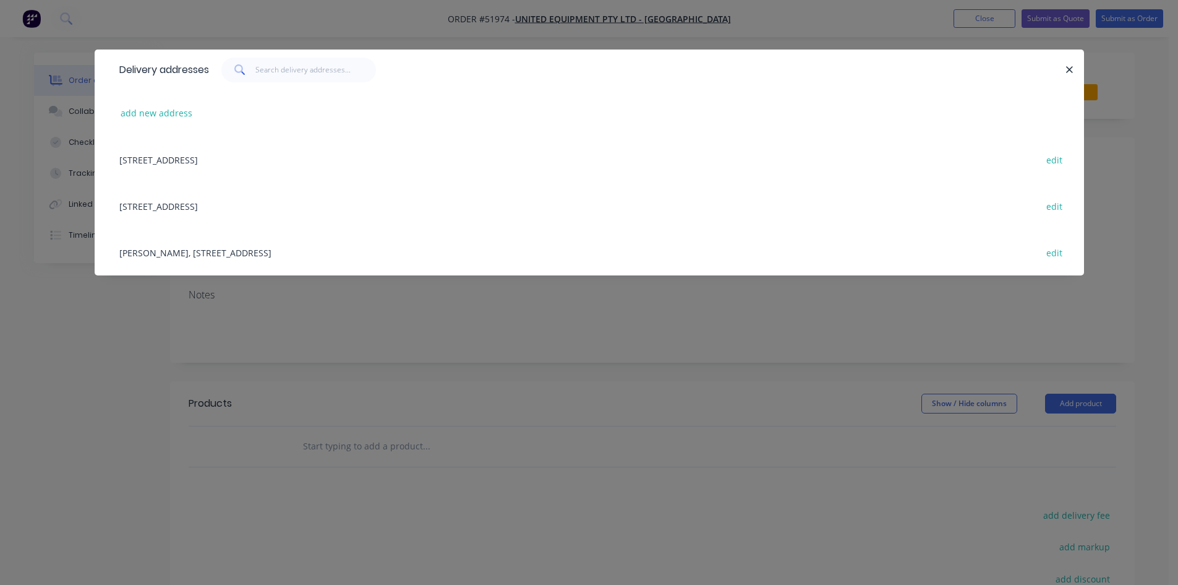
click at [345, 204] on div "[STREET_ADDRESS] edit" at bounding box center [589, 205] width 953 height 46
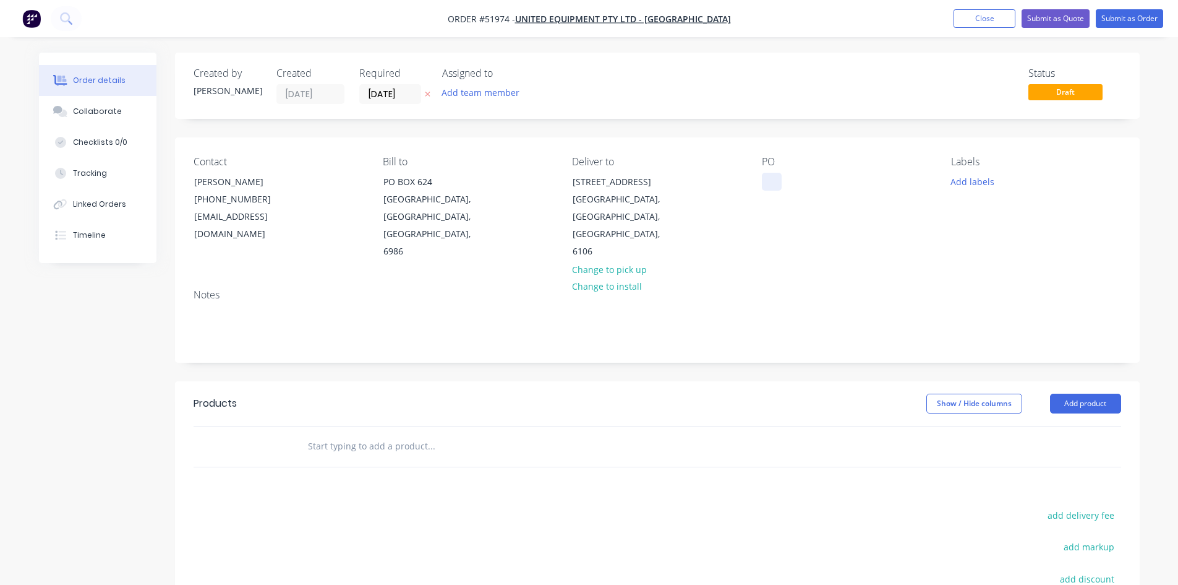
click at [766, 174] on div at bounding box center [772, 182] width 20 height 18
click at [369, 434] on input "text" at bounding box center [430, 446] width 247 height 25
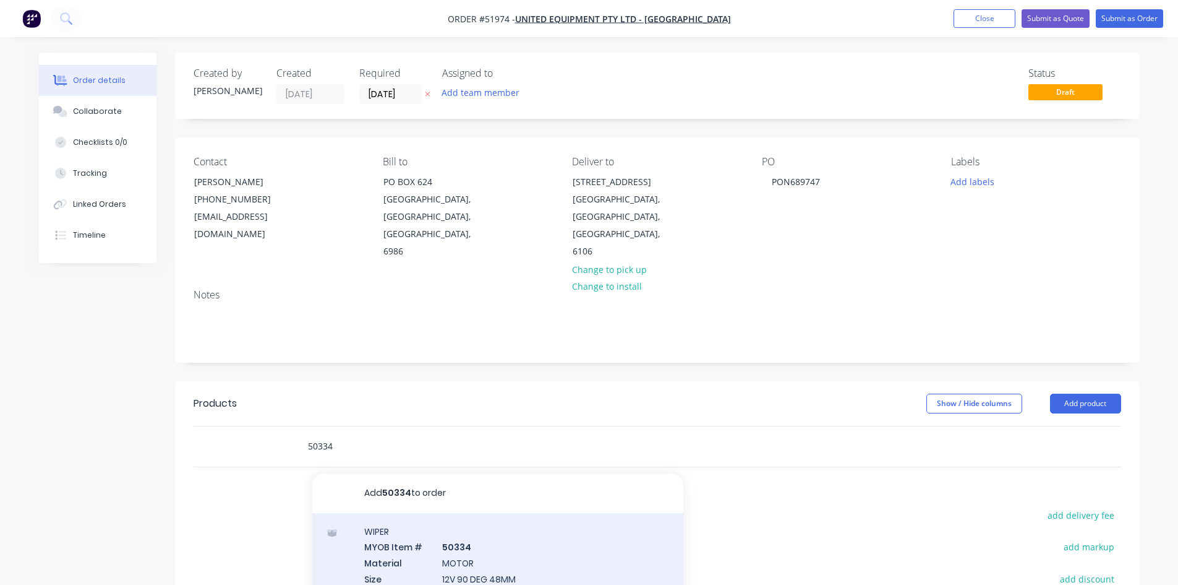
type input "50334"
click at [439, 519] on div "WIPER MYOB Item # 50334 Material MOTOR Size 12V 90 DEG 48MM Part No 50334 Suppl…" at bounding box center [497, 585] width 371 height 145
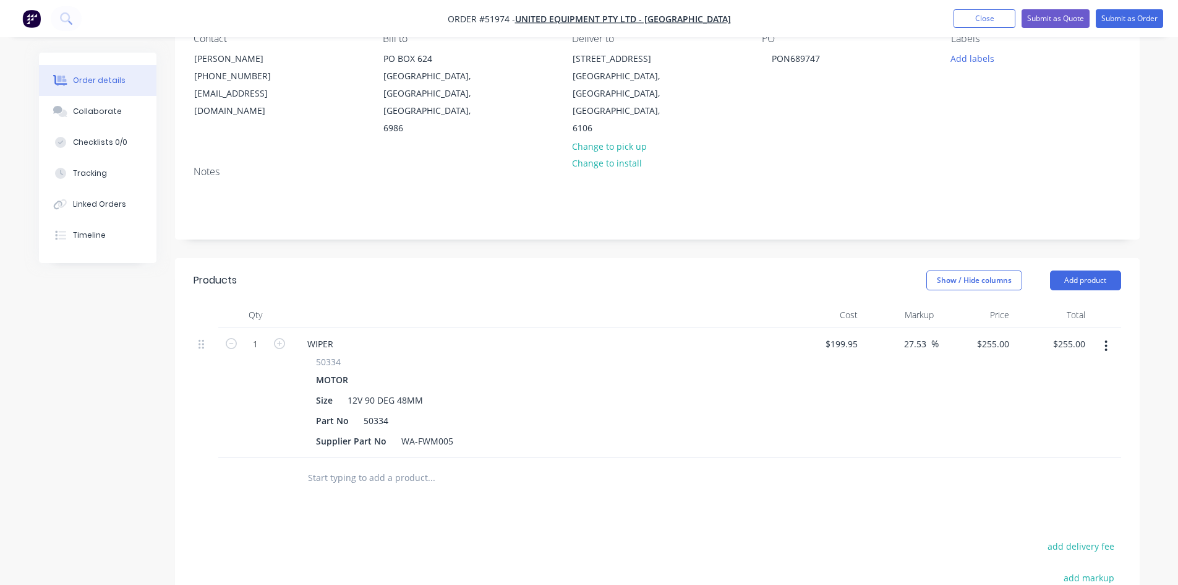
scroll to position [124, 0]
click at [1066, 537] on button "add delivery fee" at bounding box center [1082, 545] width 80 height 17
type input "35.00"
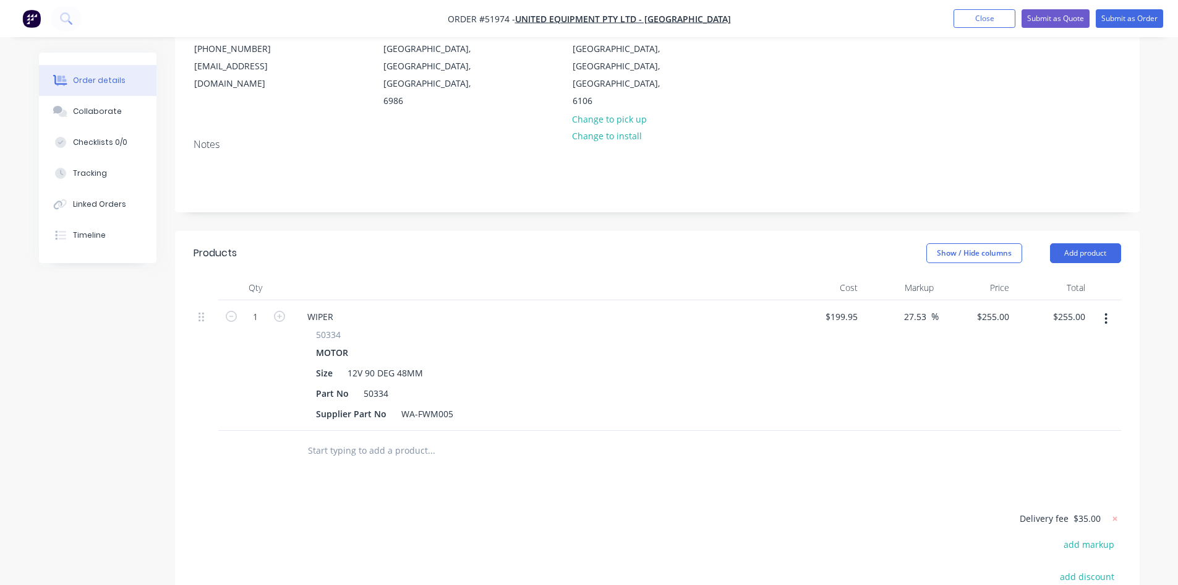
scroll to position [0, 0]
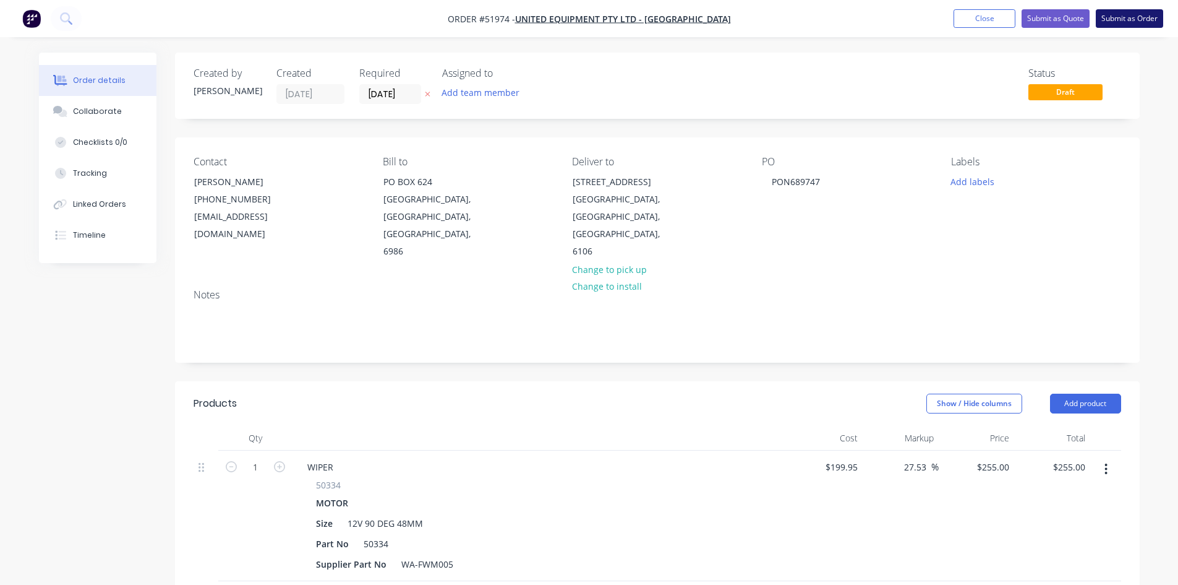
click at [1121, 13] on button "Submit as Order" at bounding box center [1129, 18] width 67 height 19
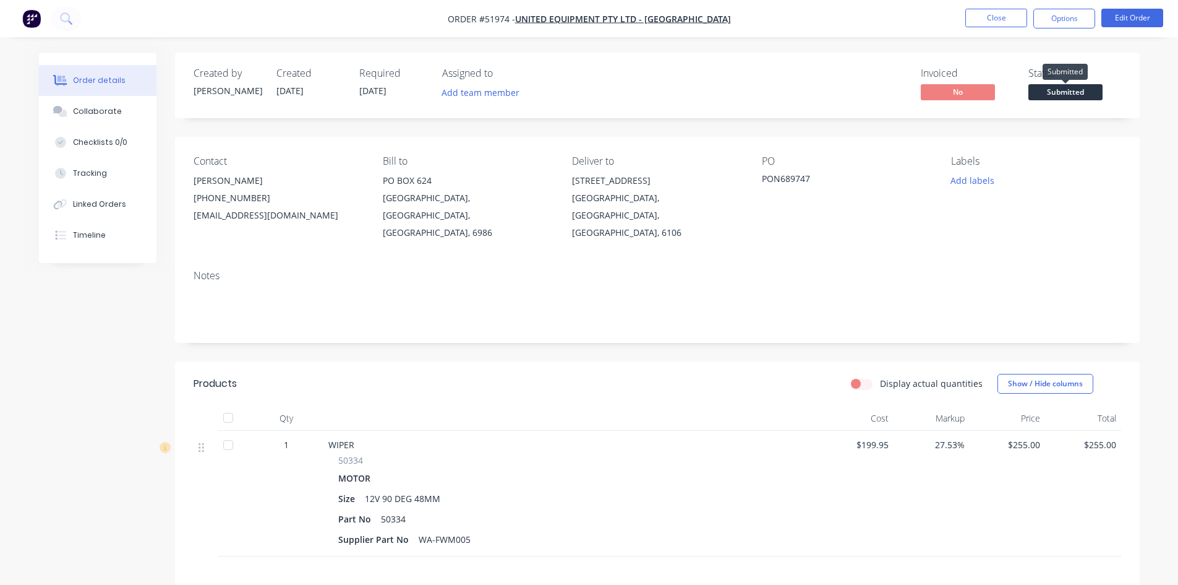
click at [1059, 90] on span "Submitted" at bounding box center [1066, 91] width 74 height 15
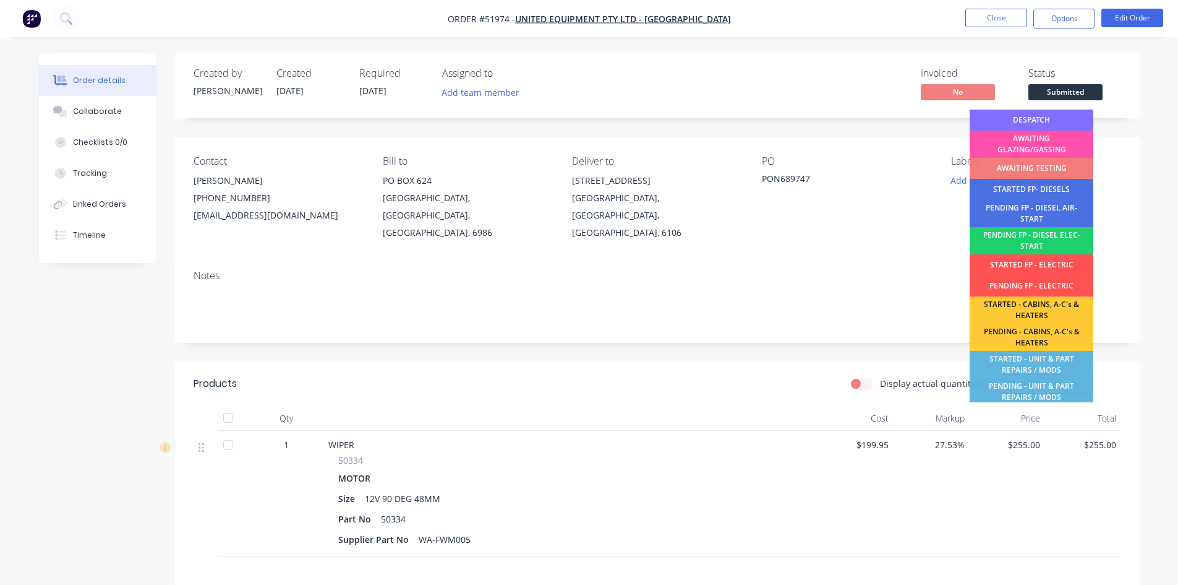
click at [1040, 118] on div "DESPATCH" at bounding box center [1032, 119] width 124 height 21
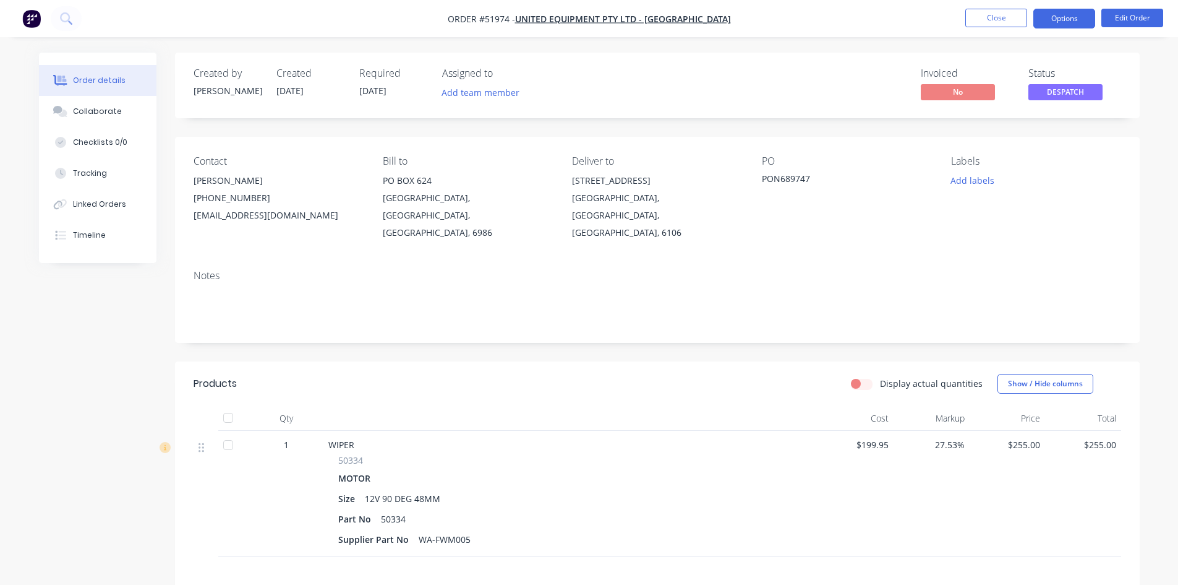
click at [1047, 20] on button "Options" at bounding box center [1065, 19] width 62 height 20
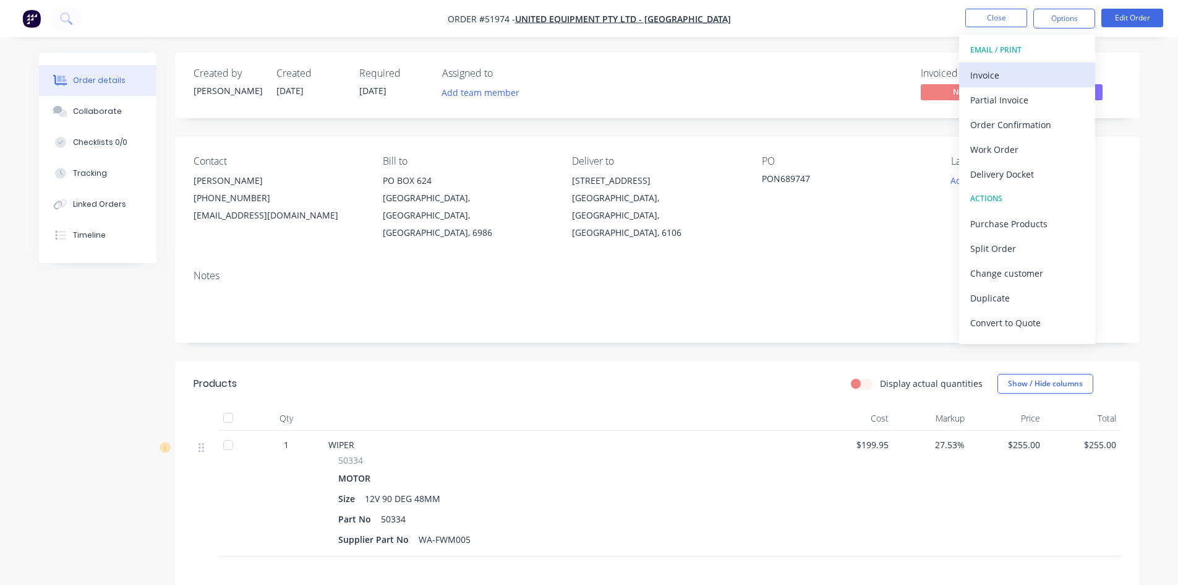
click at [1008, 71] on div "Invoice" at bounding box center [1027, 75] width 114 height 18
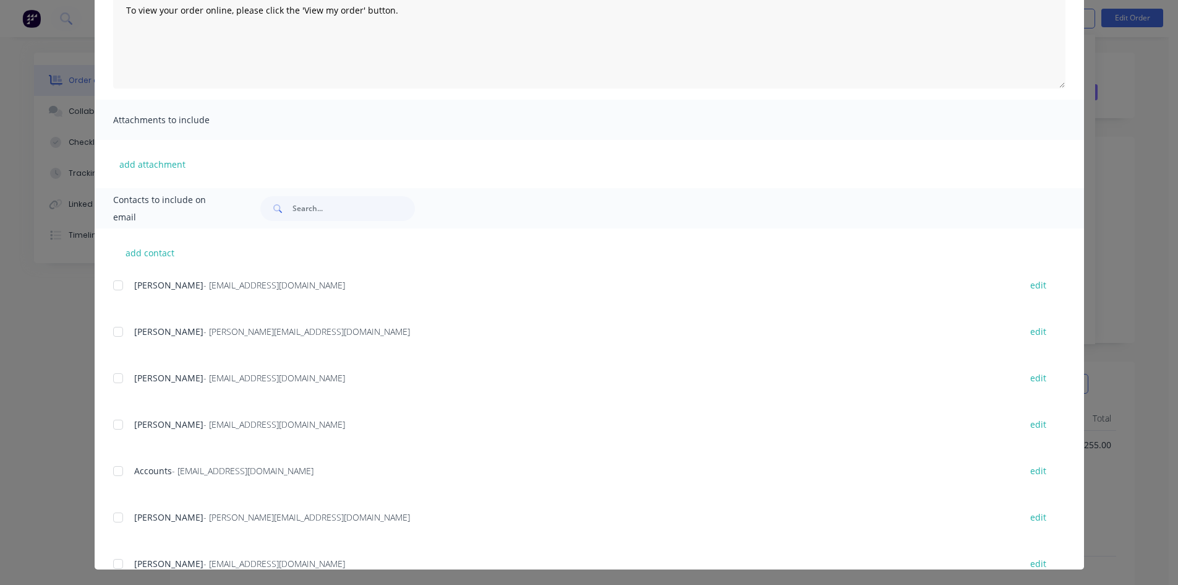
scroll to position [178, 0]
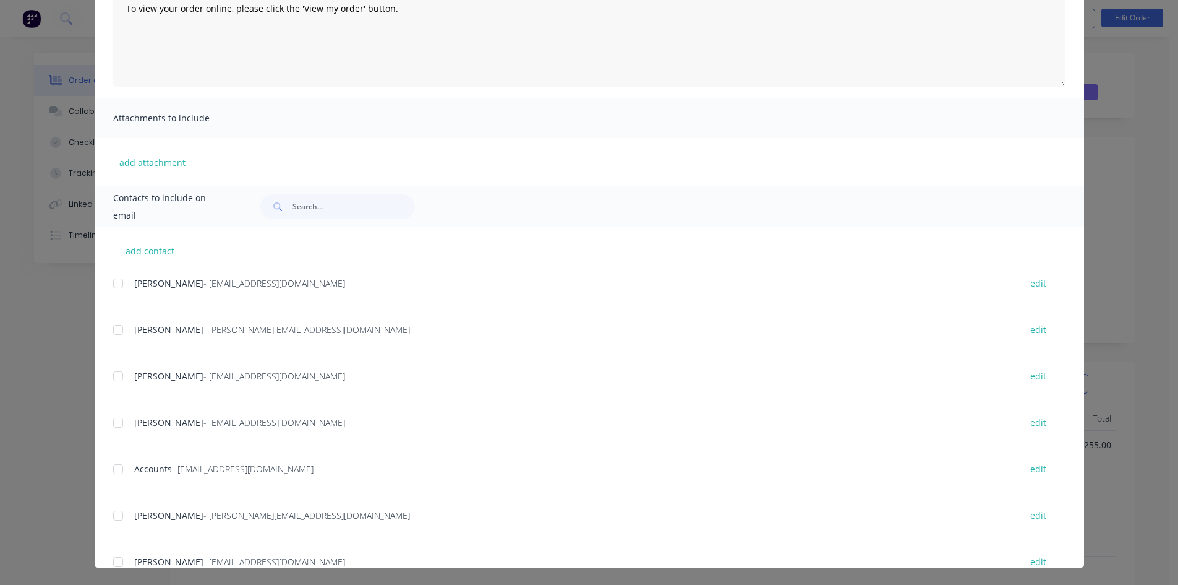
click at [113, 469] on div at bounding box center [118, 468] width 25 height 25
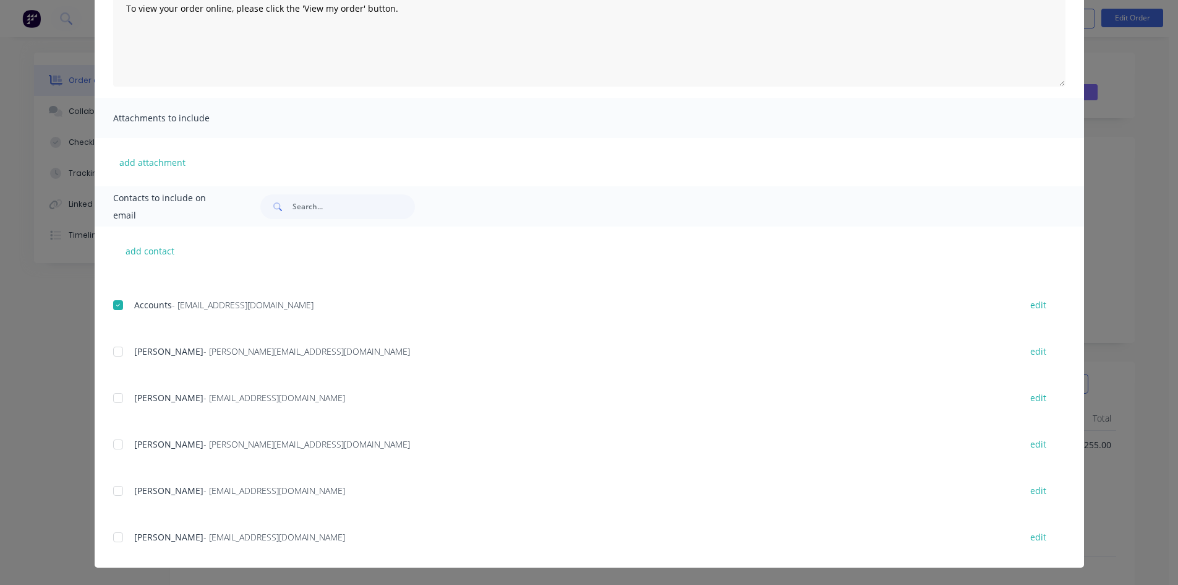
scroll to position [186, 0]
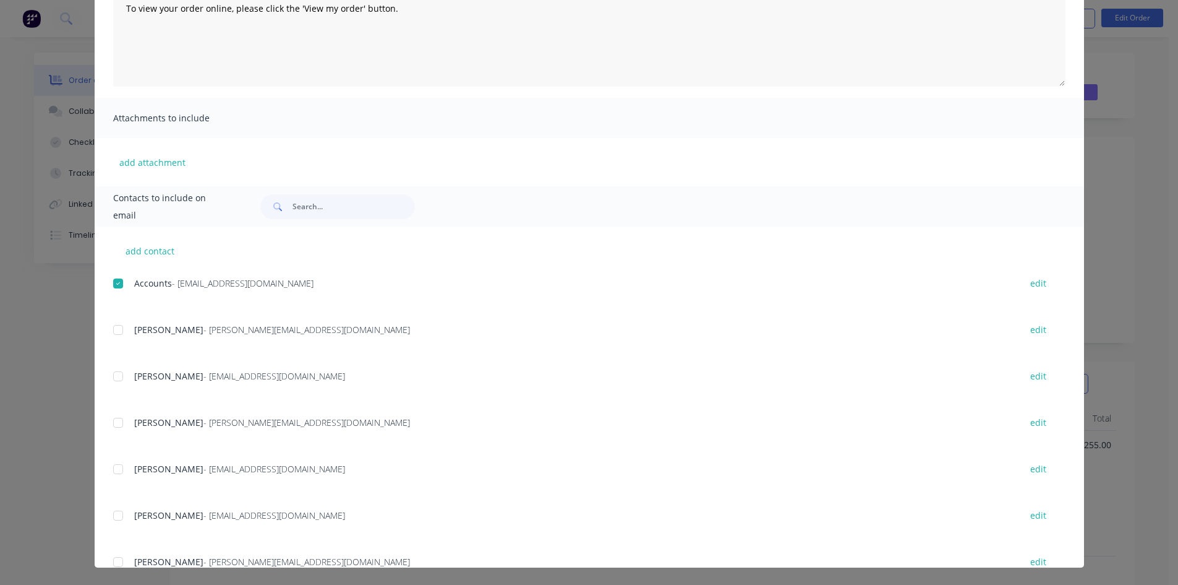
click at [114, 469] on div at bounding box center [118, 468] width 25 height 25
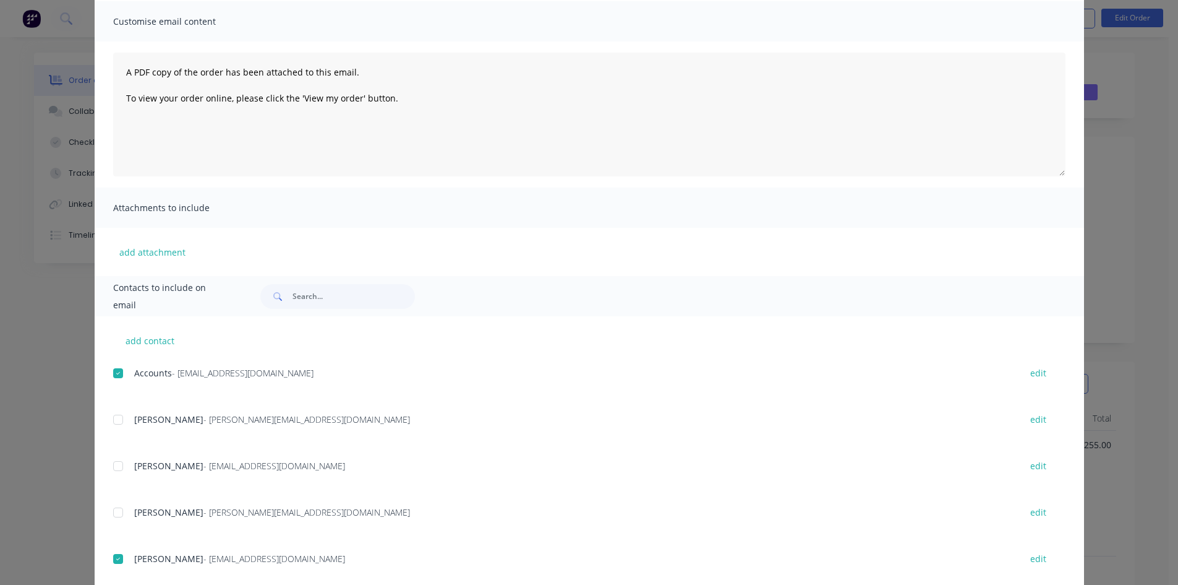
scroll to position [0, 0]
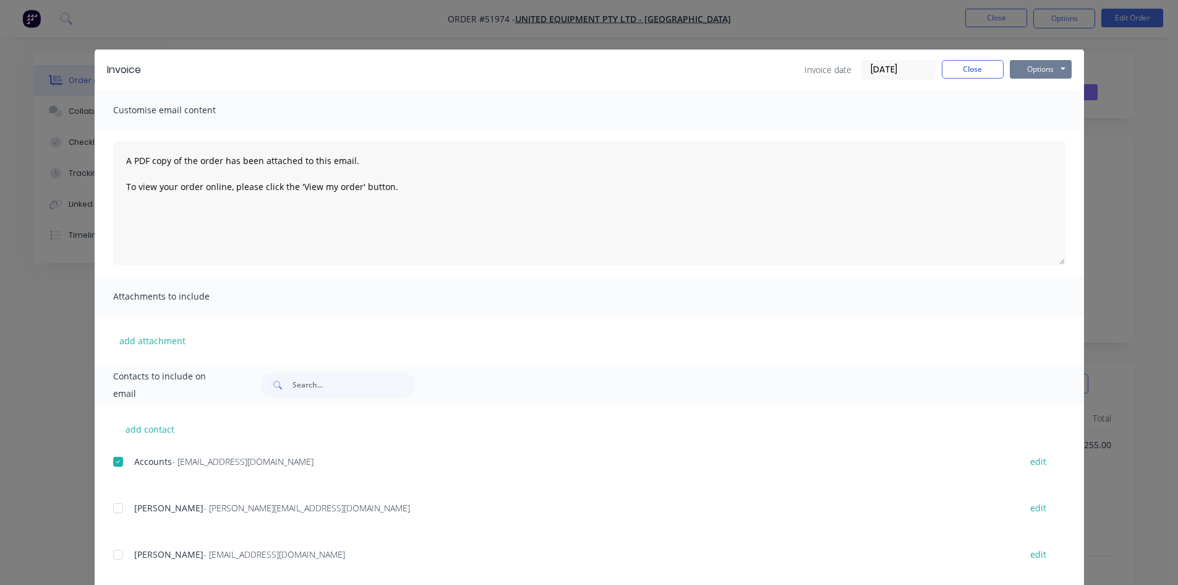
click at [1022, 66] on button "Options" at bounding box center [1041, 69] width 62 height 19
click at [1032, 131] on button "Email" at bounding box center [1049, 132] width 79 height 20
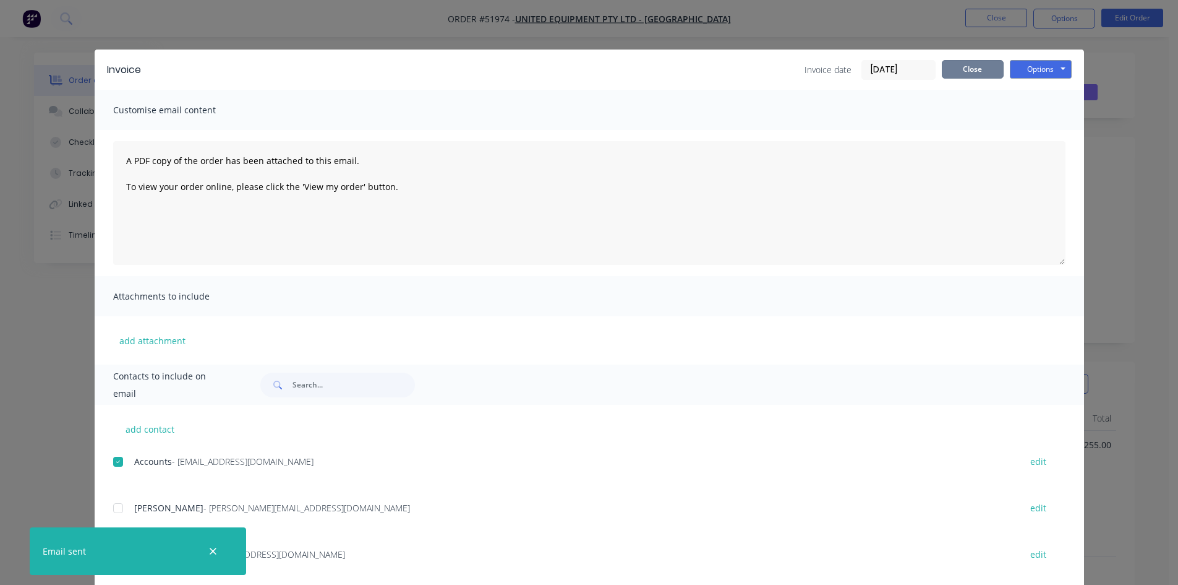
click at [985, 69] on button "Close" at bounding box center [973, 69] width 62 height 19
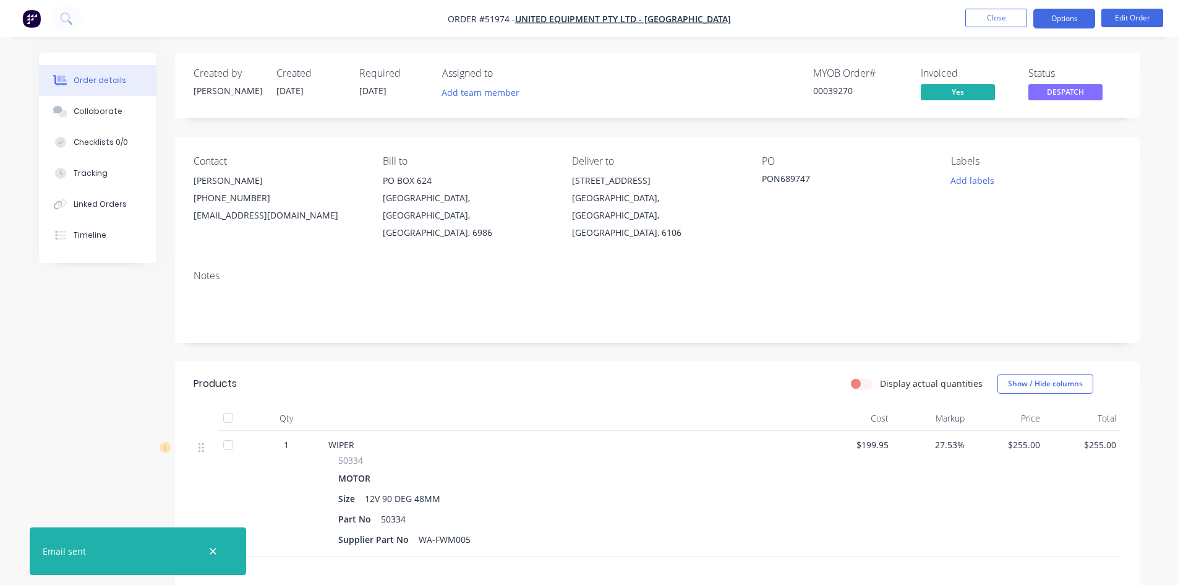
click at [1048, 20] on button "Options" at bounding box center [1065, 19] width 62 height 20
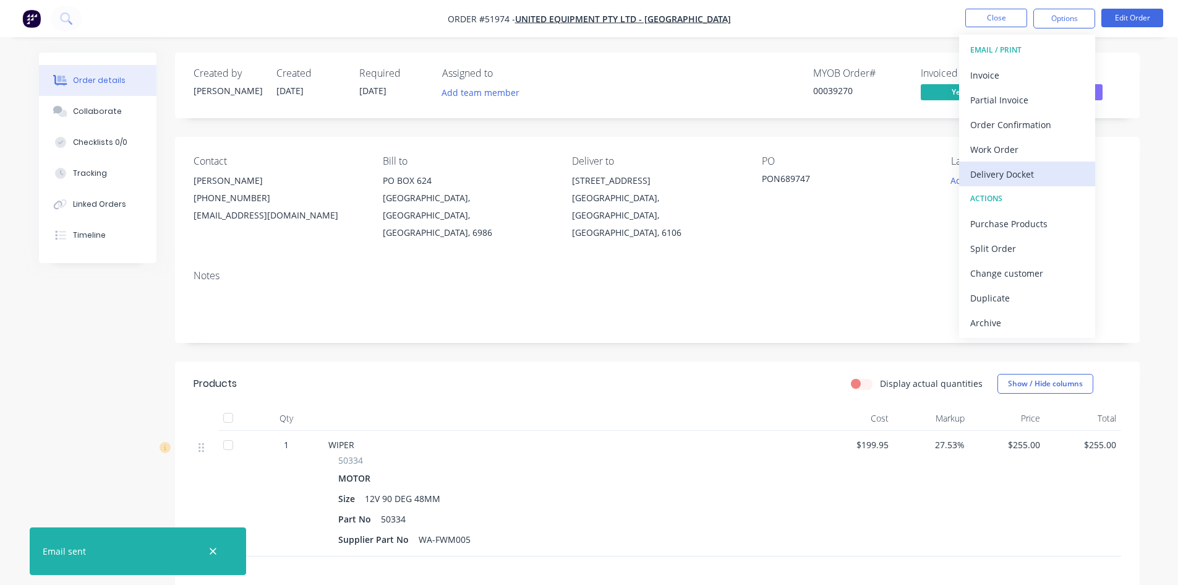
click at [1010, 174] on div "Delivery Docket" at bounding box center [1027, 174] width 114 height 18
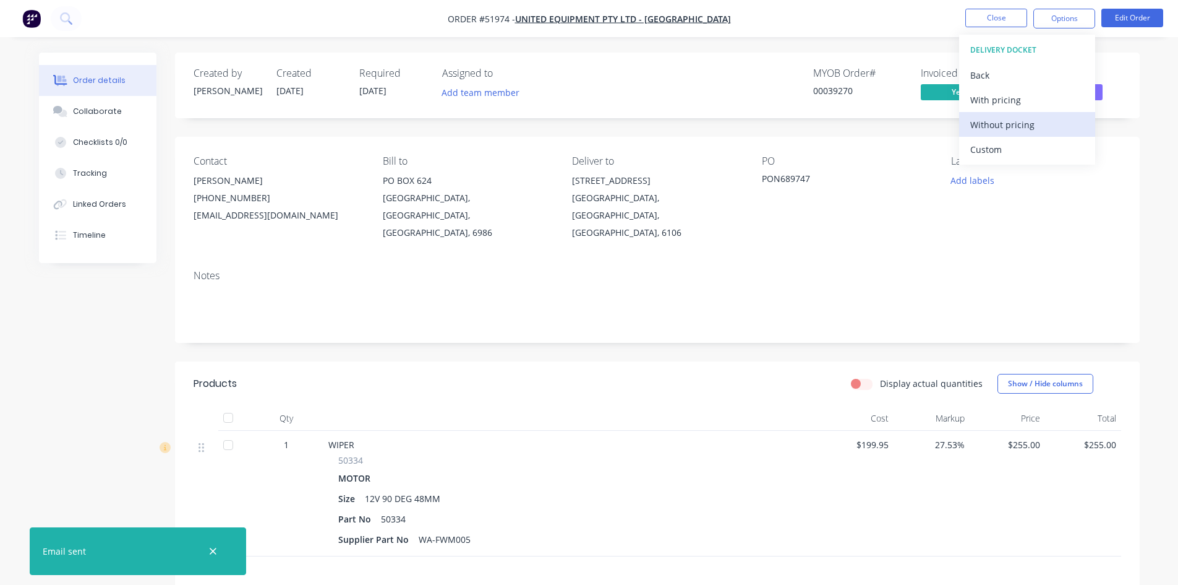
click at [1009, 123] on div "Without pricing" at bounding box center [1027, 125] width 114 height 18
